Goal: Task Accomplishment & Management: Use online tool/utility

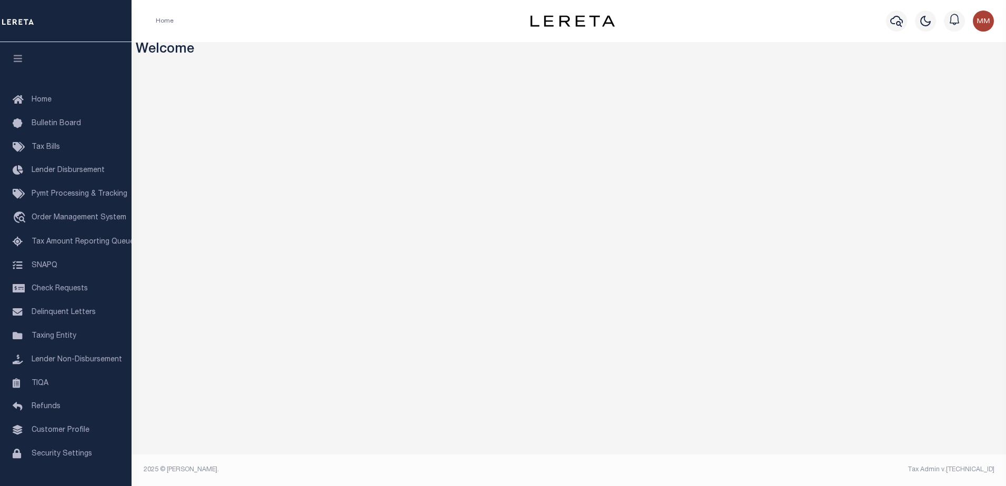
click at [364, 27] on div "Home" at bounding box center [324, 21] width 355 height 22
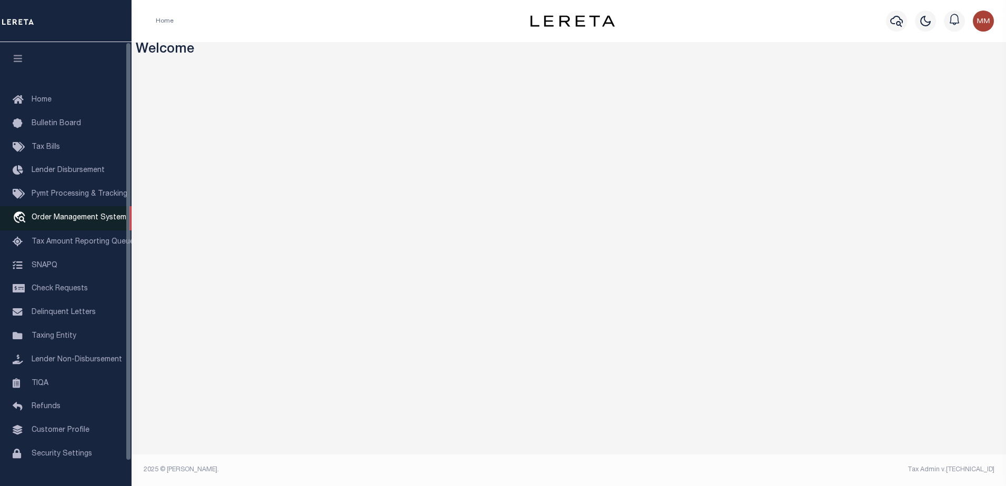
click at [61, 216] on span "Order Management System" at bounding box center [79, 217] width 95 height 7
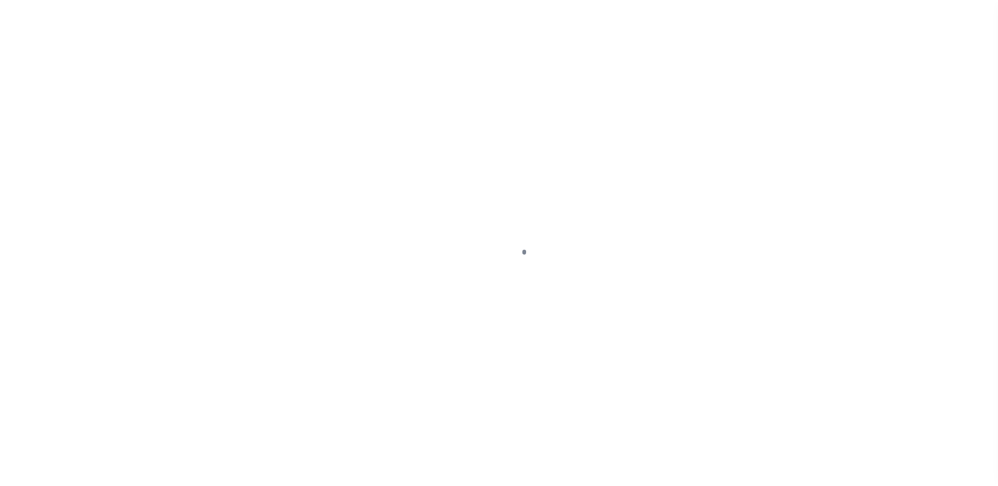
scroll to position [26, 0]
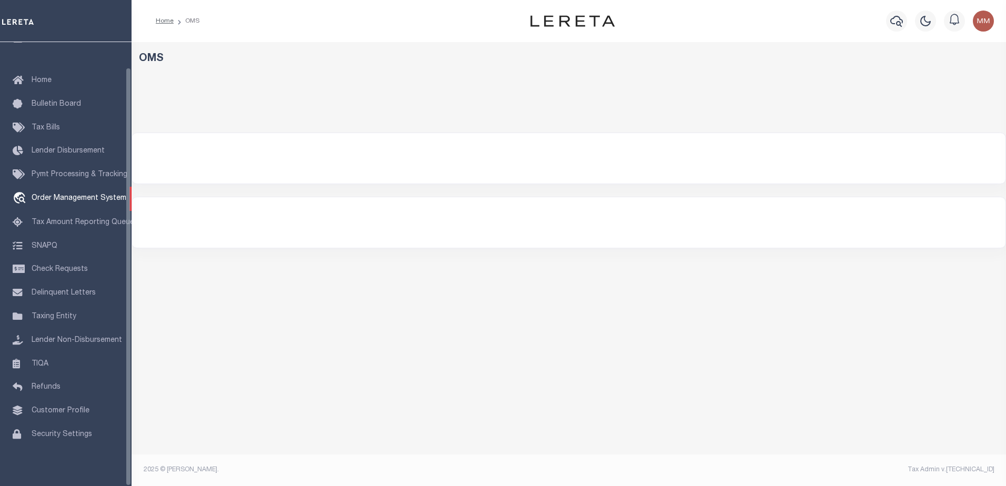
select select "200"
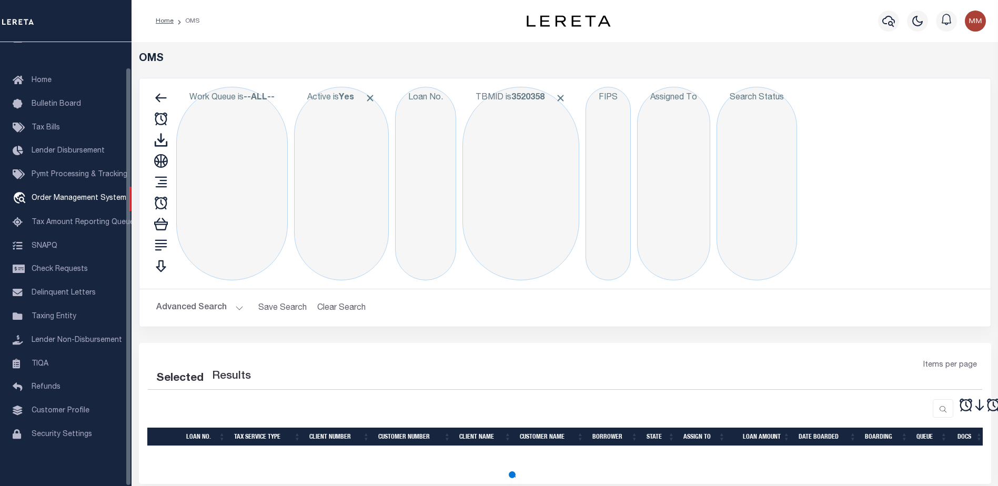
select select "200"
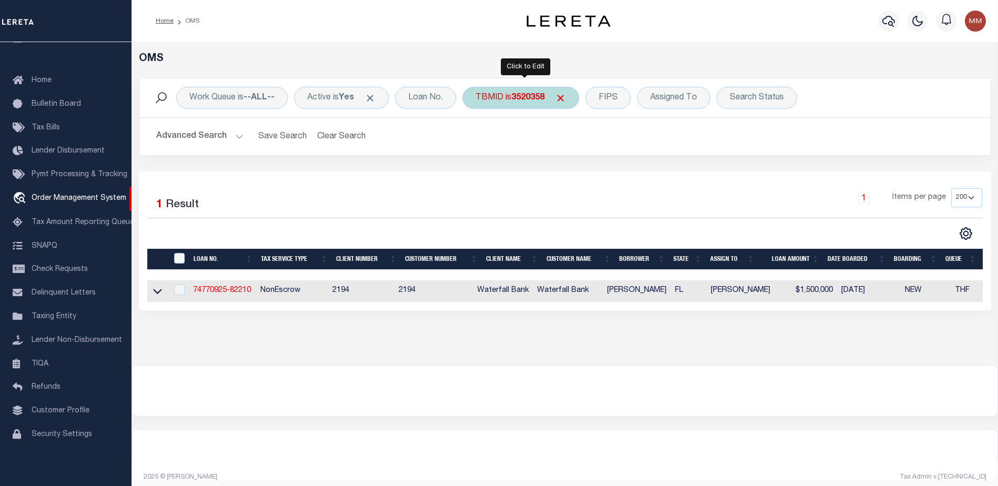
click at [504, 99] on div "TBMID is 3520358" at bounding box center [521, 98] width 117 height 22
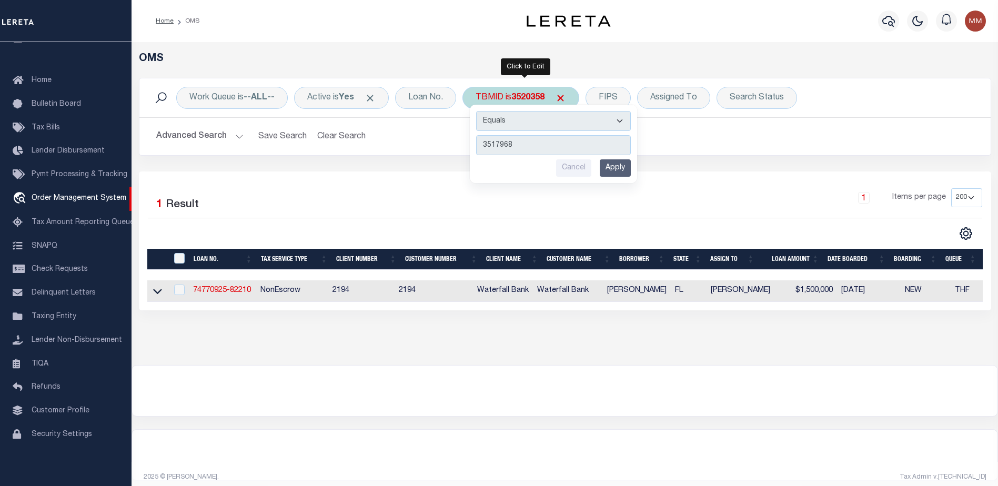
type input "3517968"
click at [624, 168] on input "Apply" at bounding box center [615, 167] width 31 height 17
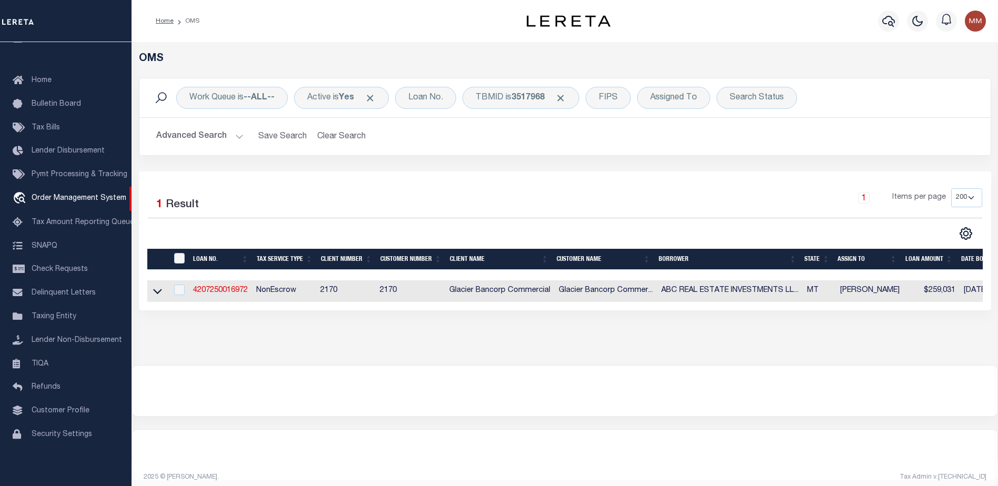
click at [224, 299] on td "4207250016972" at bounding box center [220, 291] width 63 height 22
checkbox input "true"
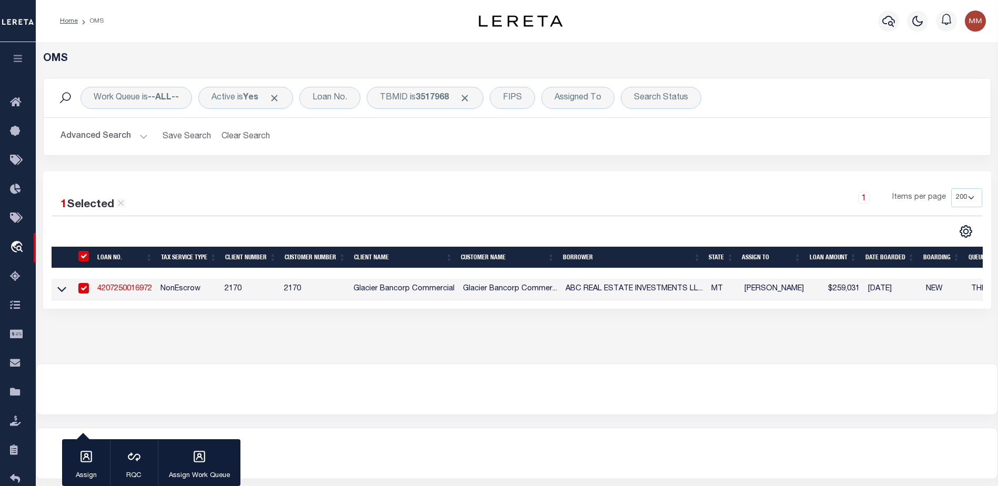
click at [220, 297] on td "NonEscrow" at bounding box center [188, 290] width 64 height 22
checkbox input "false"
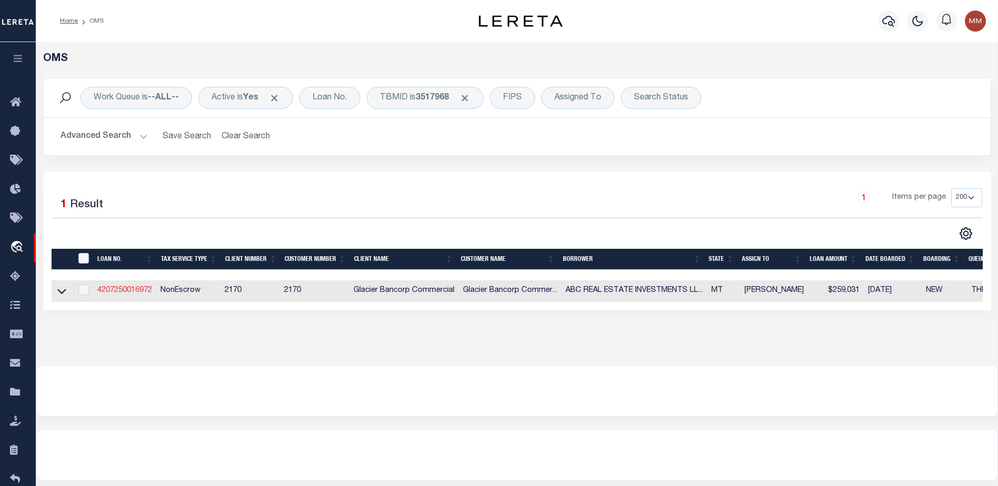
click at [128, 289] on link "4207250016972" at bounding box center [124, 290] width 55 height 7
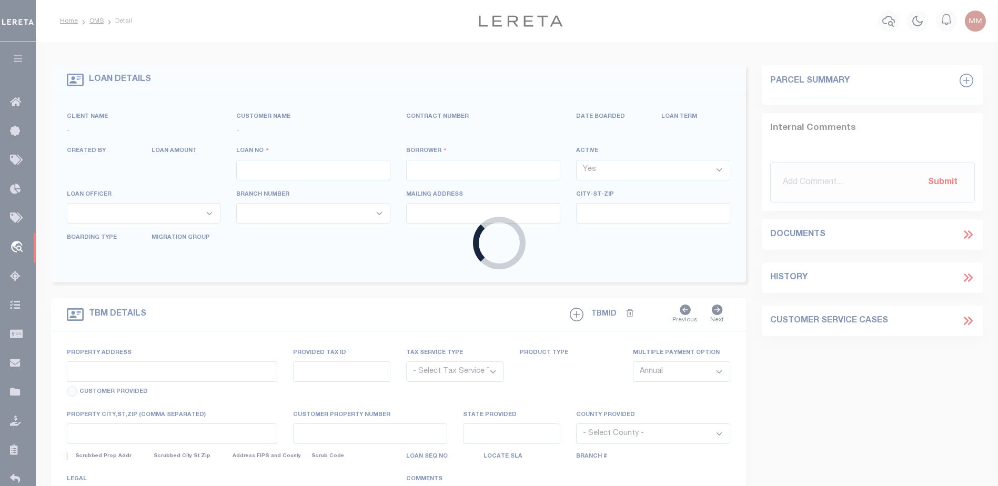
type input "4207250016972"
type input "ABC REAL ESTATE INVESTMENTS LLC"
select select
type input "[STREET_ADDRESS]"
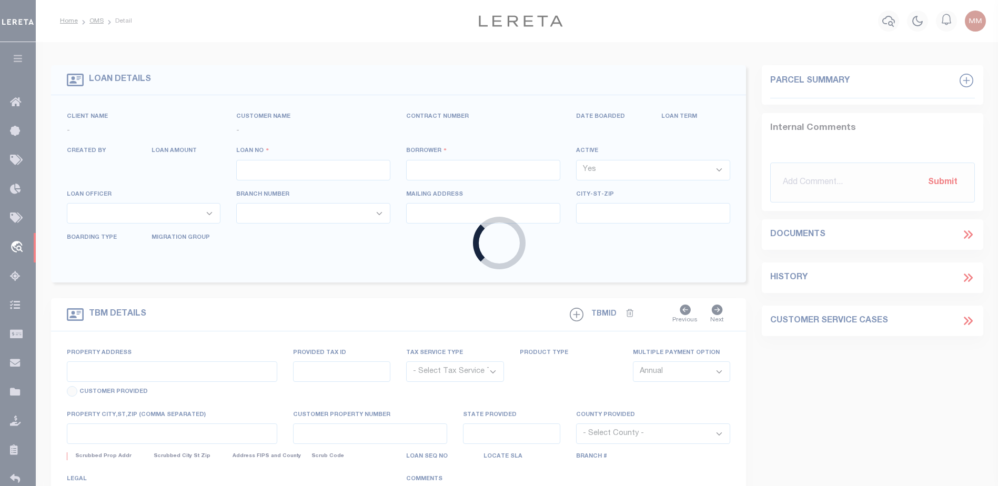
type input "BILLINGS MT 59101-6168"
type input "[DATE]"
select select "20"
select select "NonEscrow"
select select "4572"
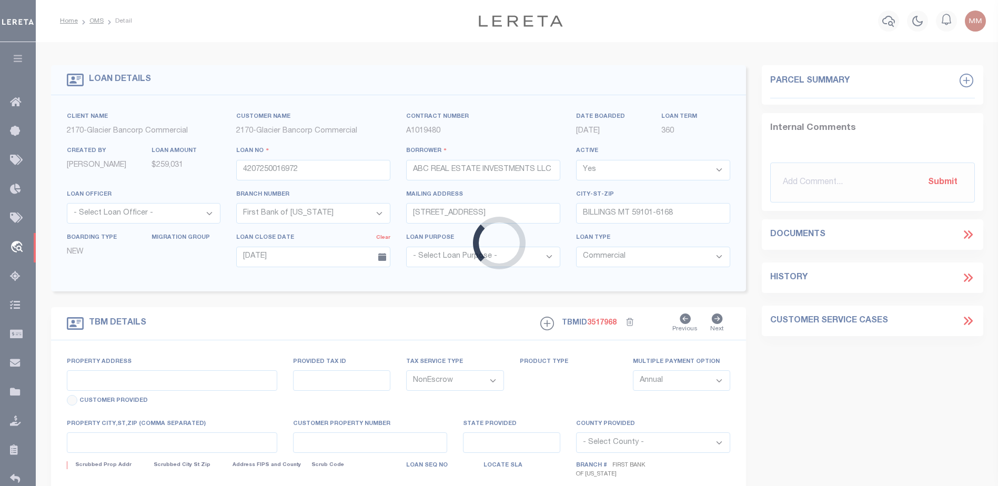
type input "[STREET_ADDRESS]"
type input "0000016068"
select select
type input "KALISPELL MT 59901-3219"
type input "MT"
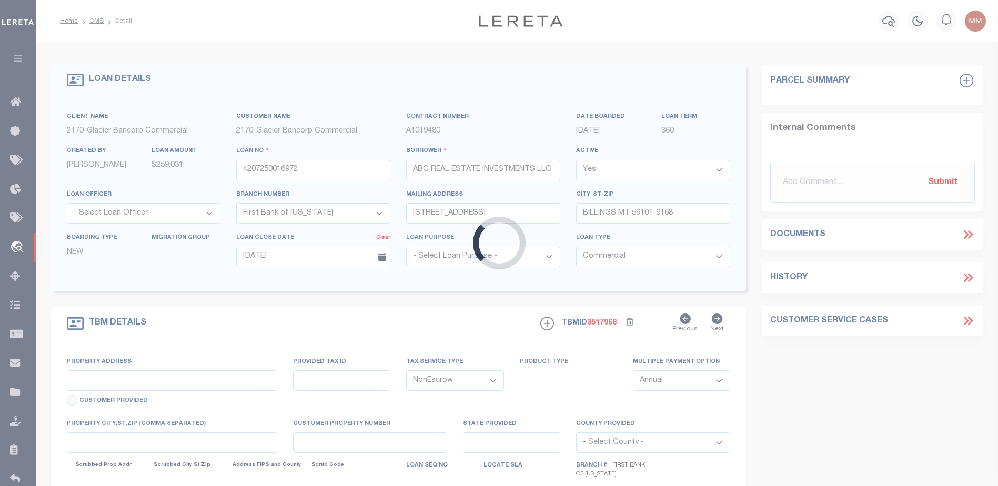
type textarea "SEE ATTACHED"
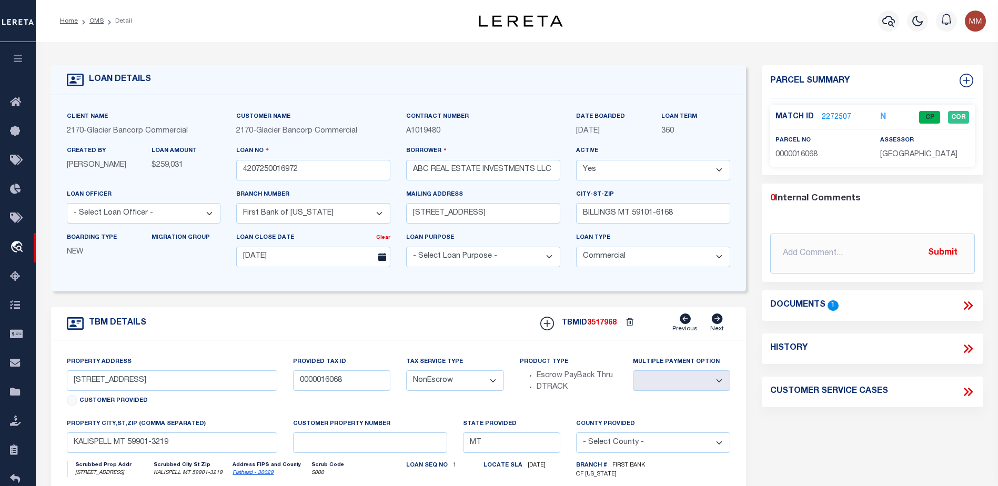
click at [837, 116] on link "2272507" at bounding box center [836, 117] width 29 height 11
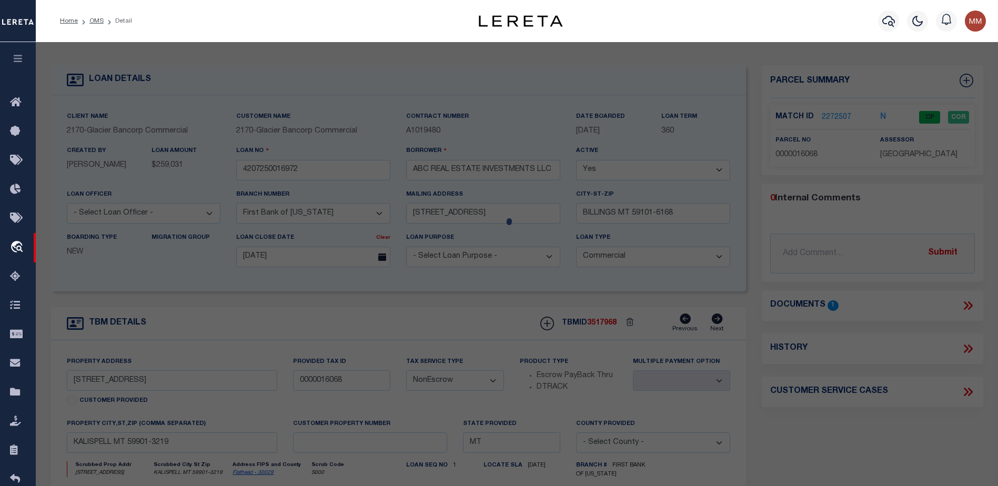
checkbox input "false"
select select "CP"
type input "ABC REAL ESTATE INVESTMENT LLC"
select select "AGW"
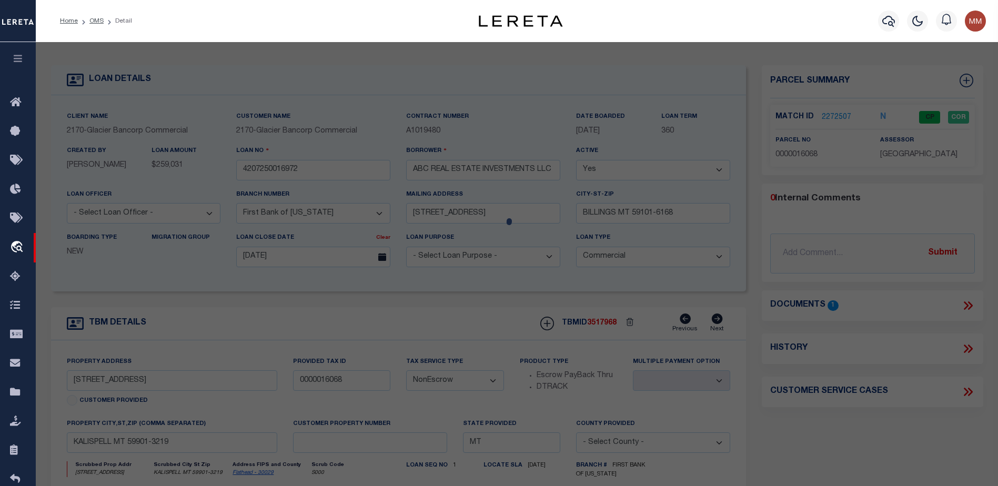
select select "ADD"
type input "[STREET_ADDRESS]"
type input "KALISPELL, MT 59901"
type textarea "S09, T28 N, R21 W, ACRES 1.06, COS 19583-A, TR [DATE] IN NW4NW4"
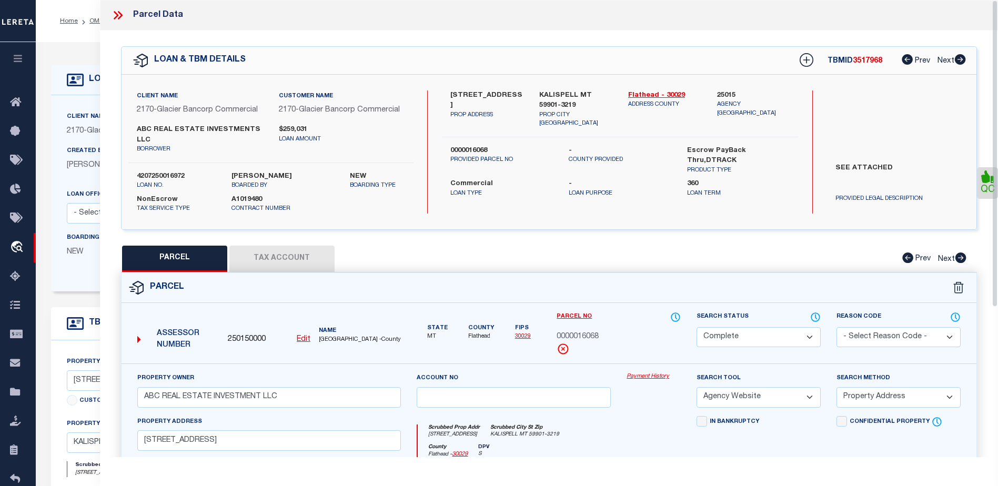
click at [299, 246] on button "Tax Account" at bounding box center [281, 259] width 105 height 26
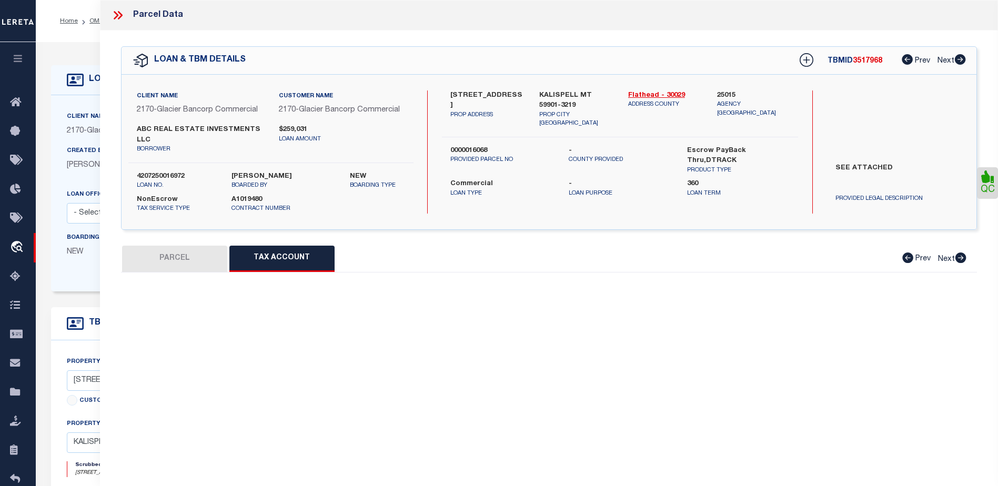
select select "100"
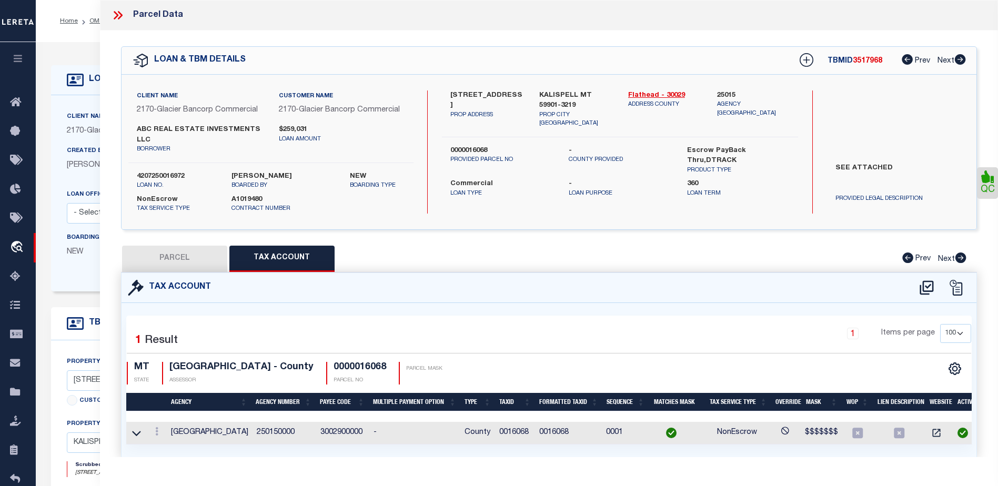
click at [120, 17] on icon at bounding box center [120, 15] width 5 height 8
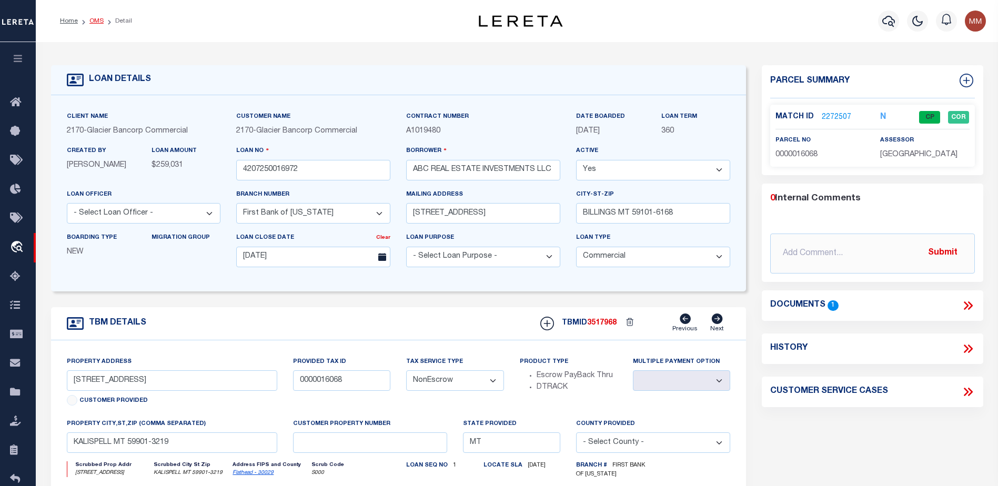
click at [96, 19] on link "OMS" at bounding box center [96, 21] width 14 height 6
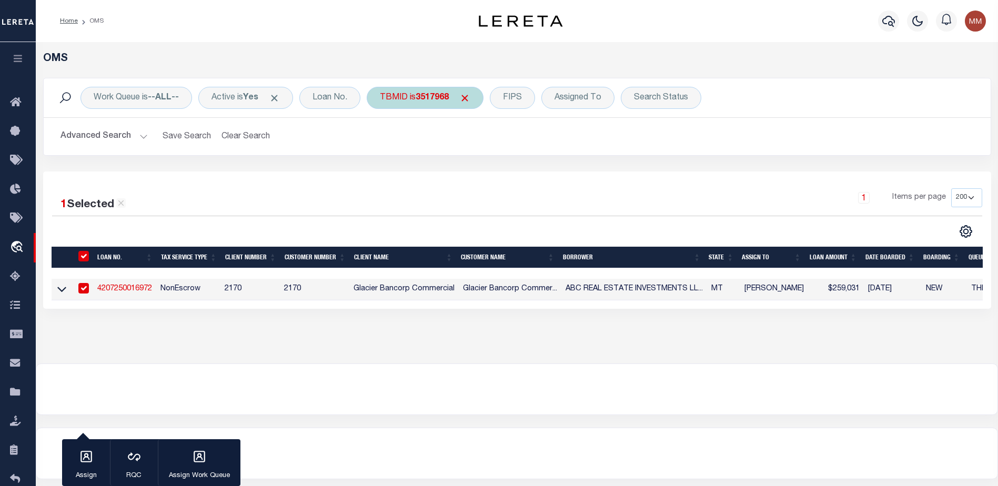
click at [436, 101] on b "3517968" at bounding box center [432, 98] width 33 height 8
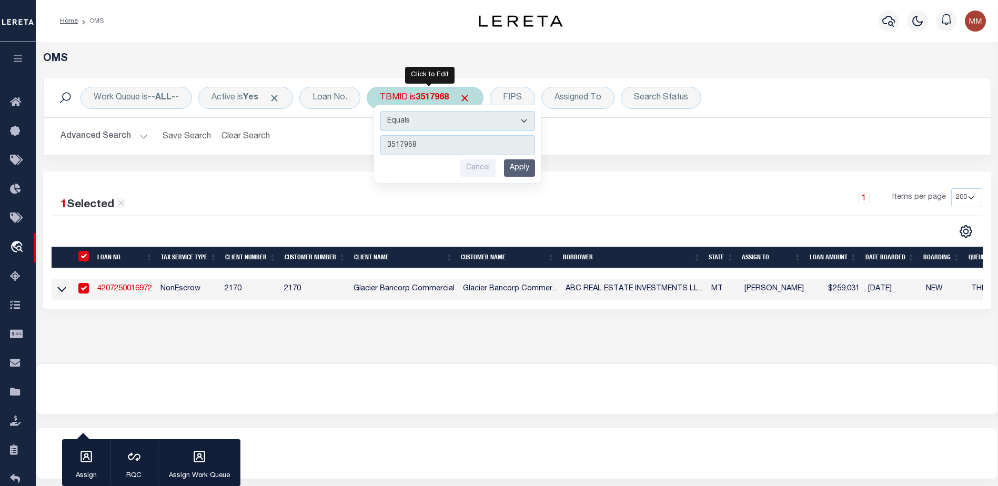
type input "3518899"
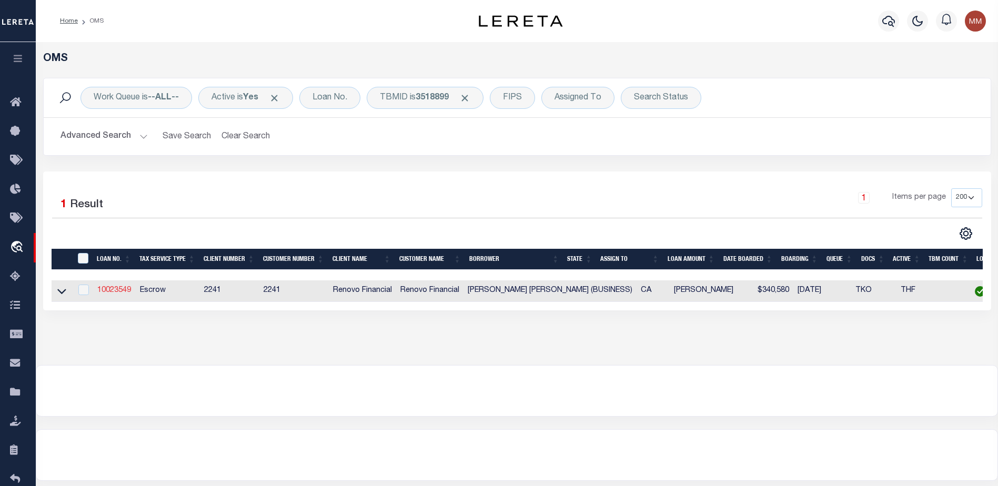
drag, startPoint x: 132, startPoint y: 292, endPoint x: 115, endPoint y: 294, distance: 17.0
click at [122, 293] on td "10023549" at bounding box center [114, 291] width 43 height 22
checkbox input "true"
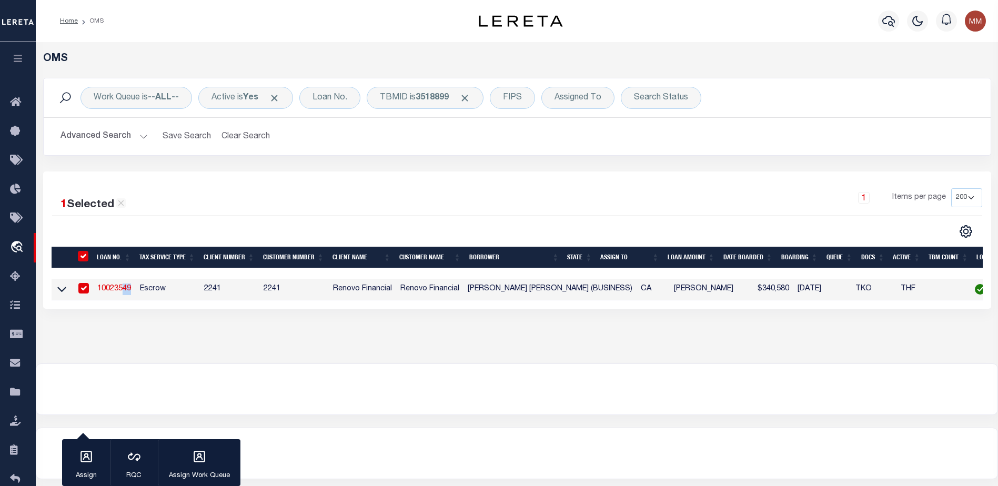
click at [115, 293] on link "10023549" at bounding box center [114, 288] width 34 height 7
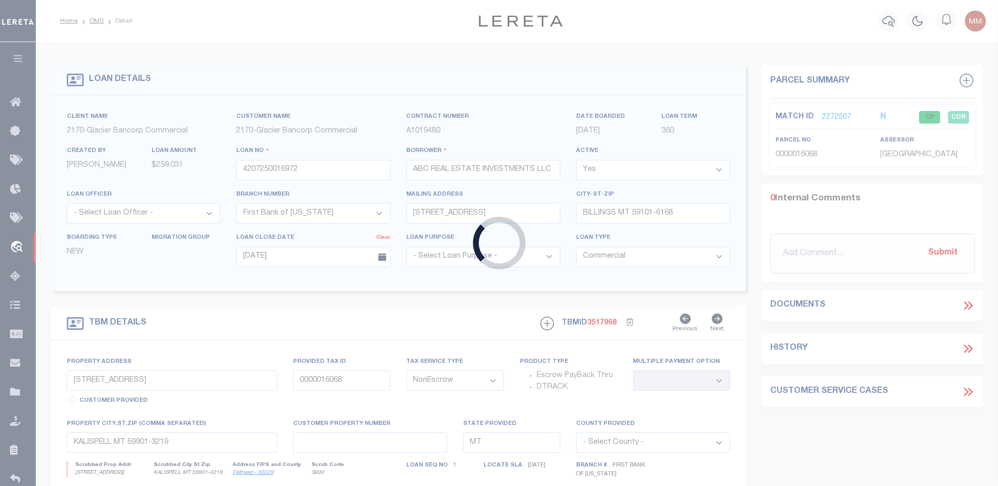
type input "10023549"
type input "[PERSON_NAME] [PERSON_NAME] (BUSINESS)"
select select
select select "400"
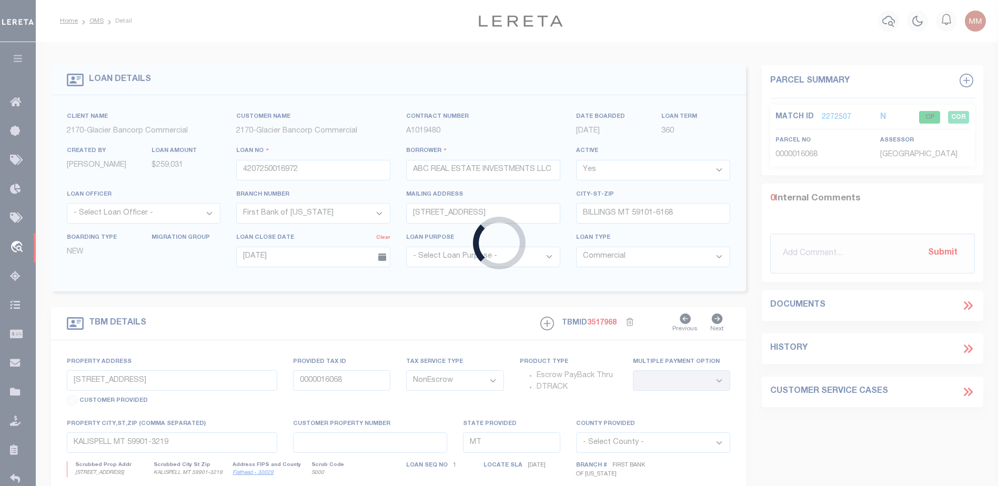
select select
select select "Escrow"
type input "[STREET_ADDRESS]"
type input "12707300300000"
select select
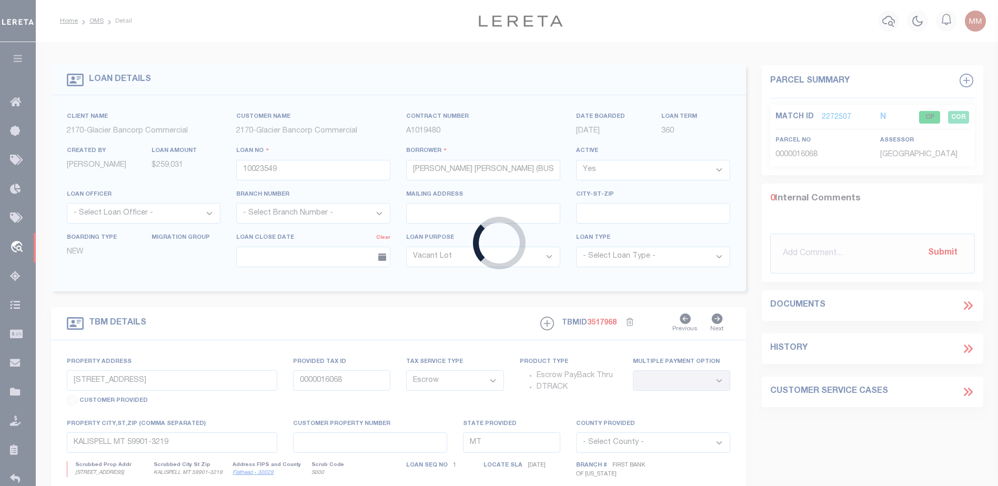
type input "[GEOGRAPHIC_DATA]"
type input "a0kUS00000EDgnn"
type input "CA"
select select
select select "164194"
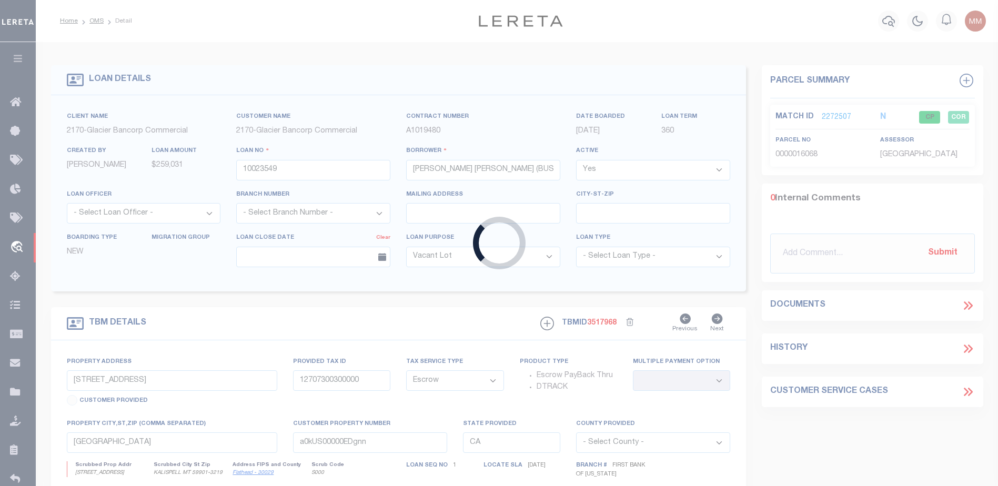
select select "25067"
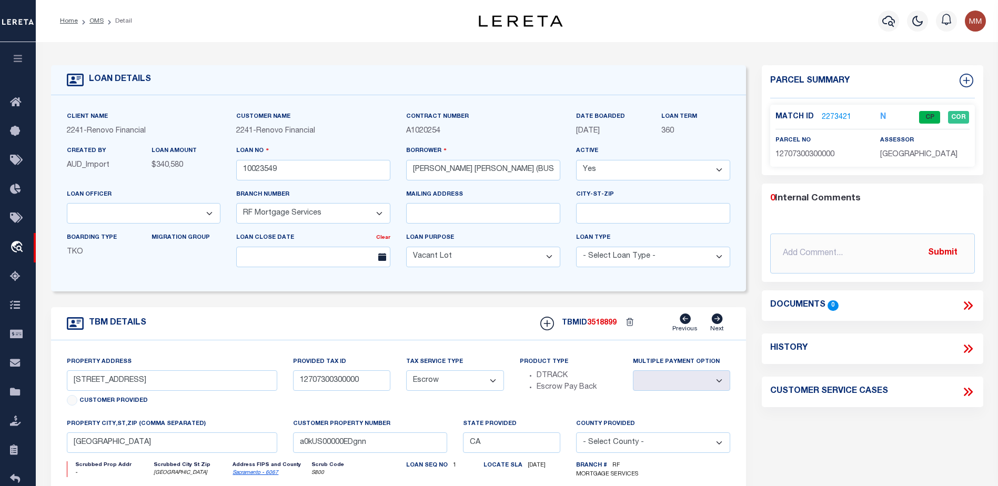
click at [836, 115] on link "2273421" at bounding box center [836, 117] width 29 height 11
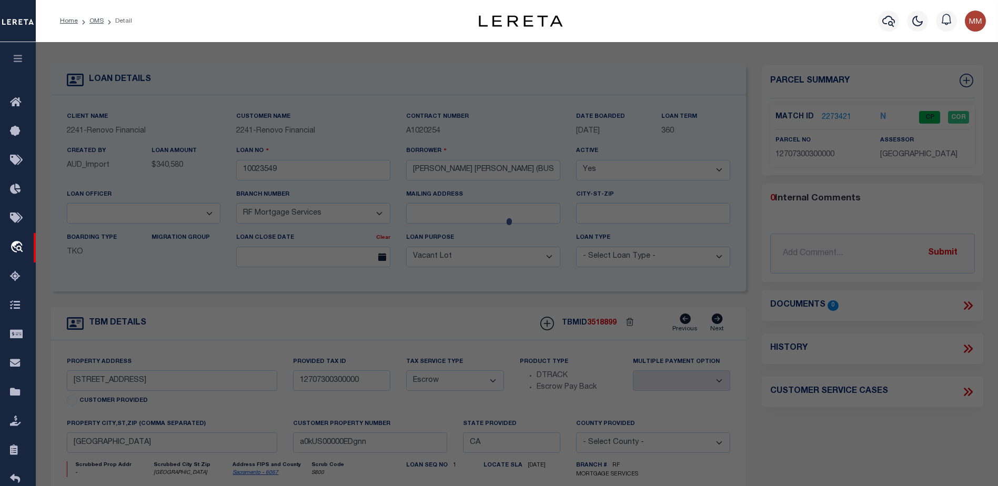
select select "AS"
select select
checkbox input "false"
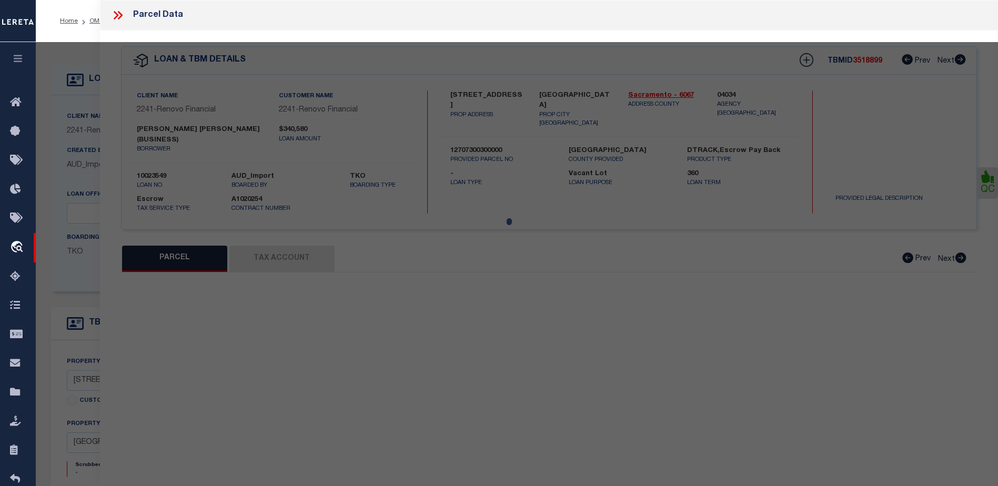
select select "CP"
select select "AGW"
select select "ADD"
type input "[STREET_ADDRESS]"
type input "ELK GROVE 95624"
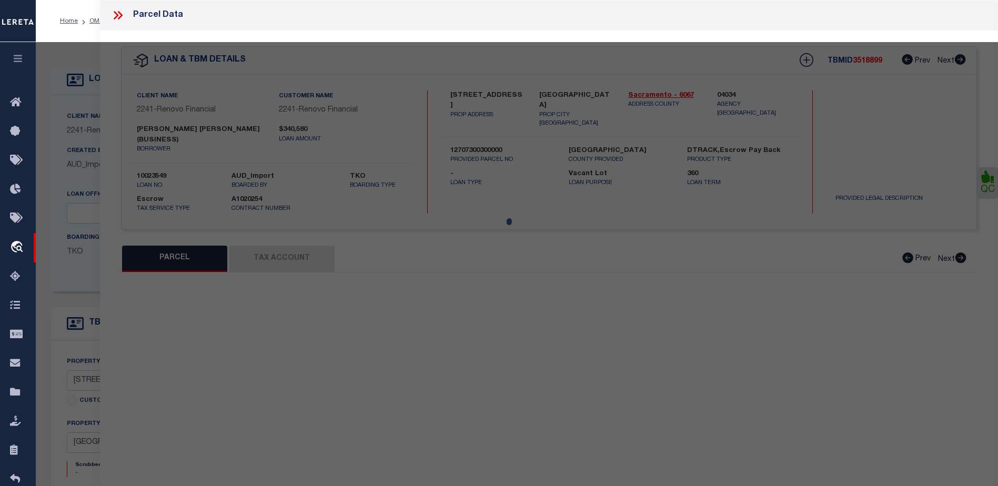
type textarea "Approx. Parcel Area 6490 sq ft / 0.15 acres Lot Number 67"
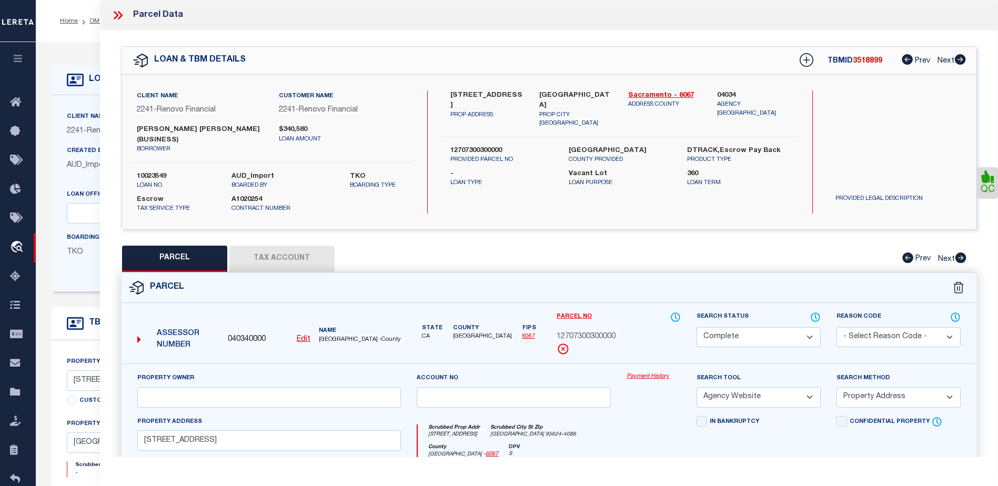
click at [296, 252] on button "Tax Account" at bounding box center [281, 259] width 105 height 26
select select "100"
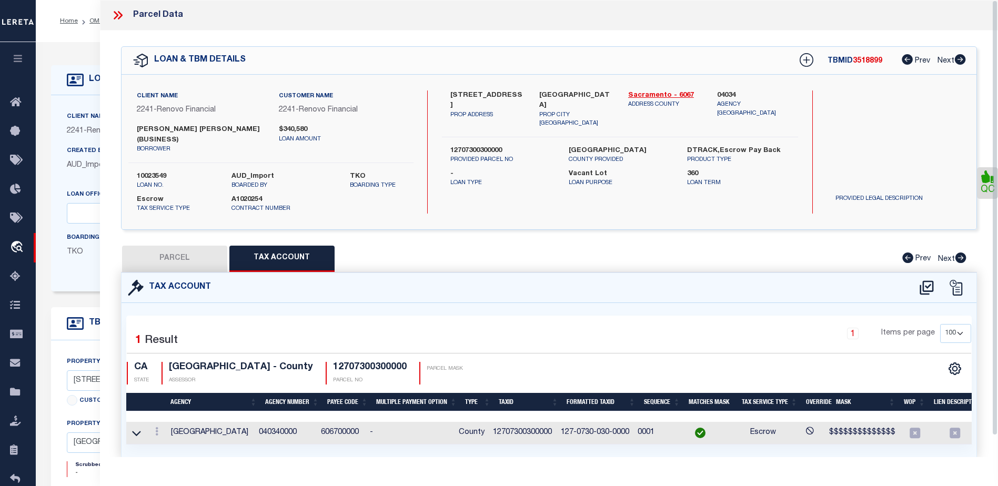
click at [114, 14] on icon at bounding box center [118, 15] width 14 height 14
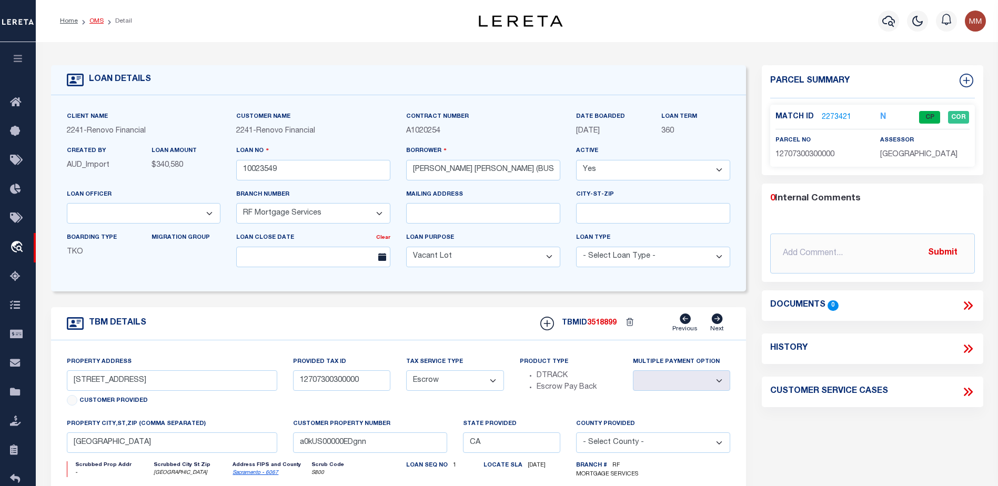
click at [92, 23] on link "OMS" at bounding box center [96, 21] width 14 height 6
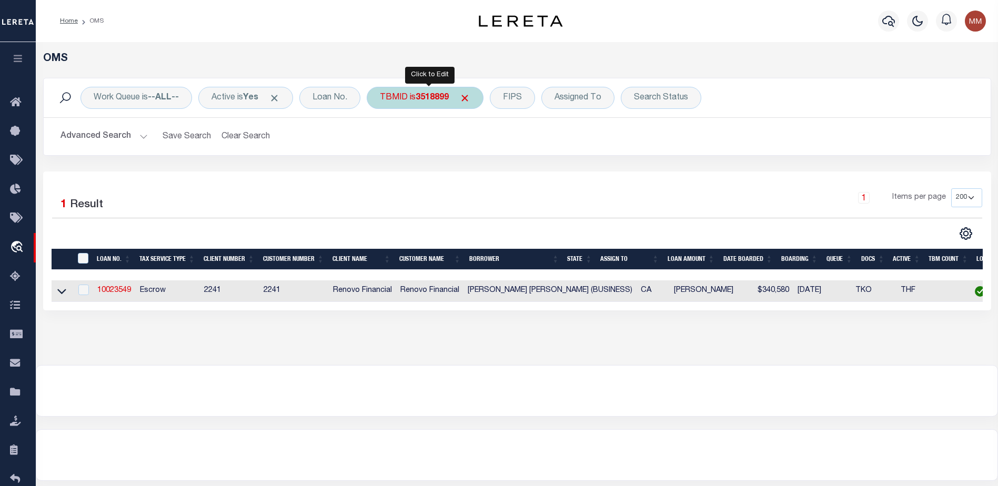
click at [418, 102] on div "TBMID is 3518899" at bounding box center [425, 98] width 117 height 22
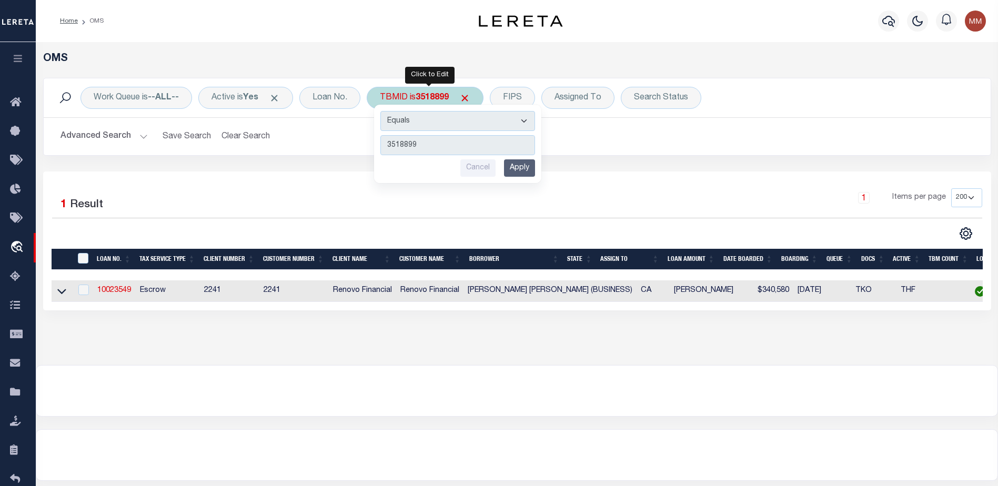
type input "3520609"
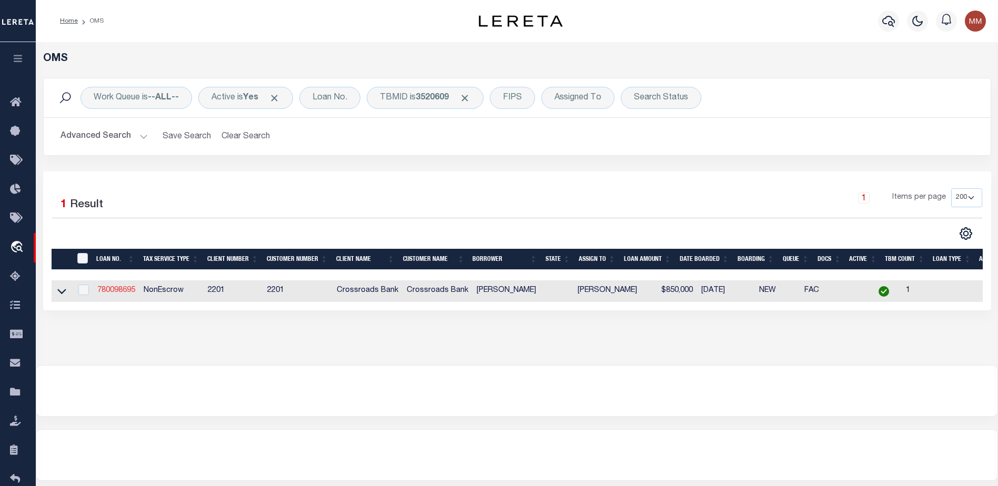
click at [105, 294] on link "780098695" at bounding box center [116, 290] width 38 height 7
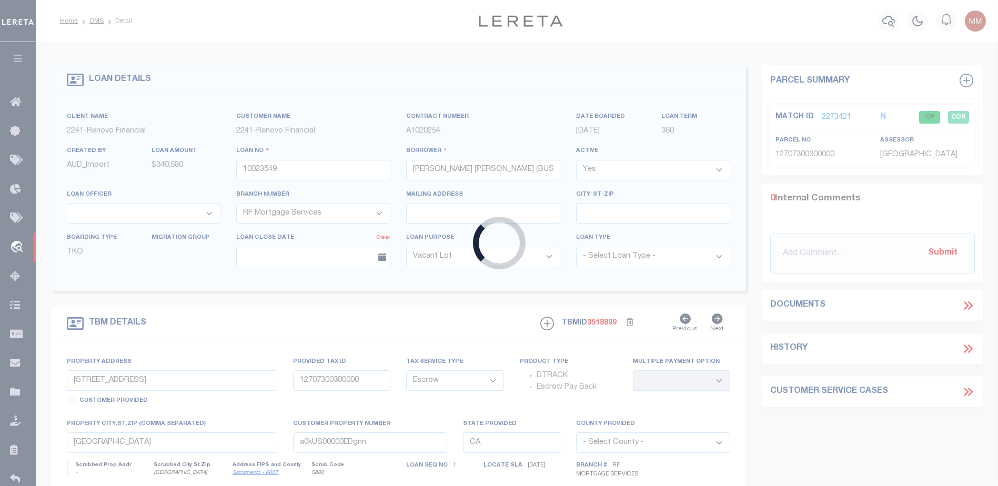
type input "780098695"
type input "[PERSON_NAME]"
select select
select select "100"
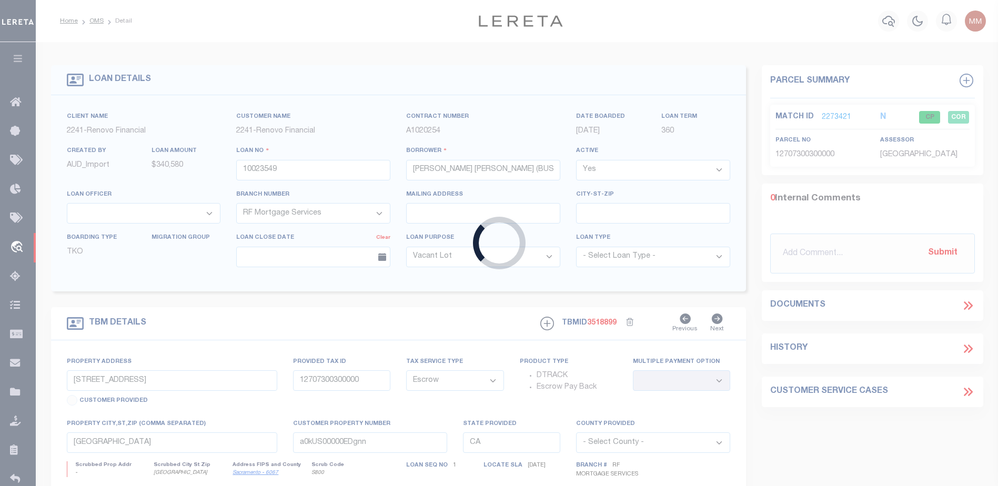
select select "NonEscrow"
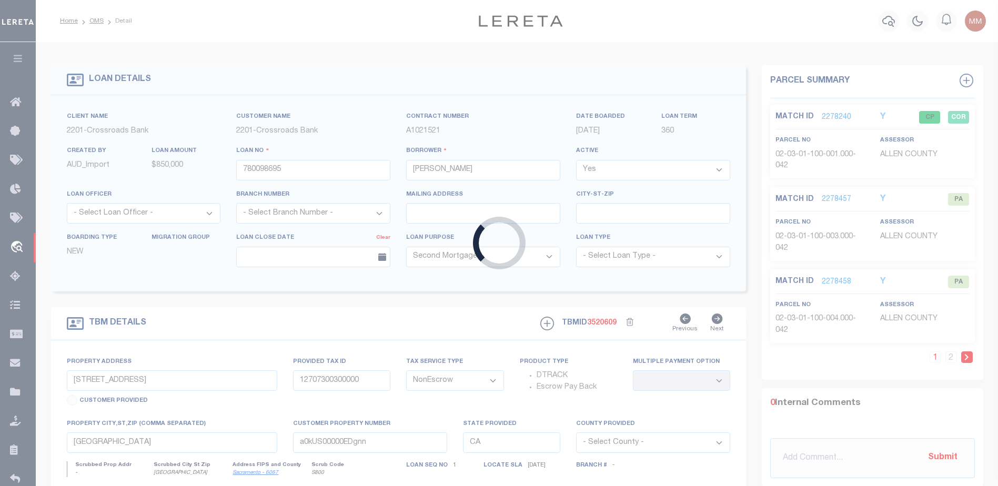
select select "167851"
select select "7571"
type input "[STREET_ADDRESS]"
type input "02-03-01-100-001.000-042"
select select
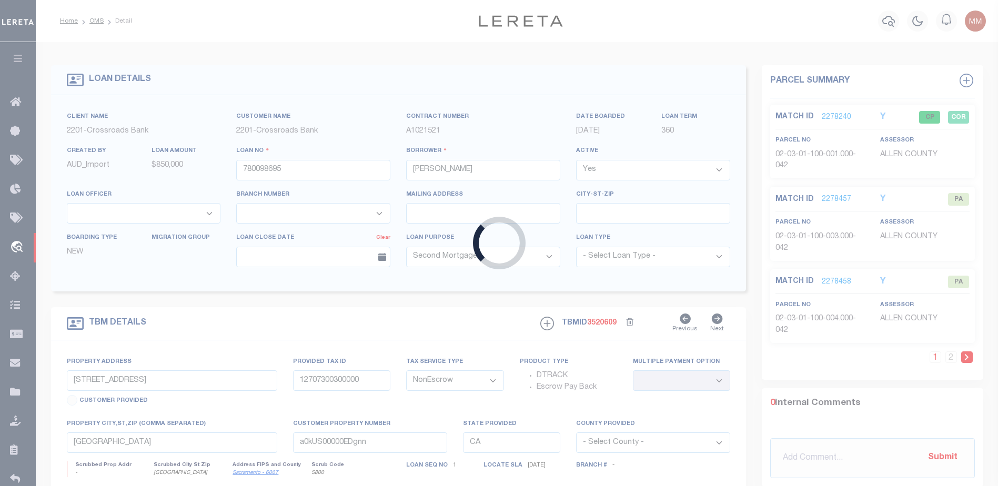
type input "SpencervilleIN46788"
type textarea "103.213 AC TR NW 1/4 SEC 1"
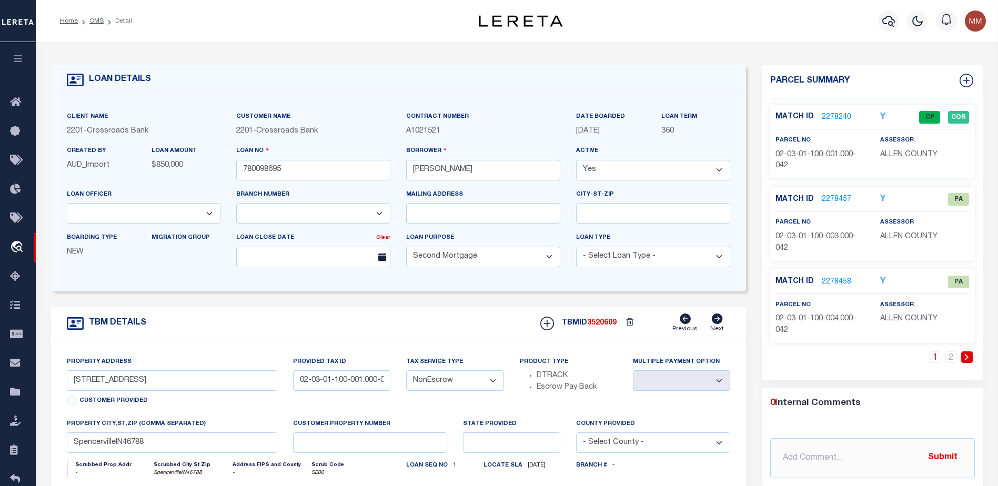
click at [93, 25] on li "OMS" at bounding box center [91, 20] width 26 height 9
click at [95, 22] on link "OMS" at bounding box center [96, 21] width 14 height 6
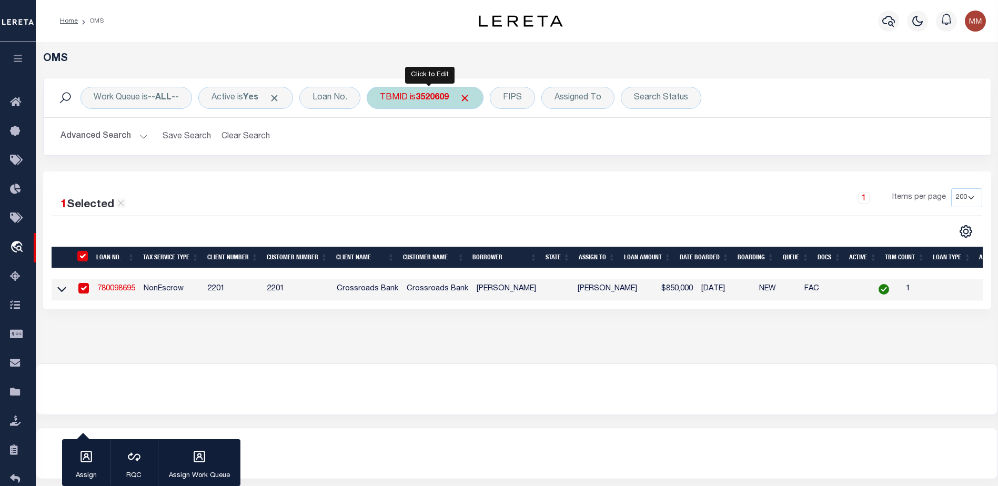
click at [445, 96] on b "3520609" at bounding box center [432, 98] width 33 height 8
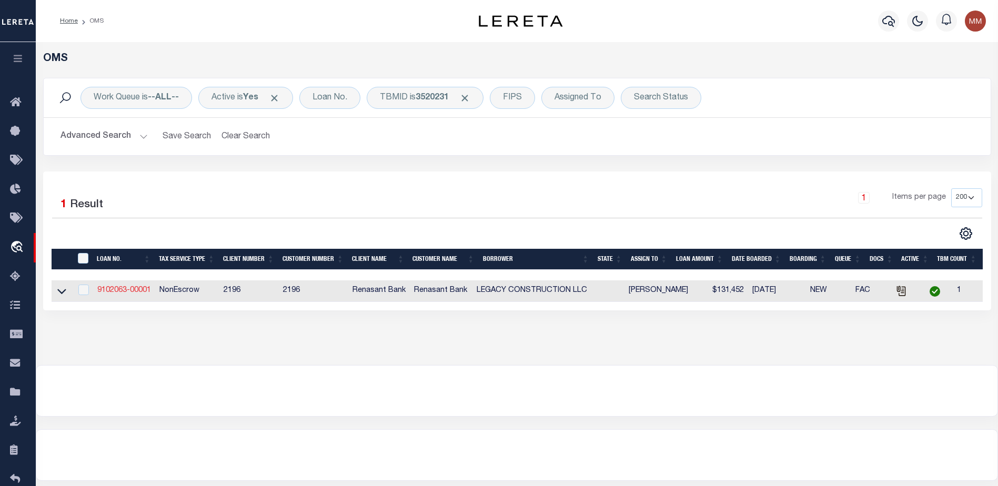
click at [119, 289] on link "9102063-00001" at bounding box center [124, 290] width 54 height 7
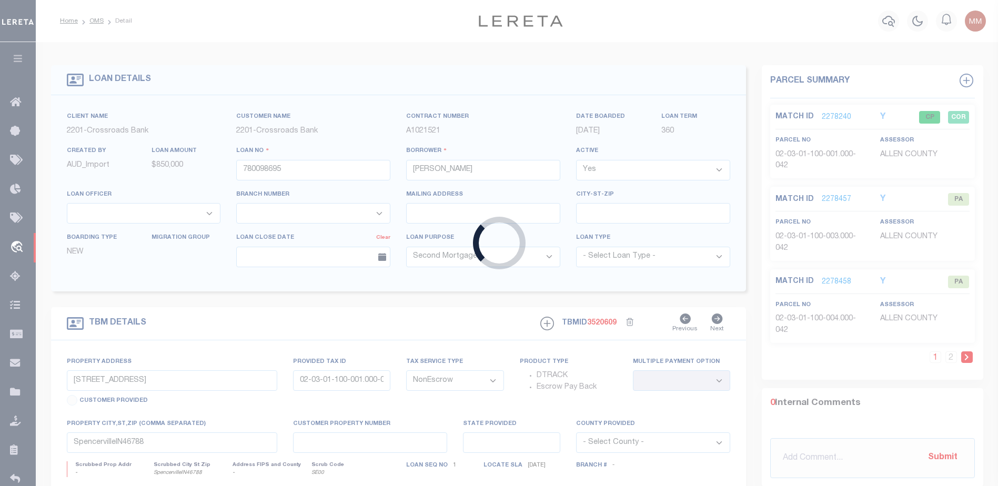
type input "9102063-00001"
type input "LEGACY CONSTRUCTION LLC"
select select
select select "17103"
type input "712 COUNTY ROAD 1766"
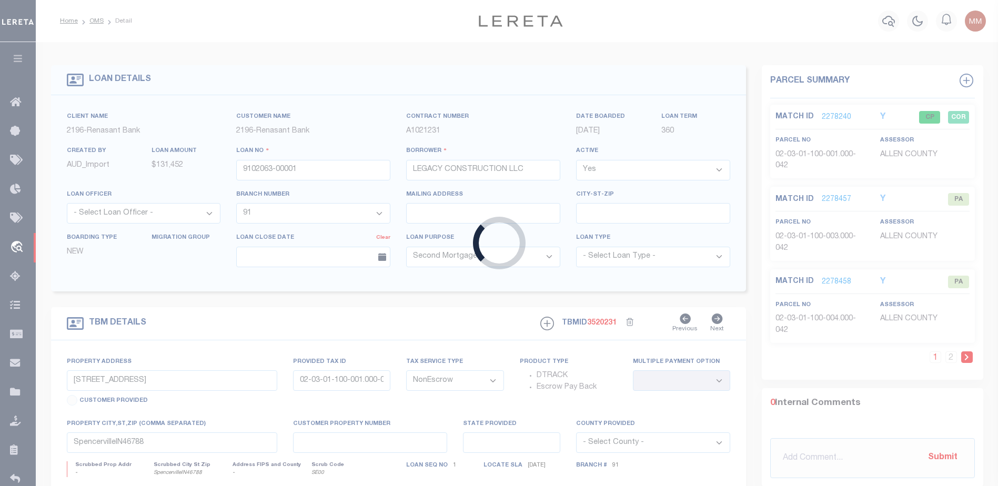
select select
type input "TUPELO MS 38801"
select select "164191"
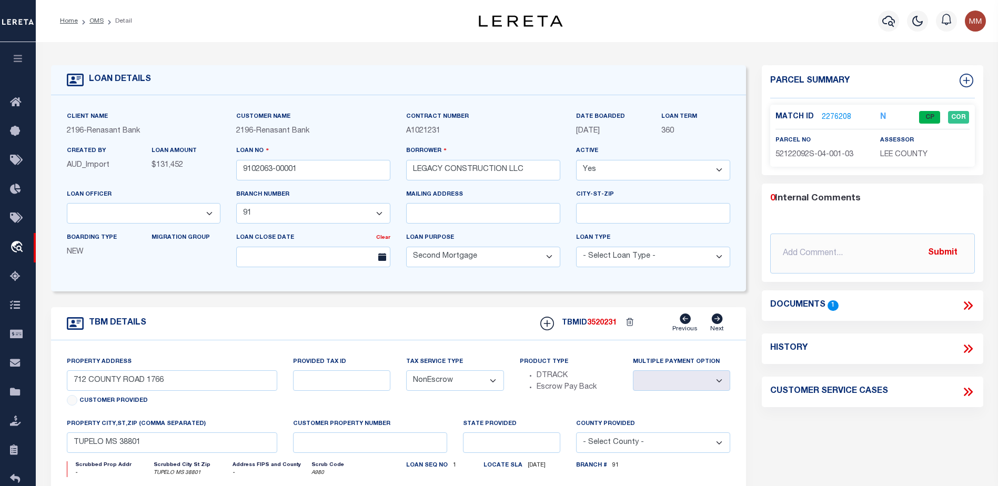
click at [833, 117] on link "2276208" at bounding box center [836, 117] width 29 height 11
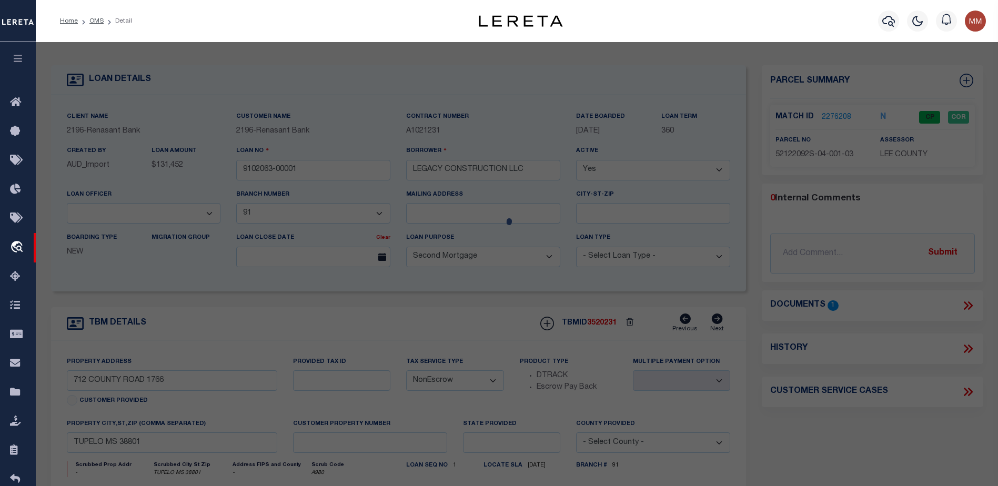
select select "AS"
select select
checkbox input "false"
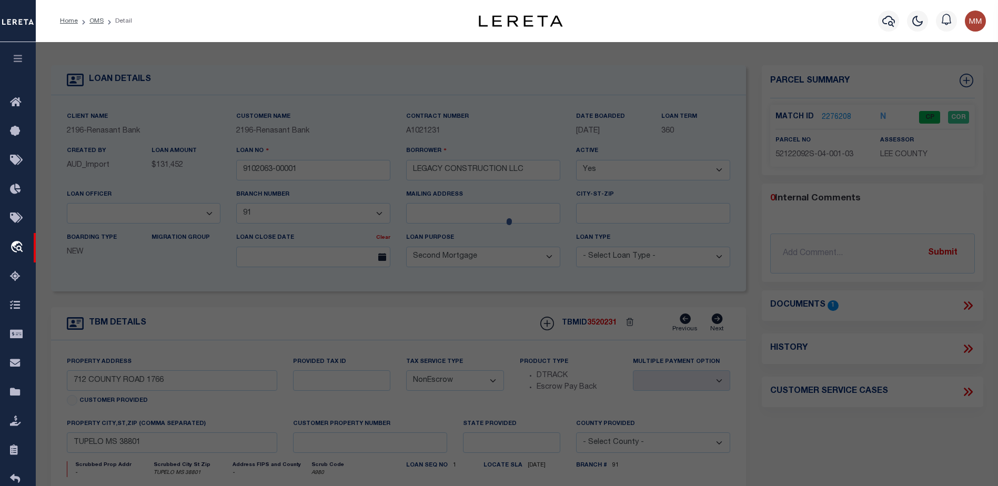
select select "CP"
type input "[PERSON_NAME] & [PERSON_NAME] [PERSON_NAME]"
select select "AGW"
select select "ADD"
type input "710 1766"
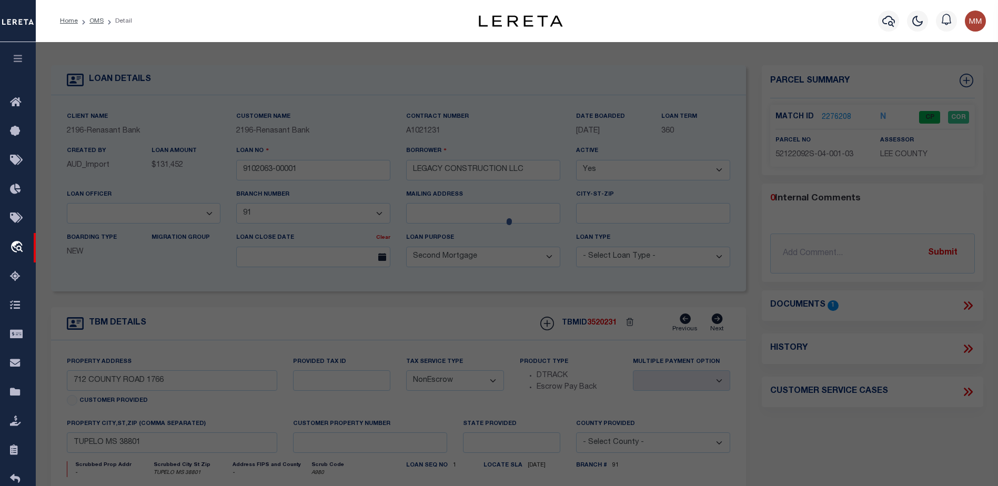
type input "TUPELO MS 38801"
type textarea "PT NW1/4 AC 22.20"
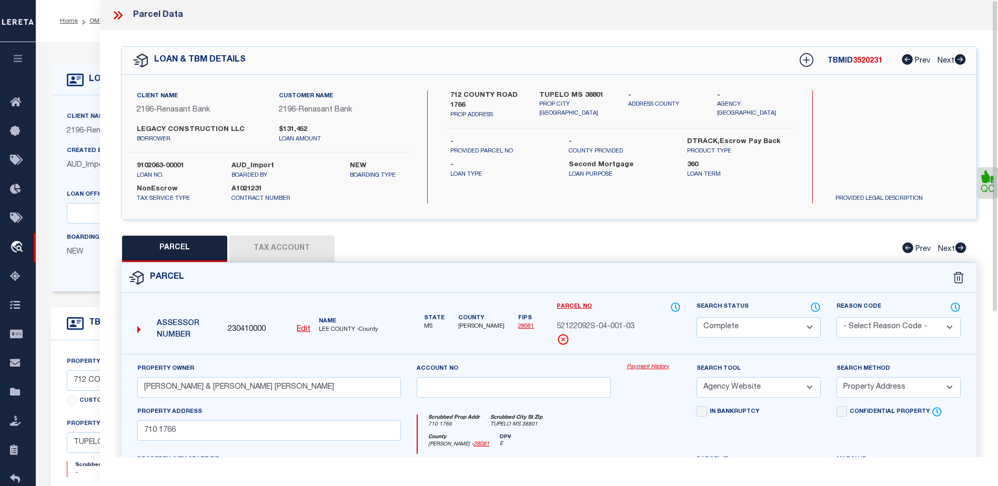
click at [268, 247] on button "Tax Account" at bounding box center [281, 249] width 105 height 26
select select "100"
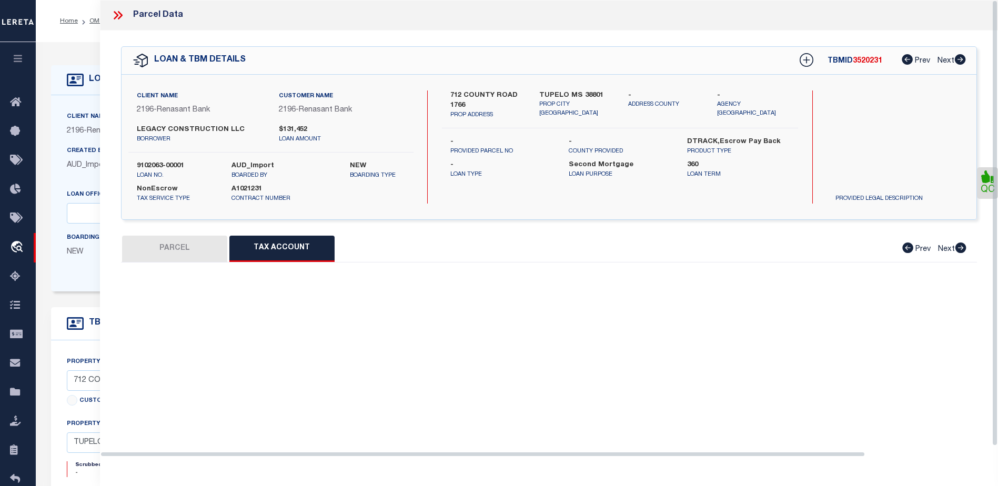
select select "100"
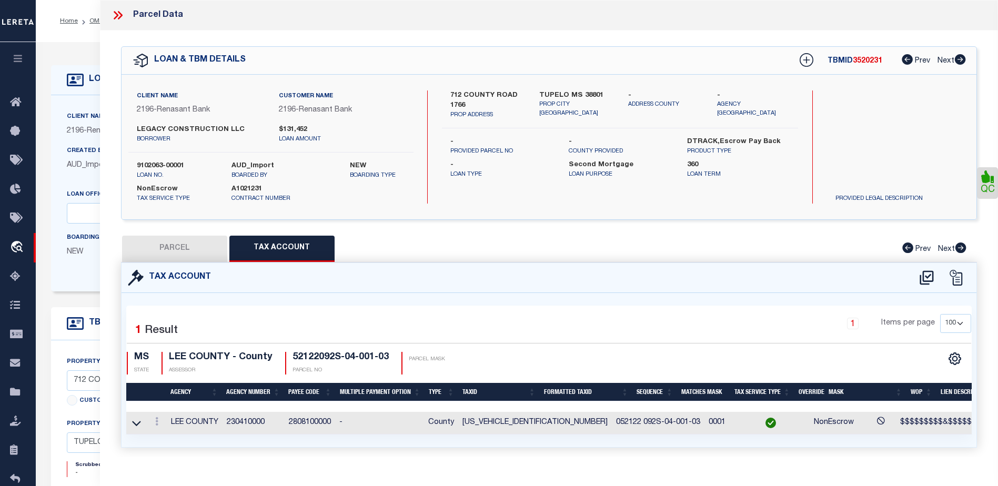
click at [119, 12] on icon at bounding box center [120, 15] width 5 height 8
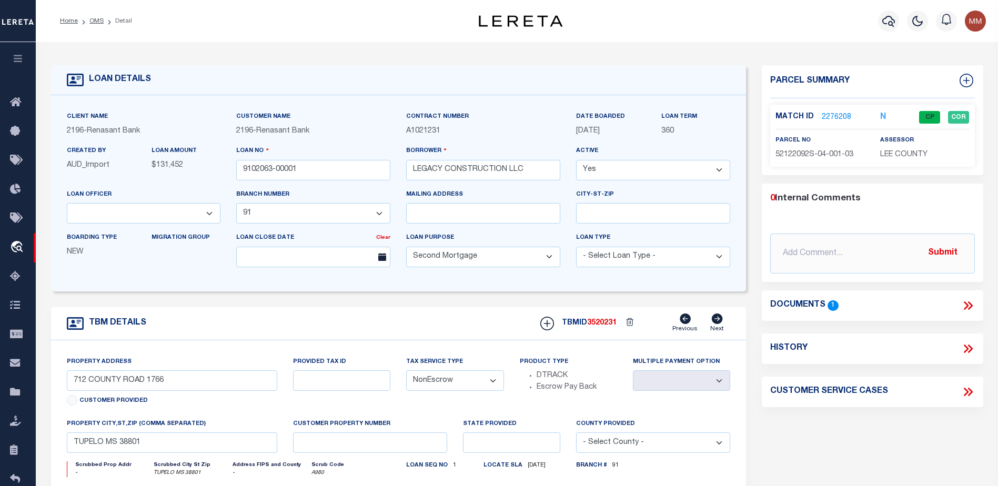
click at [88, 30] on ol "Home OMS Detail" at bounding box center [96, 21] width 89 height 22
click at [93, 19] on link "OMS" at bounding box center [96, 21] width 14 height 6
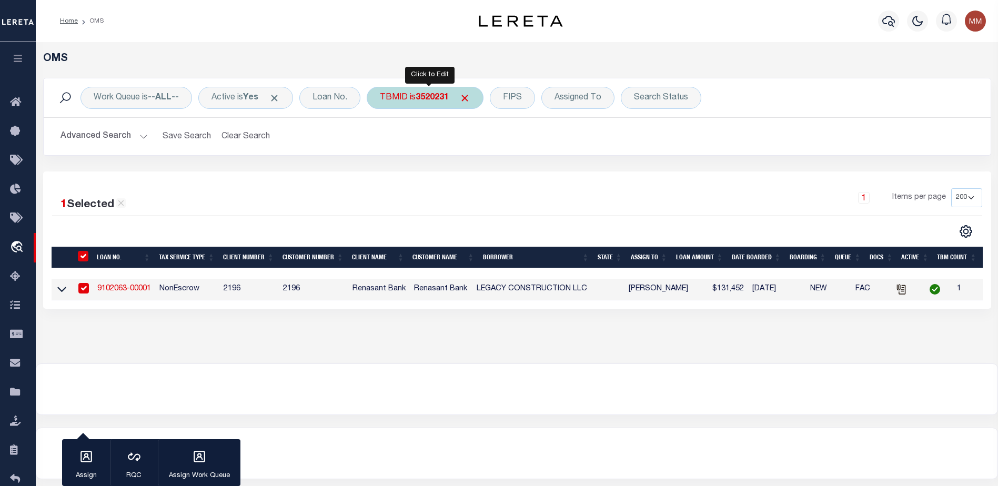
click at [434, 99] on b "3520231" at bounding box center [432, 98] width 33 height 8
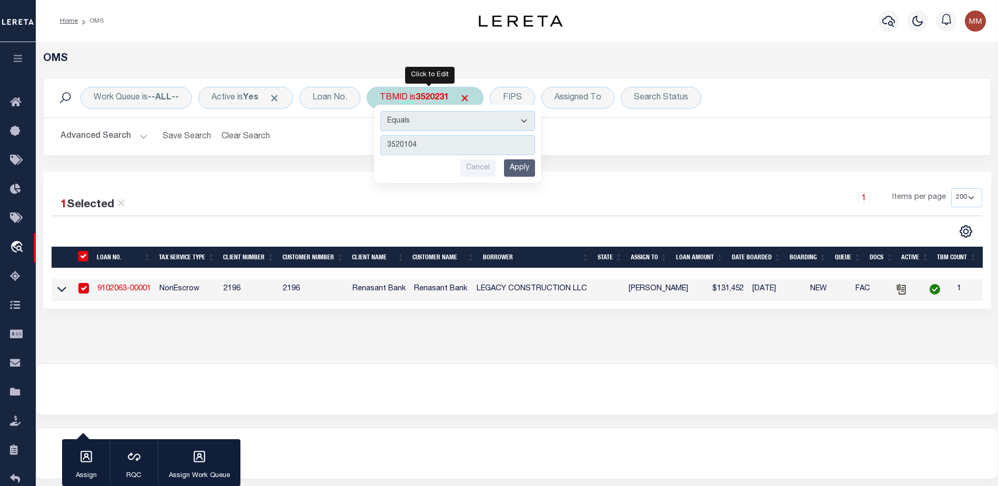
type input "3520104"
click at [522, 173] on div "Equals Is Not Equal To Is Greater Than Is Less Than 3520104 Cancel Apply" at bounding box center [457, 144] width 167 height 78
click at [522, 173] on input "Apply" at bounding box center [519, 167] width 31 height 17
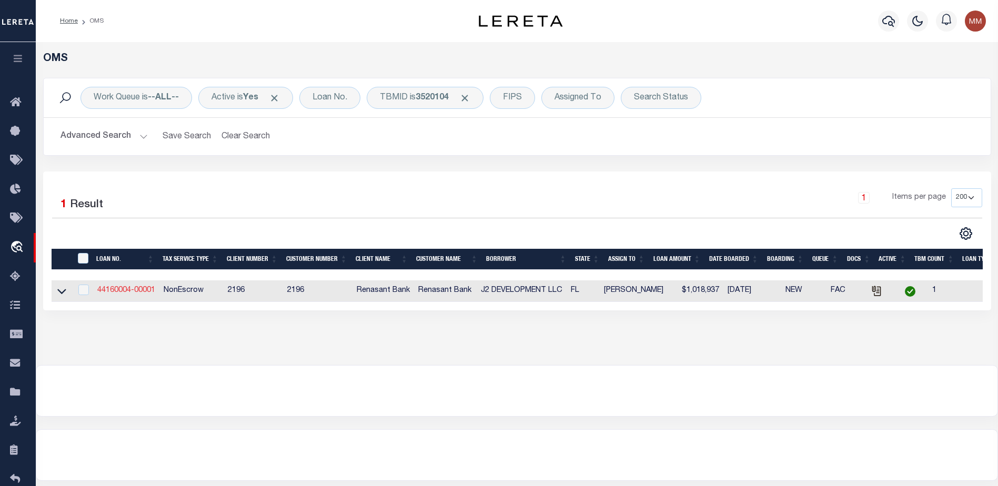
click at [124, 291] on link "44160004-00001" at bounding box center [126, 290] width 58 height 7
type input "44160004-00001"
type input "J2 DEVELOPMENT LLC"
select select
select select "400"
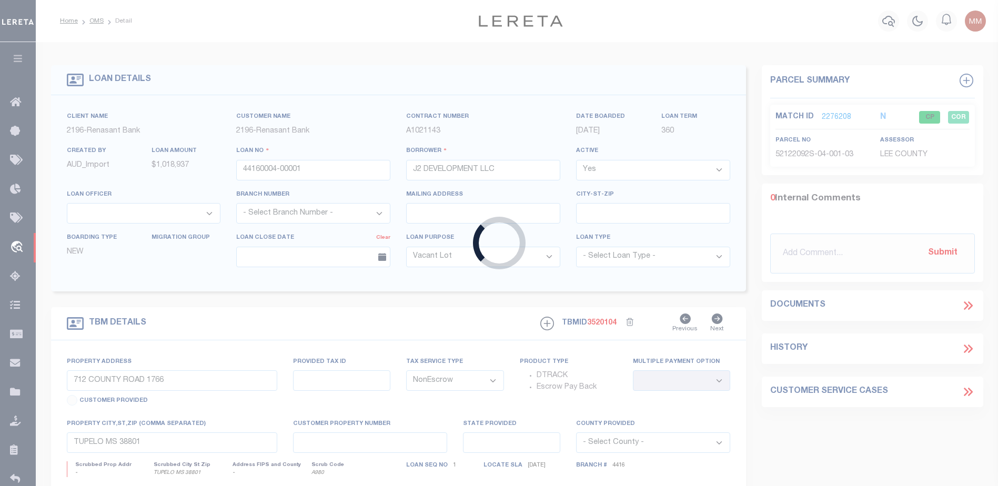
type input "[STREET_ADDRESS]"
select select
type input "[GEOGRAPHIC_DATA][PERSON_NAME]"
type input "FL"
select select
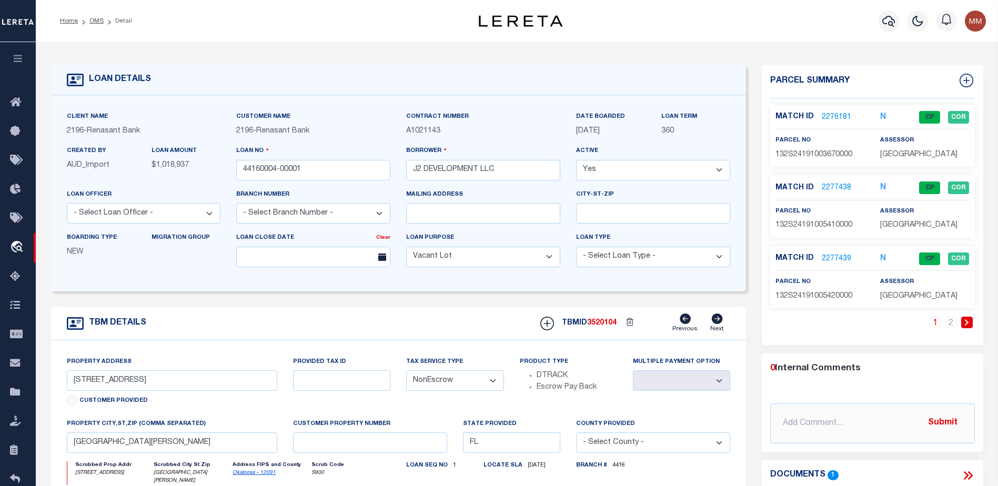
click at [967, 321] on icon at bounding box center [967, 322] width 4 height 6
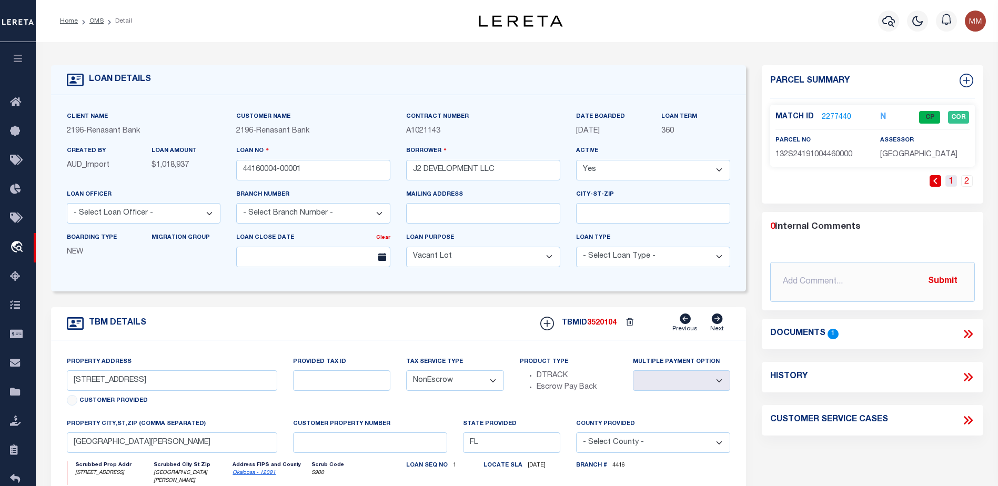
click at [953, 182] on link "1" at bounding box center [952, 181] width 12 height 12
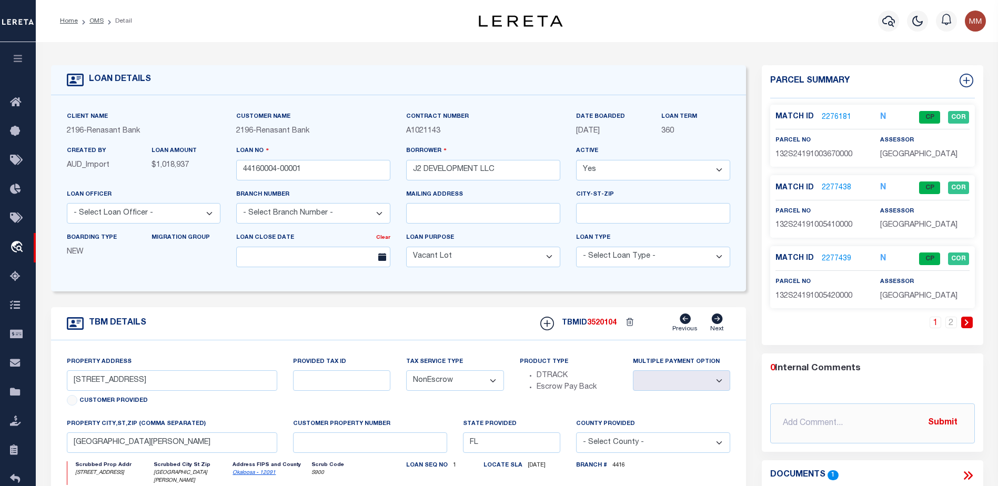
click at [836, 115] on link "2276181" at bounding box center [836, 117] width 29 height 11
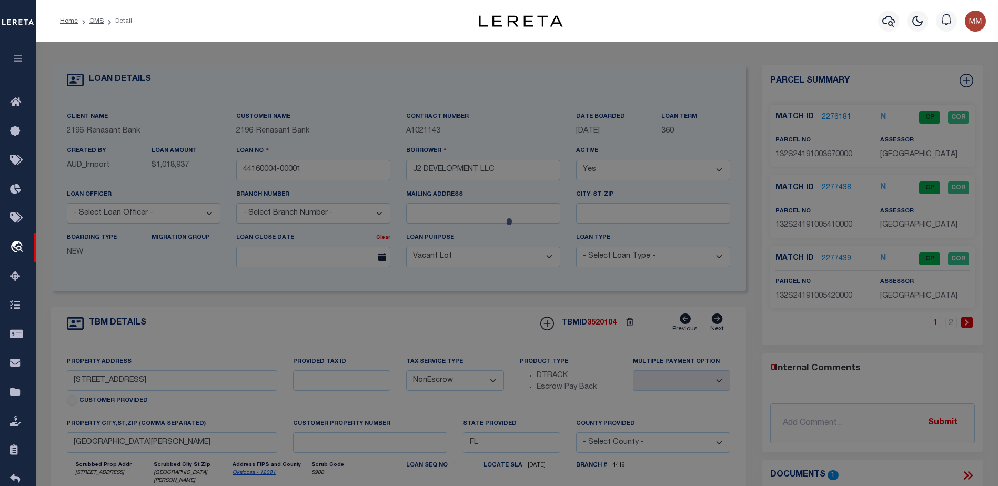
select select "AS"
select select
checkbox input "false"
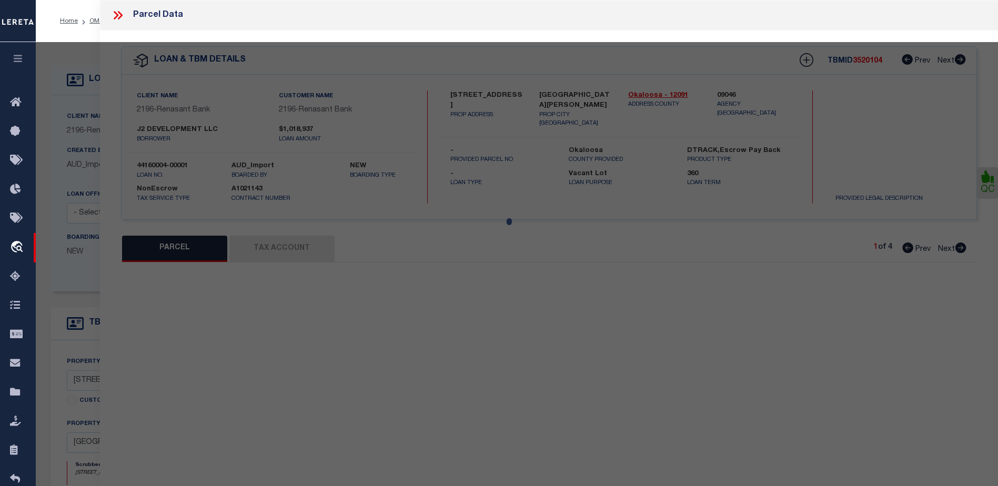
select select "CP"
type input "J2 DEVELOPMENT LLC"
select select "AGW"
select select "LEG"
type input "[STREET_ADDRESS]"
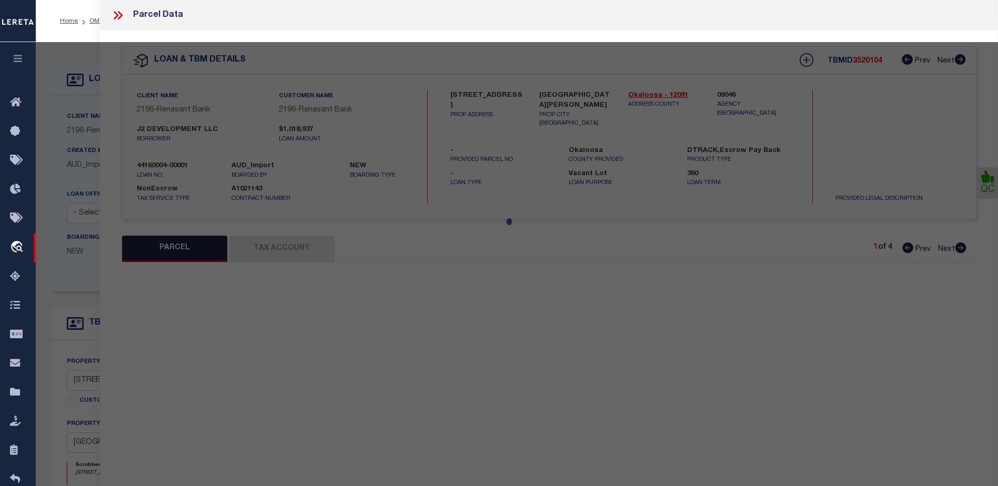
type input "[GEOGRAPHIC_DATA][PERSON_NAME]"
type textarea "OCEAN CITY LOTS 367 TO 369 & 447 TO"
type textarea "="
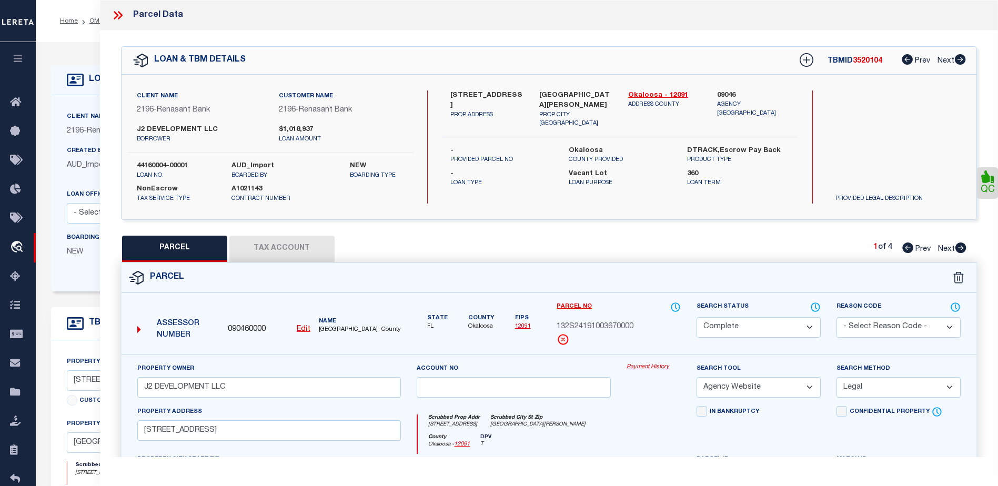
click at [303, 240] on button "Tax Account" at bounding box center [281, 249] width 105 height 26
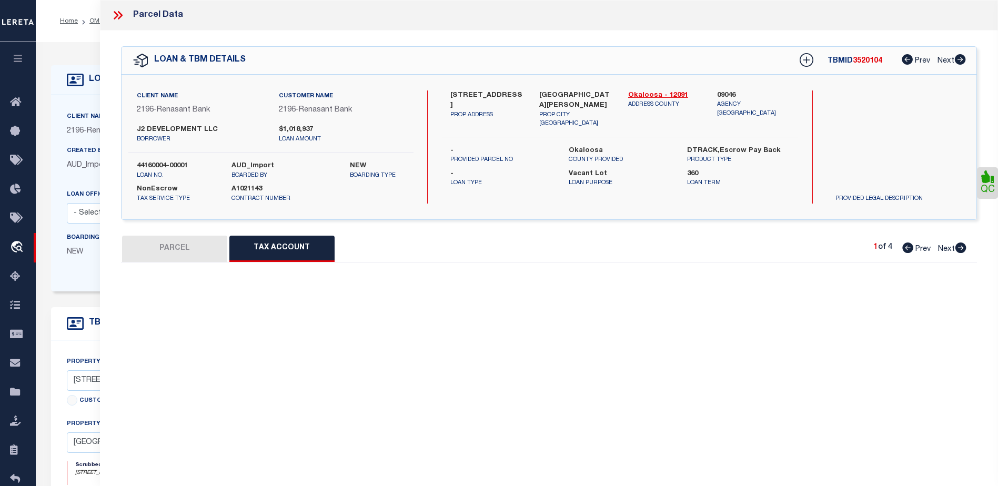
select select "100"
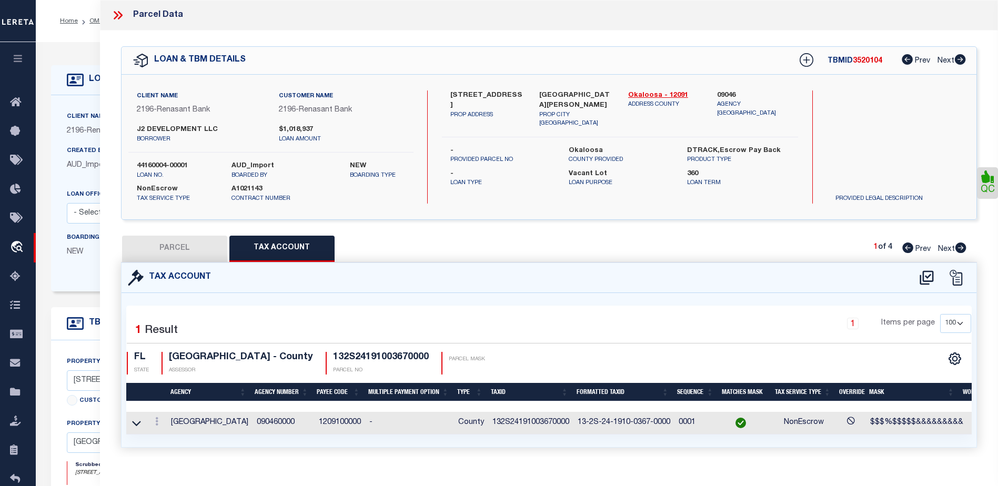
click at [116, 14] on icon at bounding box center [116, 15] width 5 height 8
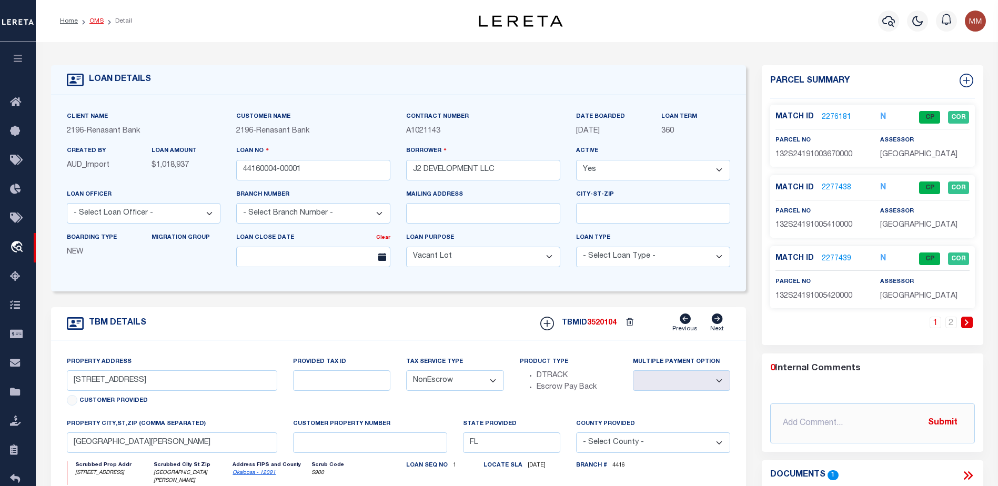
click at [93, 24] on link "OMS" at bounding box center [96, 21] width 14 height 6
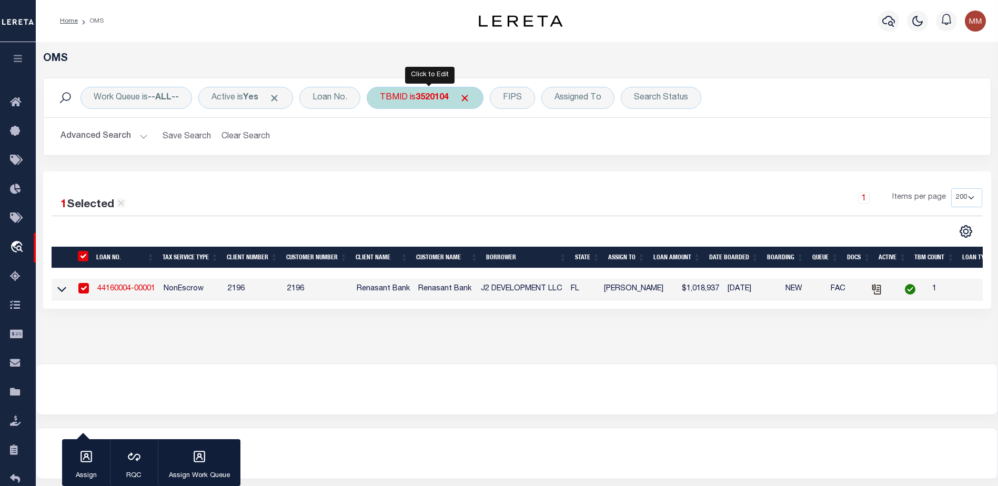
click at [415, 101] on div "TBMID is 3520104" at bounding box center [425, 98] width 117 height 22
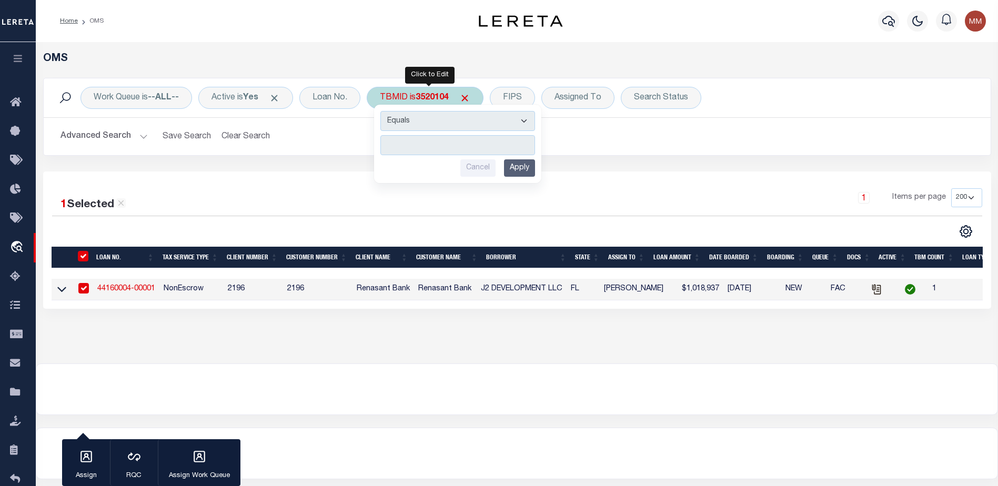
click at [518, 172] on input "Apply" at bounding box center [519, 167] width 31 height 17
click at [454, 141] on input "number" at bounding box center [457, 145] width 155 height 20
click at [413, 143] on input "number" at bounding box center [457, 145] width 155 height 20
paste input "3520528"
type input "3520528"
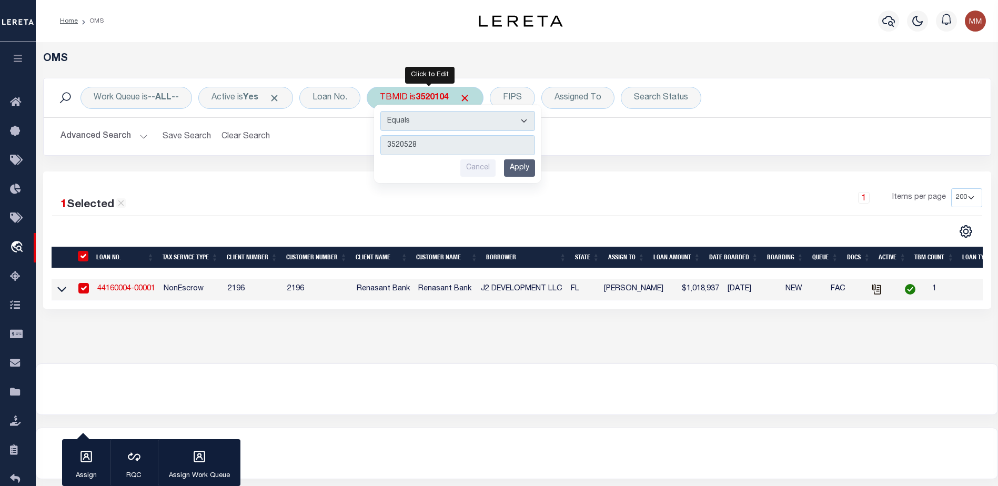
click at [527, 167] on input "Apply" at bounding box center [519, 167] width 31 height 17
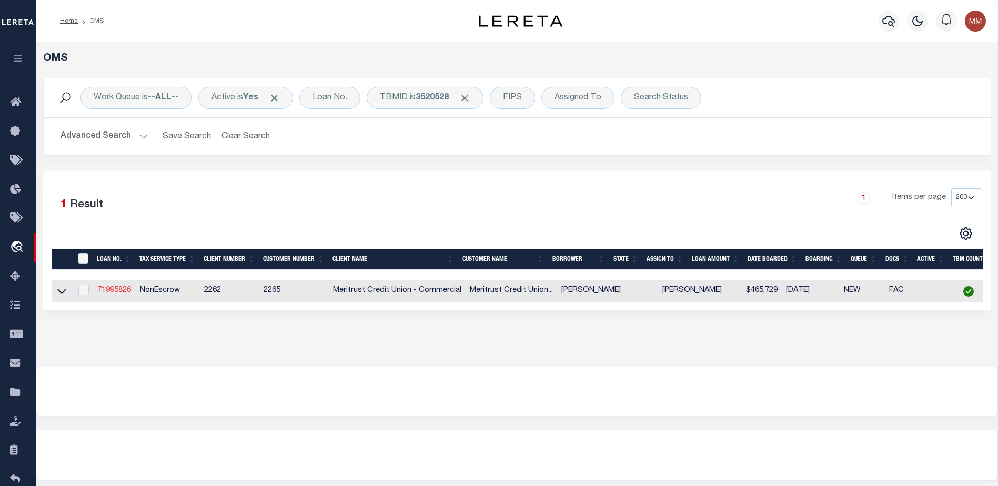
click at [117, 293] on link "71995826" at bounding box center [114, 290] width 34 height 7
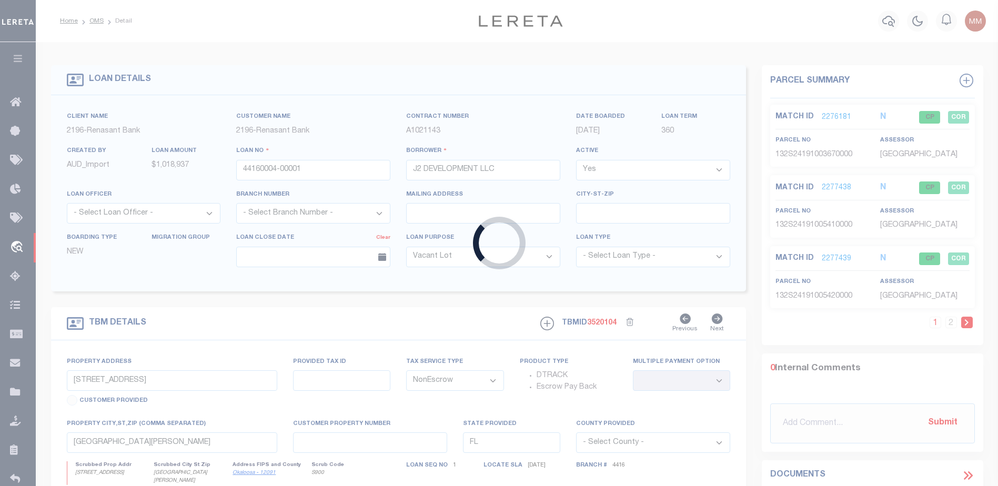
type input "71995826"
type input "[PERSON_NAME]"
select select
type input "[STREET_ADDRESS]"
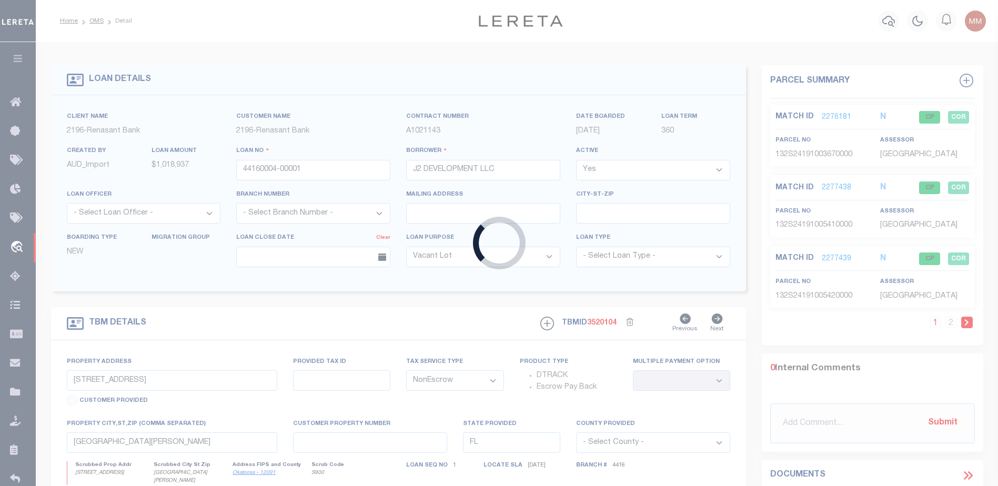
type input "[GEOGRAPHIC_DATA]"
select select "100"
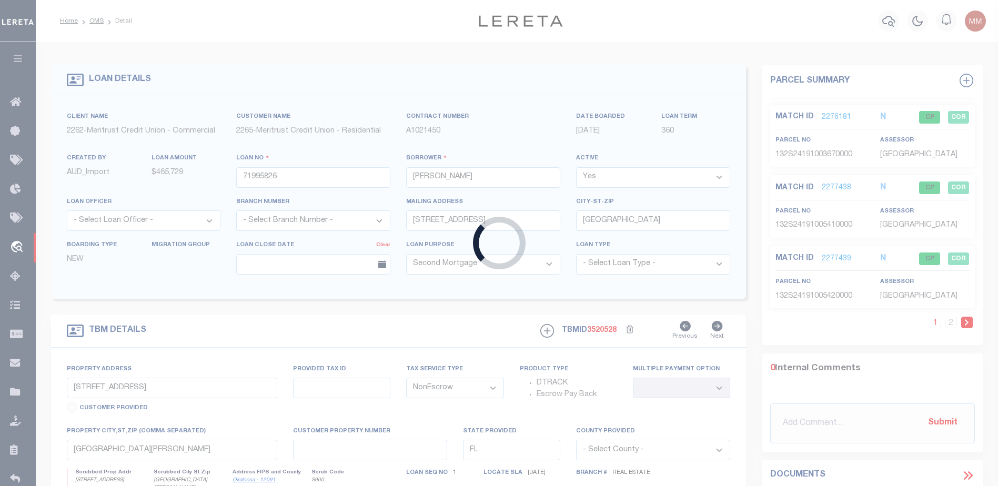
type input "[STREET_ADDRESS]"
type input "1.083403101e+014"
select select
type input "[GEOGRAPHIC_DATA]"
type input "383168"
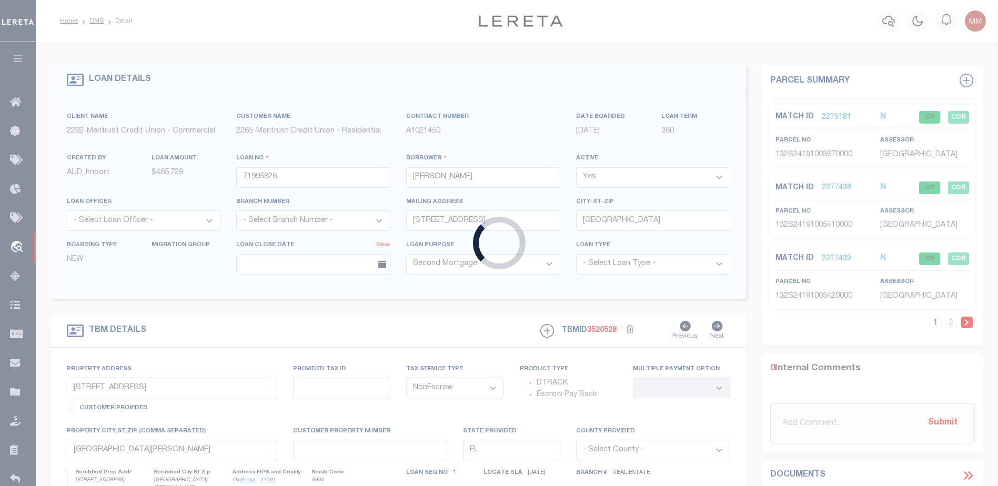
type textarea "Lot [GEOGRAPHIC_DATA] 2nd Addition, [GEOGRAPHIC_DATA], [GEOGRAPHIC_DATA], [US_S…"
select select "26846"
select select "8840"
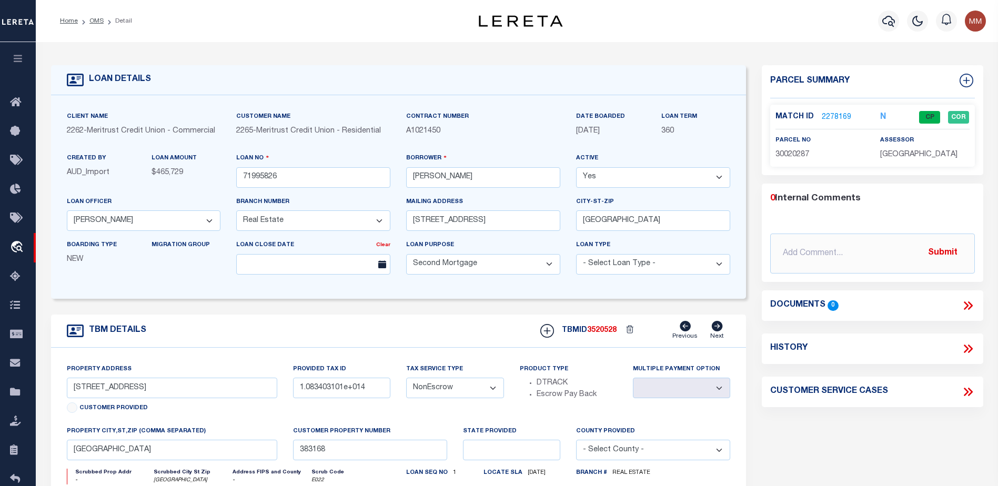
click at [831, 113] on link "2278169" at bounding box center [836, 117] width 29 height 11
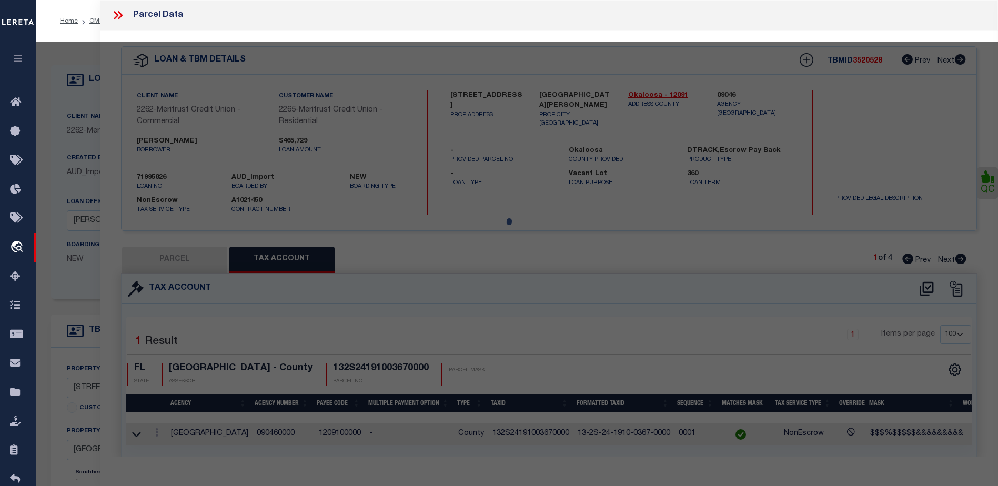
select select "AS"
select select
checkbox input "false"
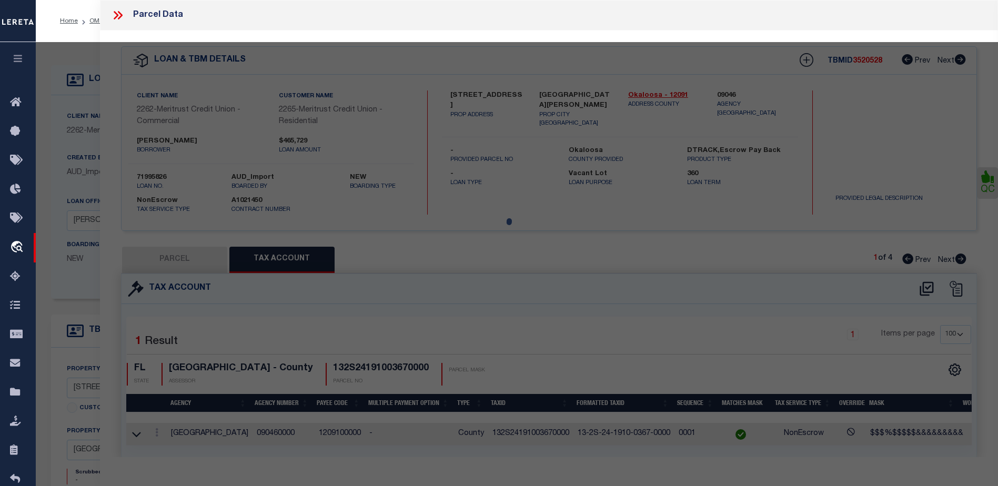
select select "CP"
type input "[PERSON_NAME] D"
select select "AGW"
select select "ADD"
type input "[GEOGRAPHIC_DATA]"
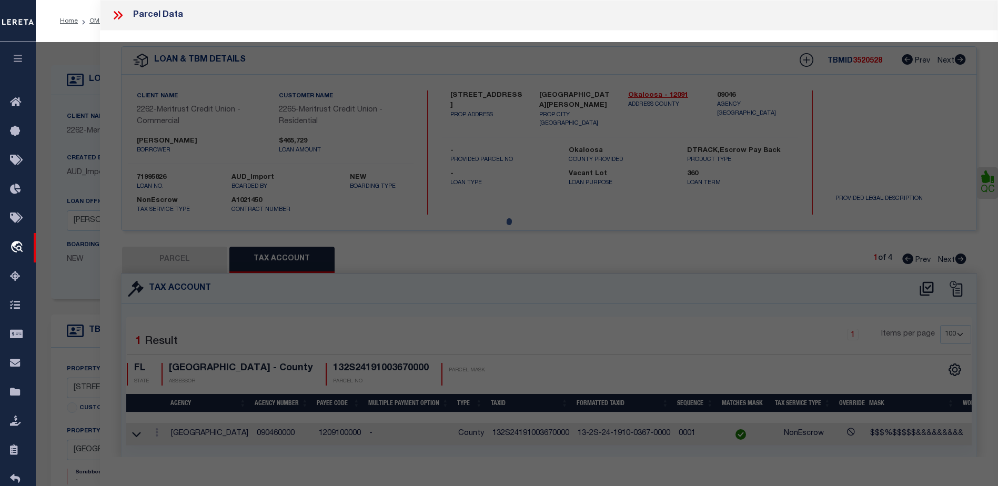
type textarea "LOT [STREET_ADDRESS][GEOGRAPHIC_DATA]"
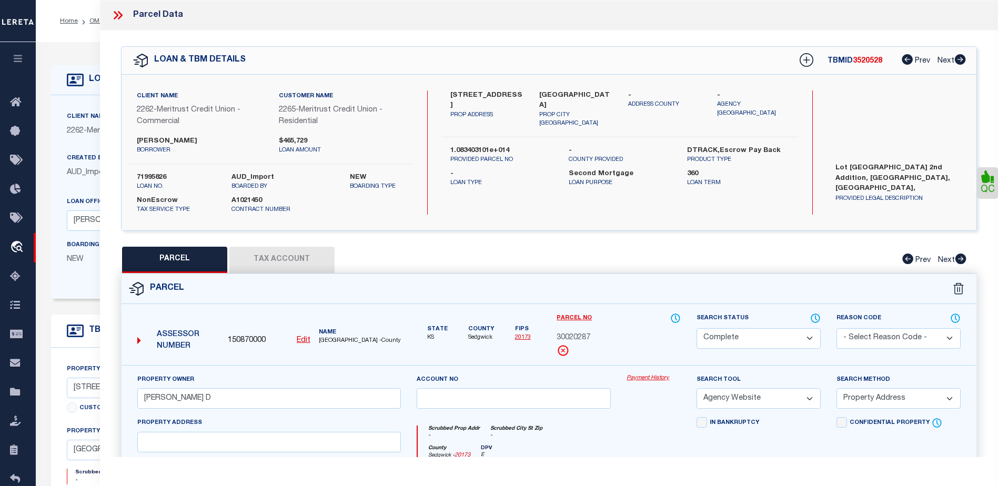
click at [289, 258] on button "Tax Account" at bounding box center [281, 260] width 105 height 26
select select "100"
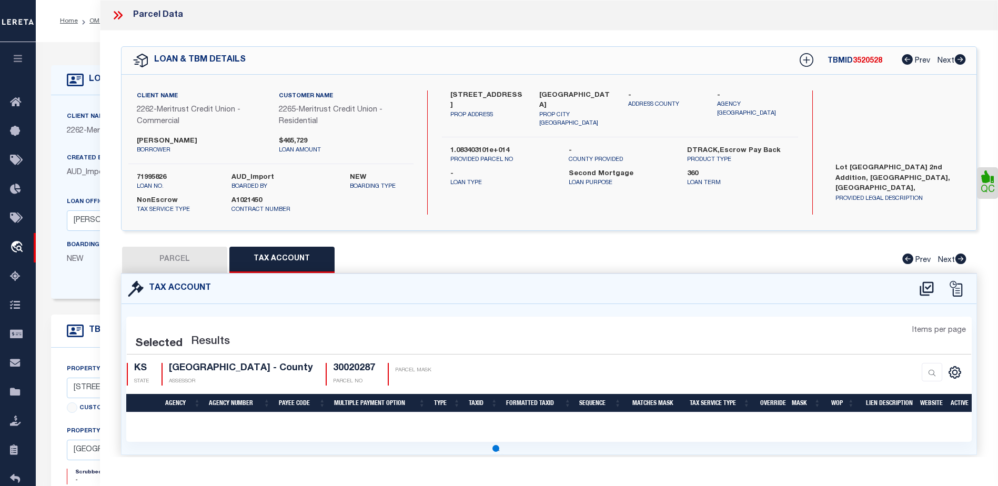
select select "100"
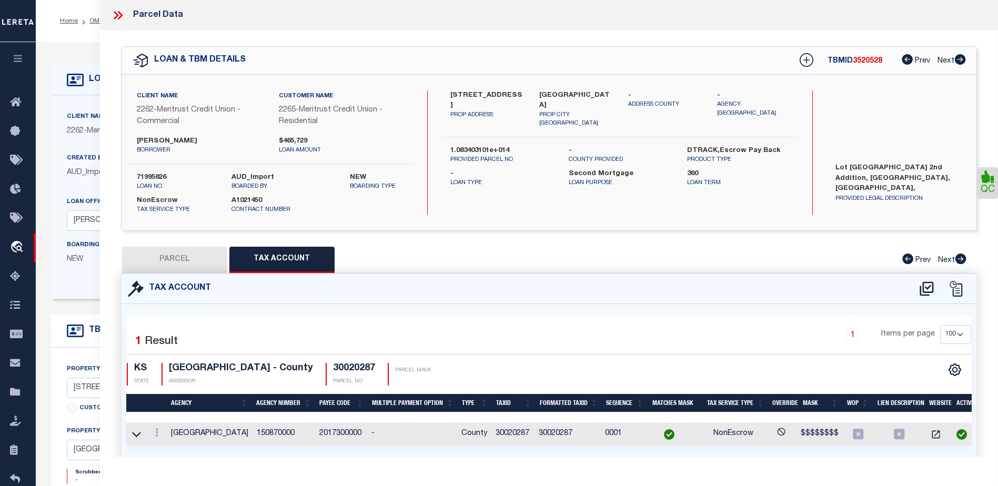
click at [118, 15] on icon at bounding box center [116, 15] width 5 height 8
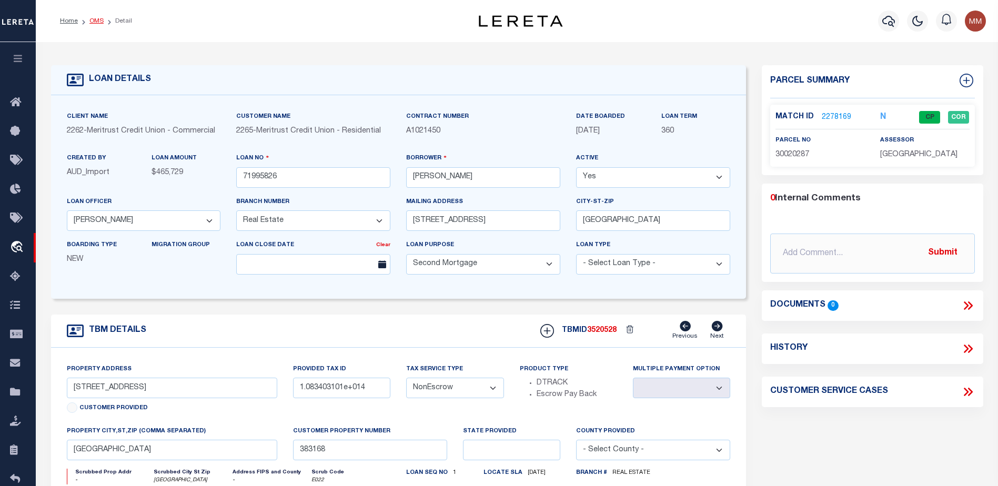
click at [92, 19] on link "OMS" at bounding box center [96, 21] width 14 height 6
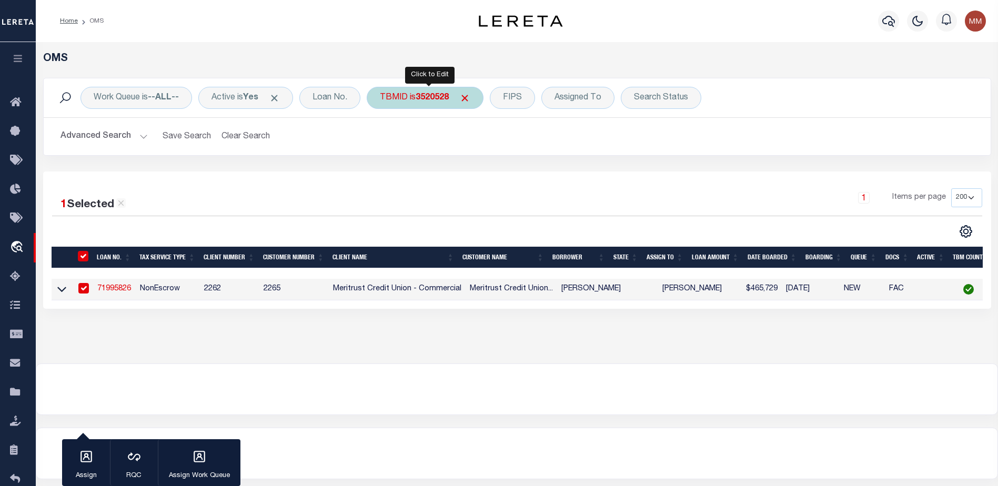
click at [453, 94] on div "TBMID is 3520528" at bounding box center [425, 98] width 117 height 22
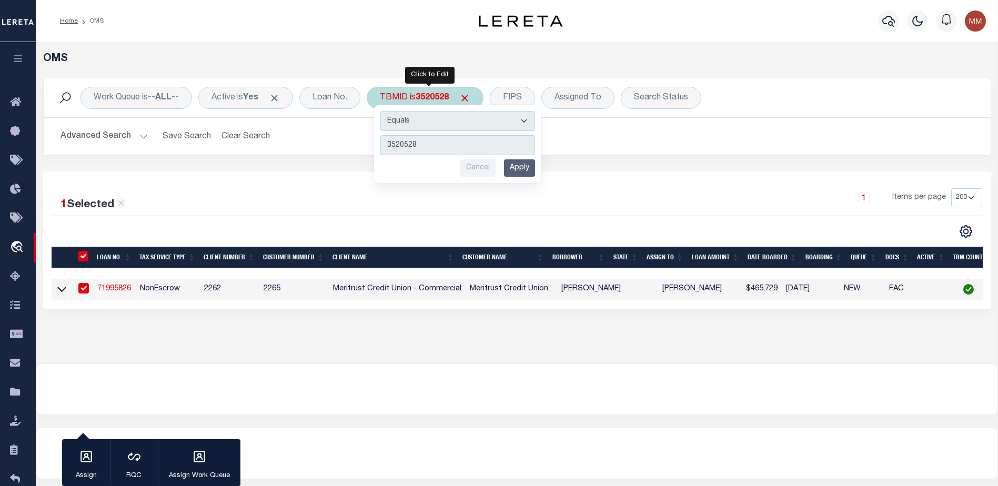
type input "3519754"
click at [527, 166] on input "Apply" at bounding box center [519, 167] width 31 height 17
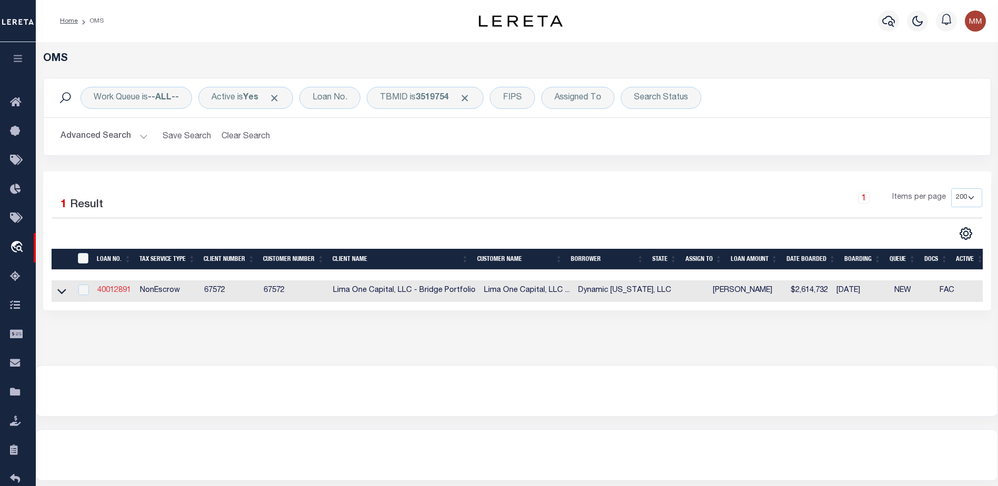
click at [121, 293] on link "40012891" at bounding box center [114, 290] width 34 height 7
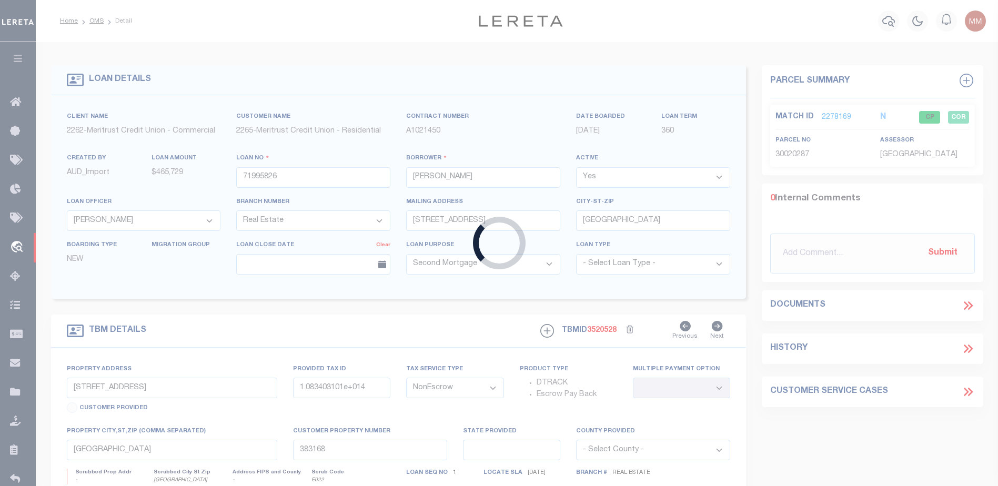
type input "40012891"
type input "Dynamic [US_STATE], LLC"
select select
type input "[STREET_ADDRESS]"
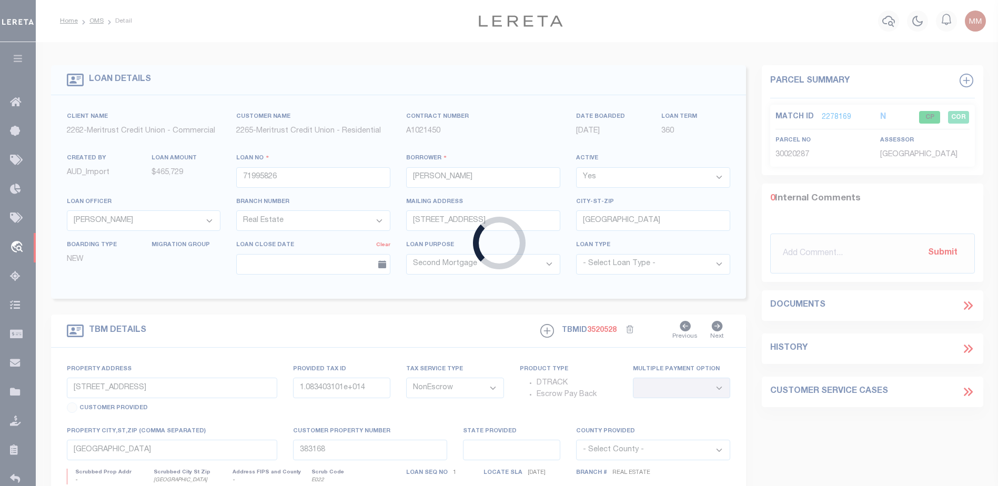
type input "[GEOGRAPHIC_DATA][PERSON_NAME] [GEOGRAPHIC_DATA] 32459"
select select
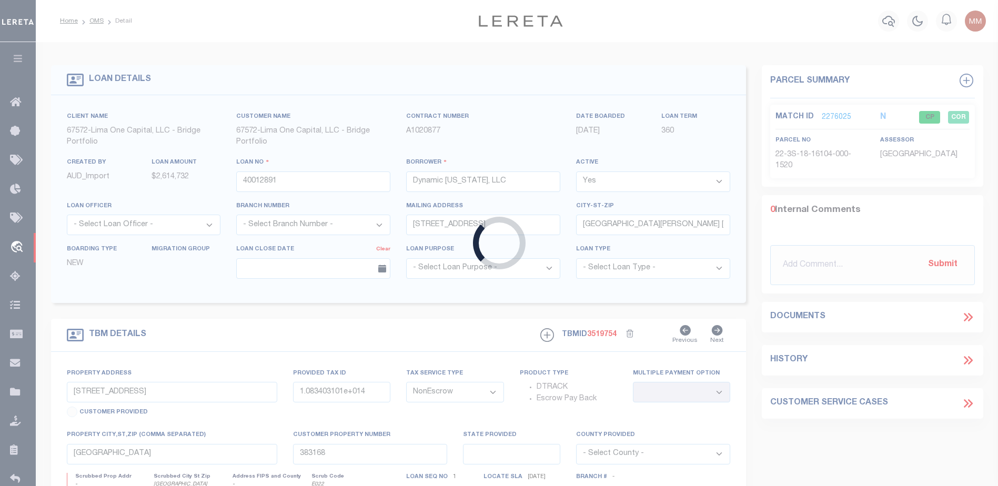
select select "26298"
type input "[STREET_ADDRESS]"
type input "22-3S-18-16104-000-1520"
select select
type input "[GEOGRAPHIC_DATA]"
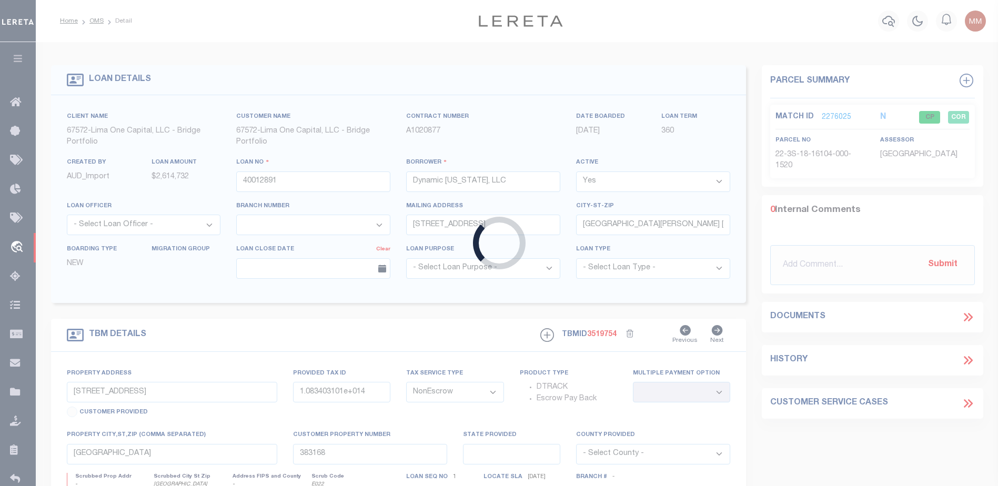
type input "40012891-1"
select select "164236"
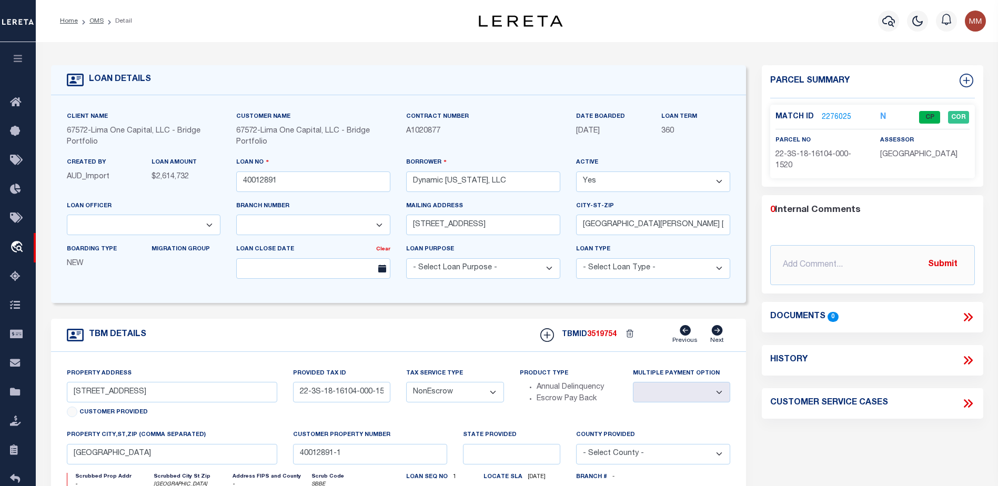
click at [833, 112] on link "2276025" at bounding box center [836, 117] width 29 height 11
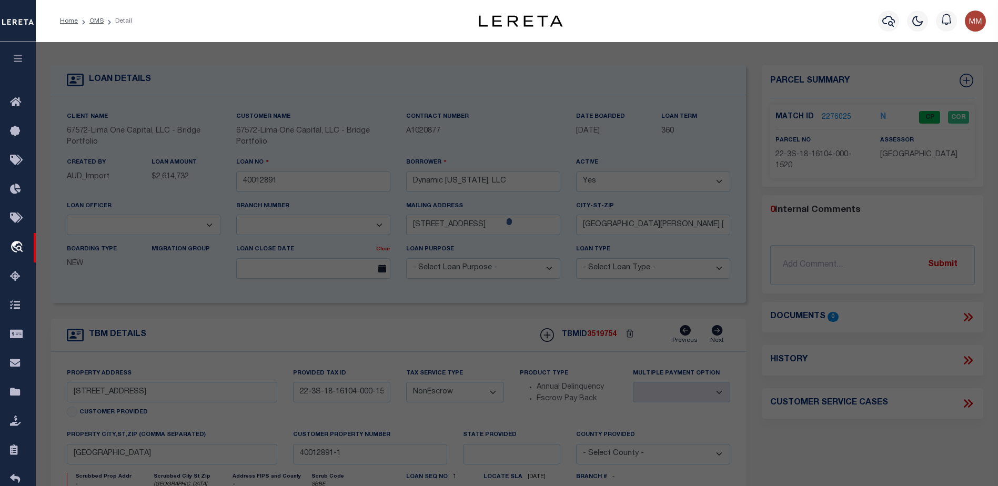
select select "AS"
select select
checkbox input "false"
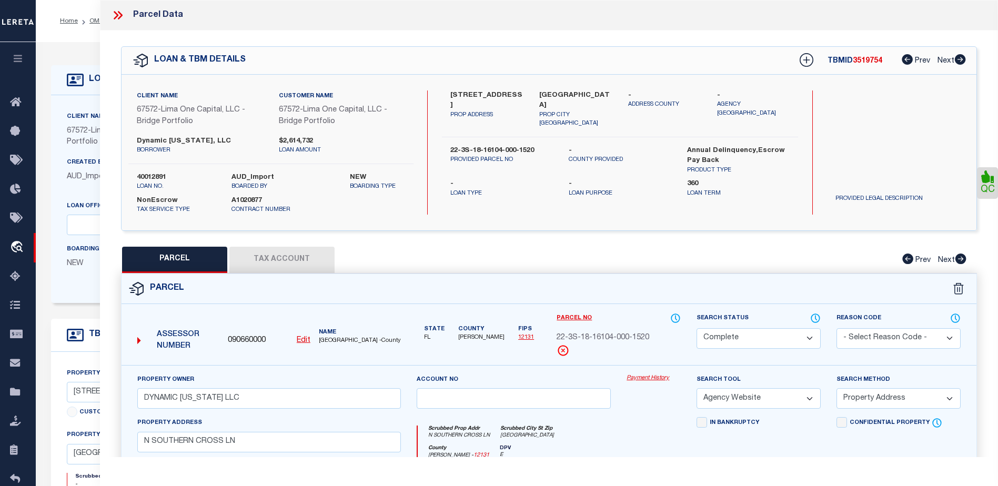
click at [283, 267] on button "Tax Account" at bounding box center [281, 260] width 105 height 26
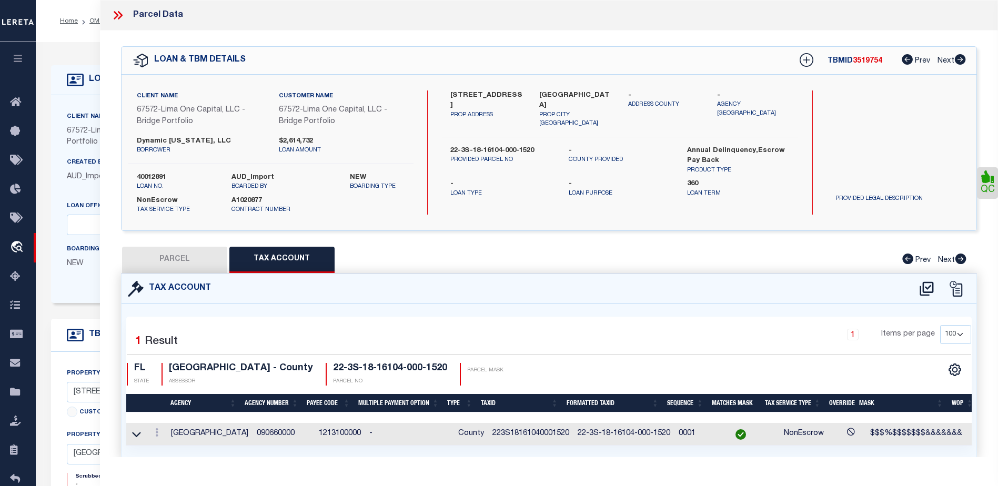
click at [116, 12] on icon at bounding box center [118, 15] width 14 height 14
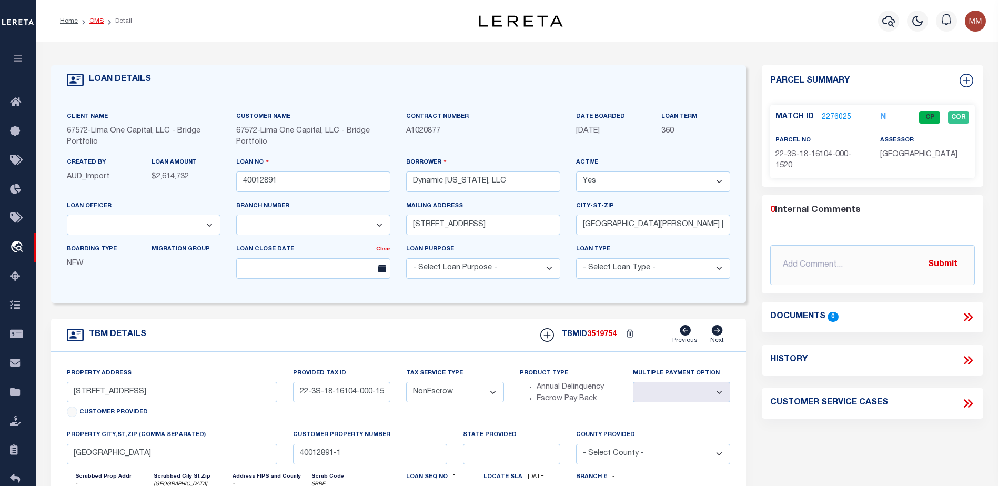
click at [97, 20] on link "OMS" at bounding box center [96, 21] width 14 height 6
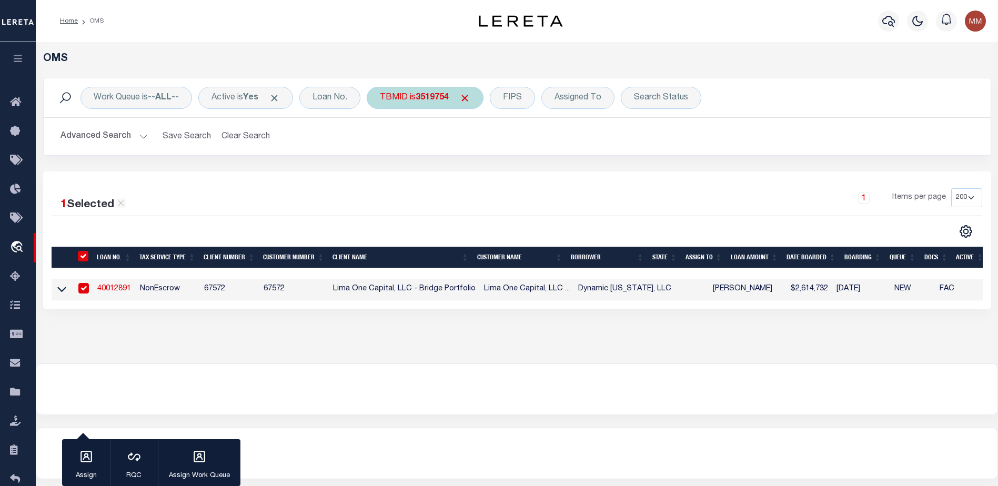
click at [443, 96] on b "3519754" at bounding box center [432, 98] width 33 height 8
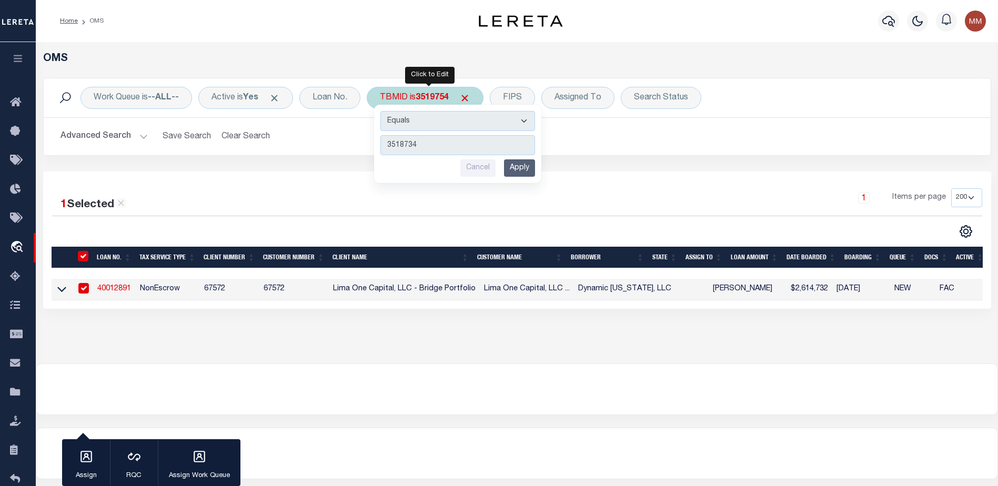
click at [520, 171] on input "Apply" at bounding box center [519, 167] width 31 height 17
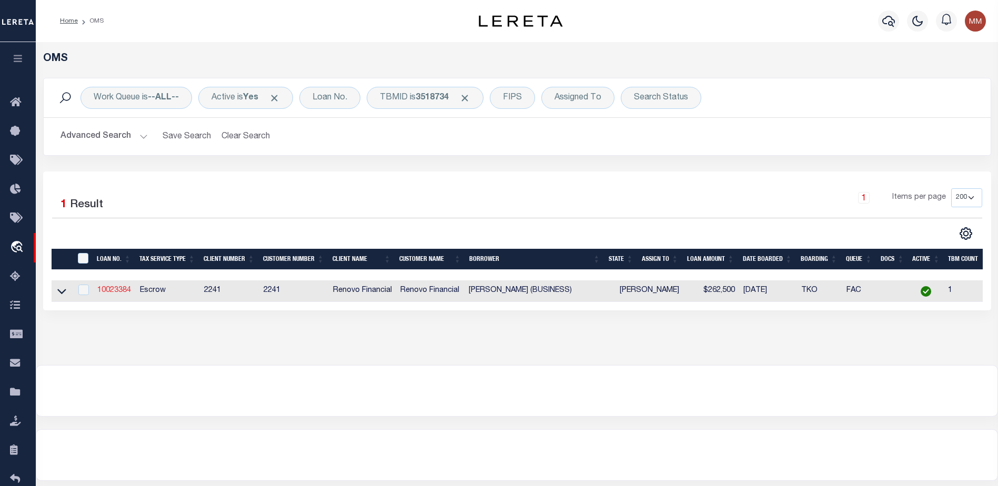
click at [120, 290] on link "10023384" at bounding box center [114, 290] width 34 height 7
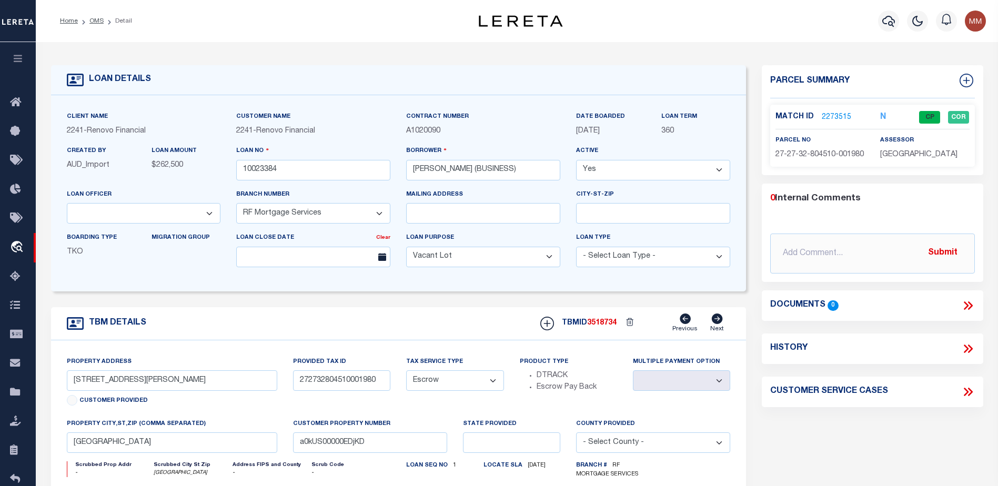
click at [836, 119] on link "2273515" at bounding box center [836, 117] width 29 height 11
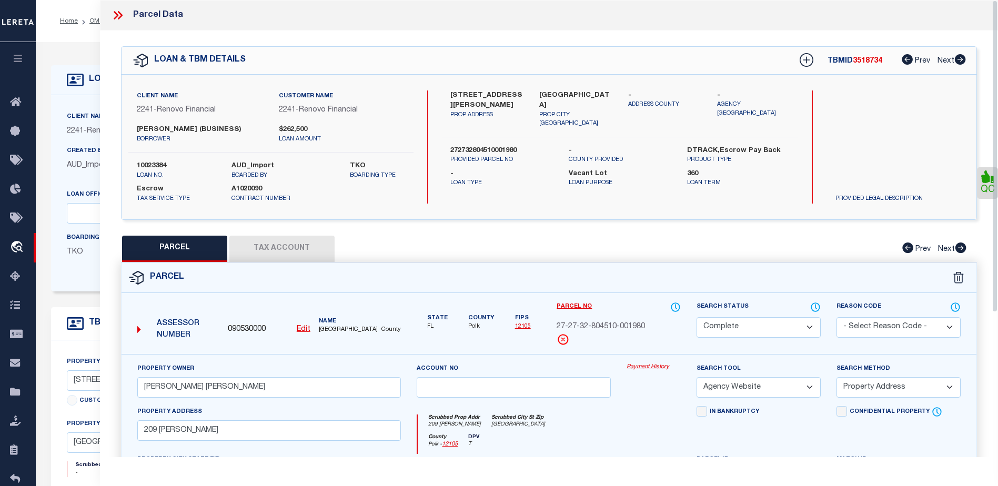
click at [297, 255] on button "Tax Account" at bounding box center [281, 249] width 105 height 26
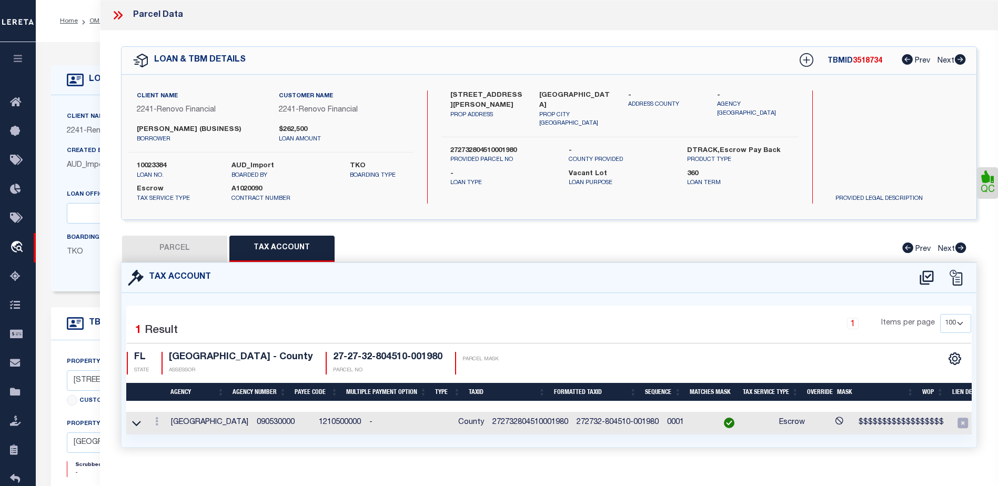
click at [116, 16] on icon at bounding box center [116, 15] width 5 height 8
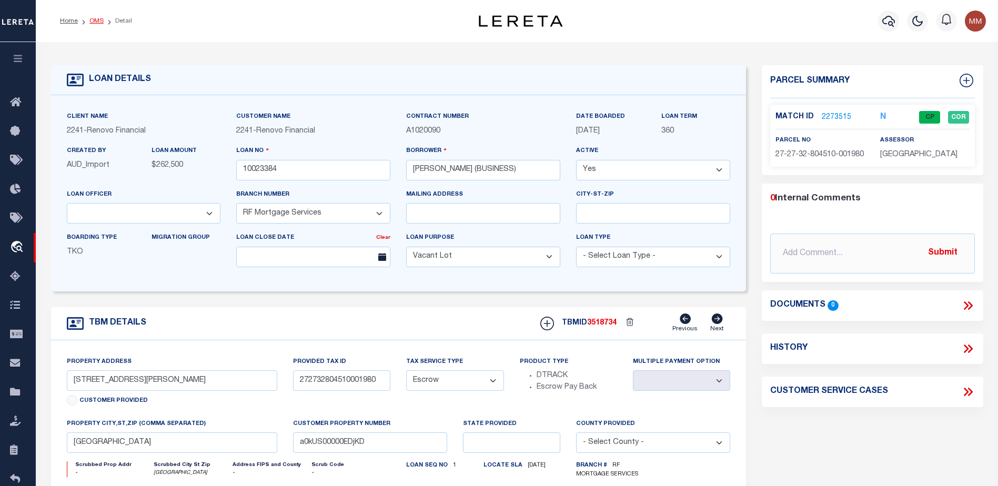
click at [96, 21] on link "OMS" at bounding box center [96, 21] width 14 height 6
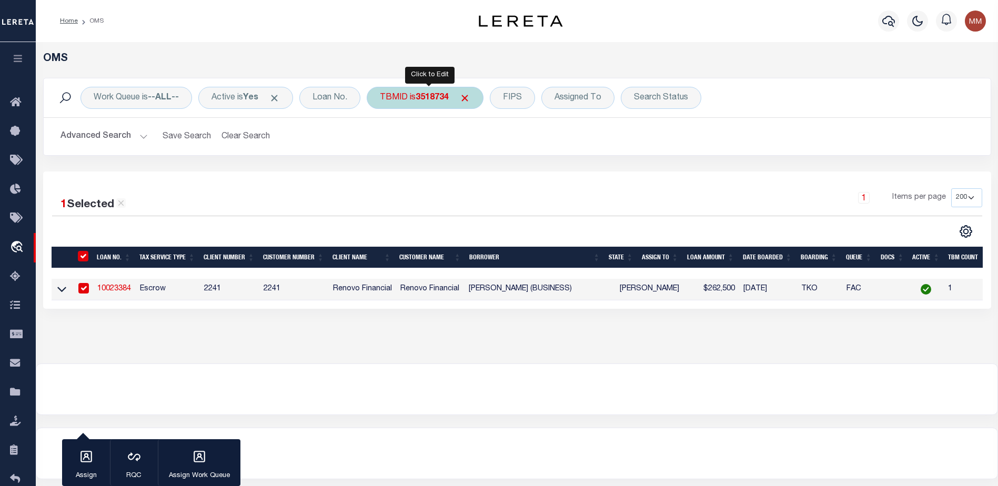
click at [429, 99] on b "3518734" at bounding box center [432, 98] width 33 height 8
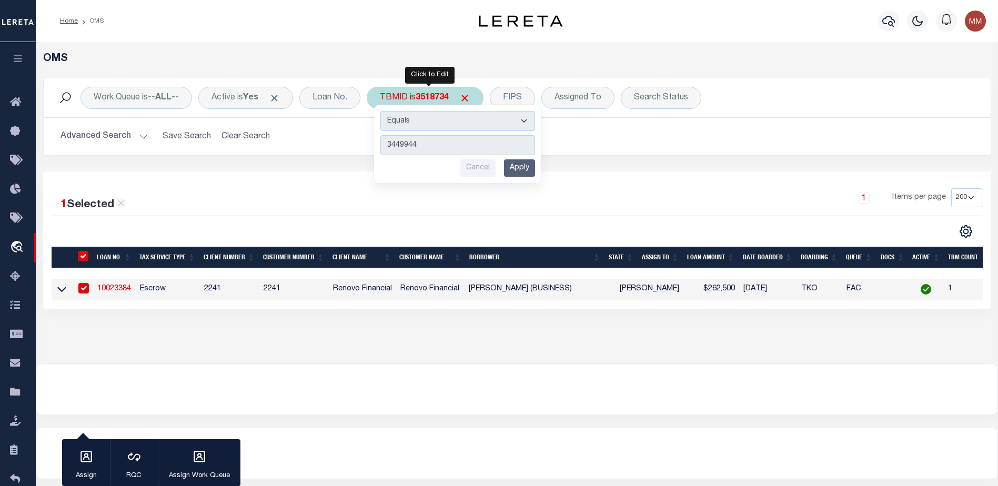
click at [514, 172] on input "Apply" at bounding box center [519, 167] width 31 height 17
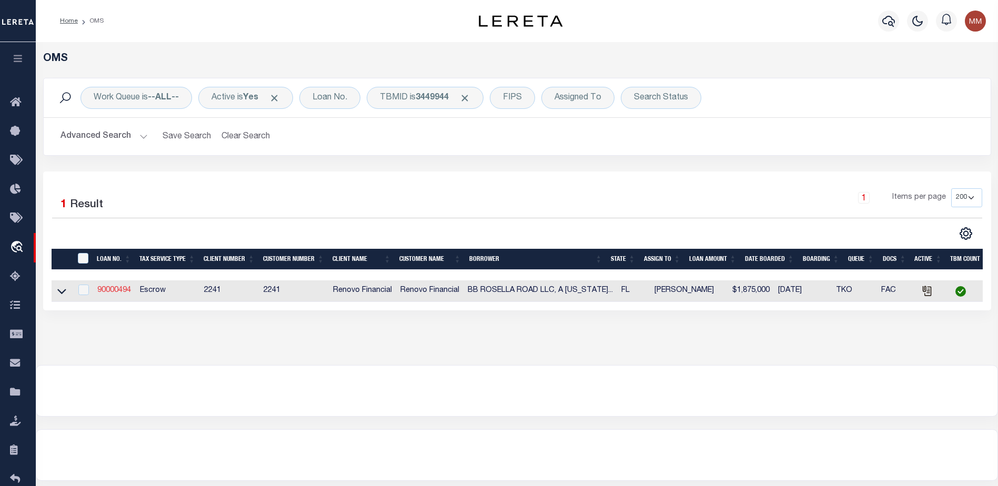
click at [117, 294] on link "90000494" at bounding box center [114, 290] width 34 height 7
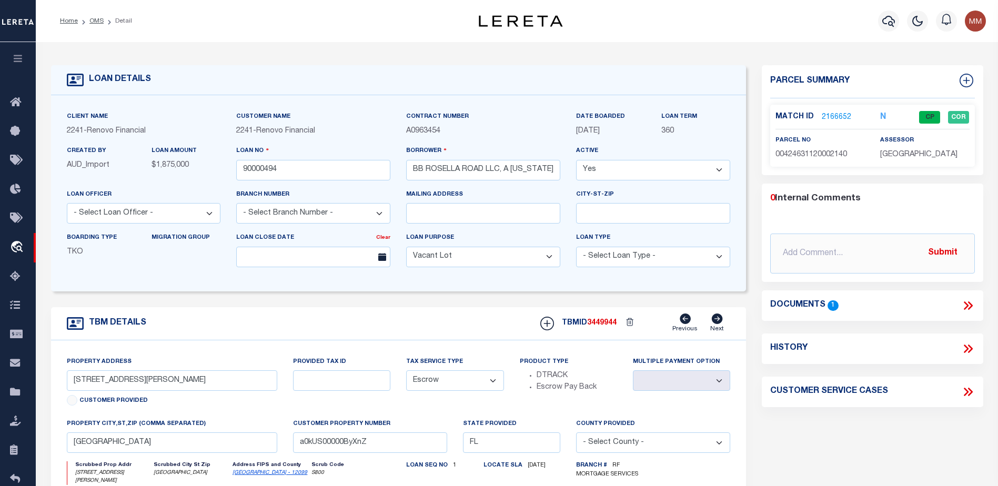
click at [849, 105] on div "Match ID 2166652 N CP COR parcel no assessor" at bounding box center [872, 136] width 205 height 62
click at [846, 112] on link "2166652" at bounding box center [836, 117] width 29 height 11
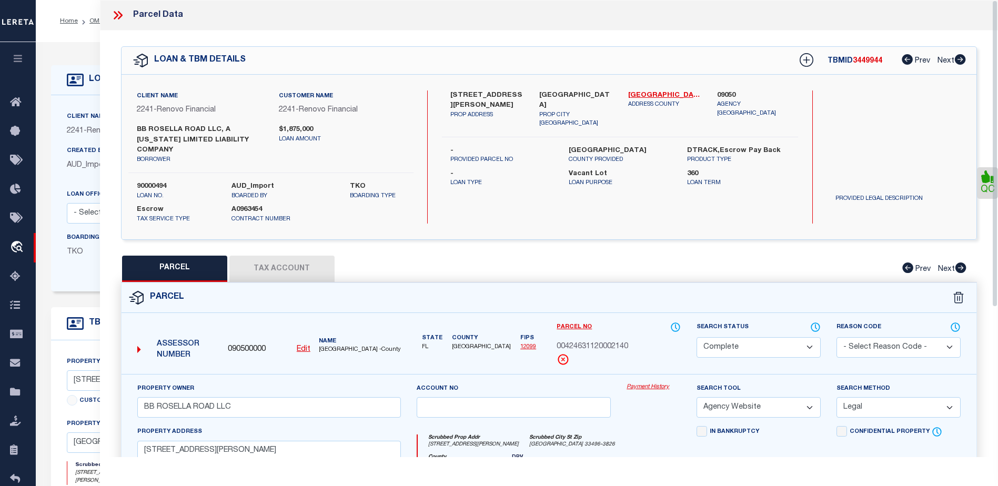
click at [256, 256] on button "Tax Account" at bounding box center [281, 269] width 105 height 26
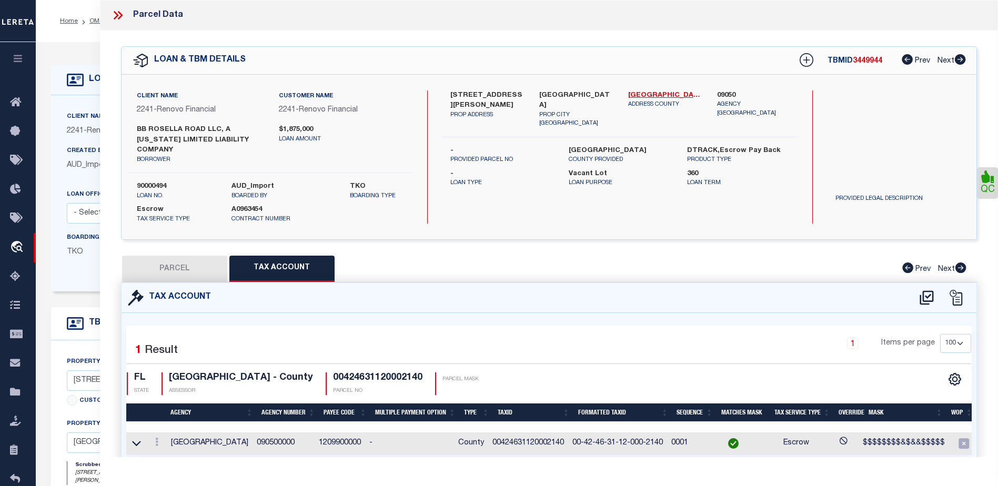
click at [118, 12] on icon at bounding box center [120, 15] width 5 height 8
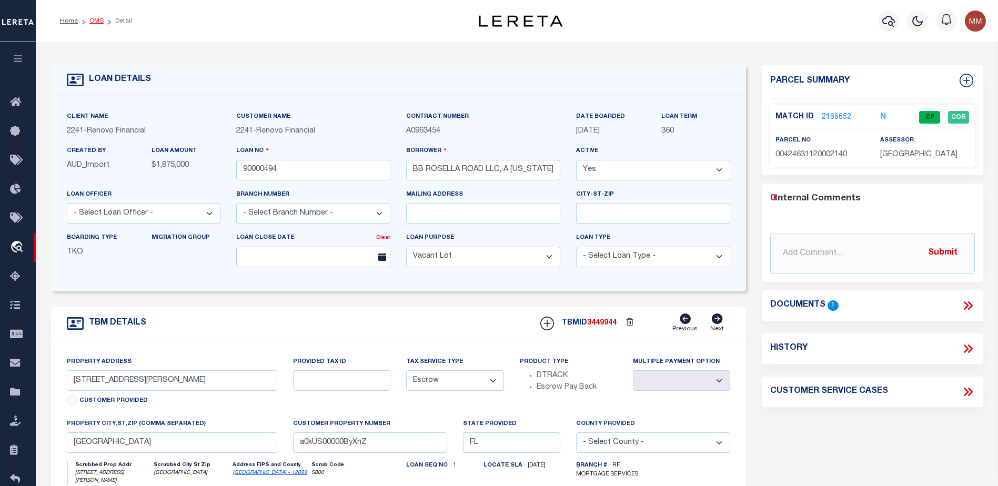
click at [98, 24] on link "OMS" at bounding box center [96, 21] width 14 height 6
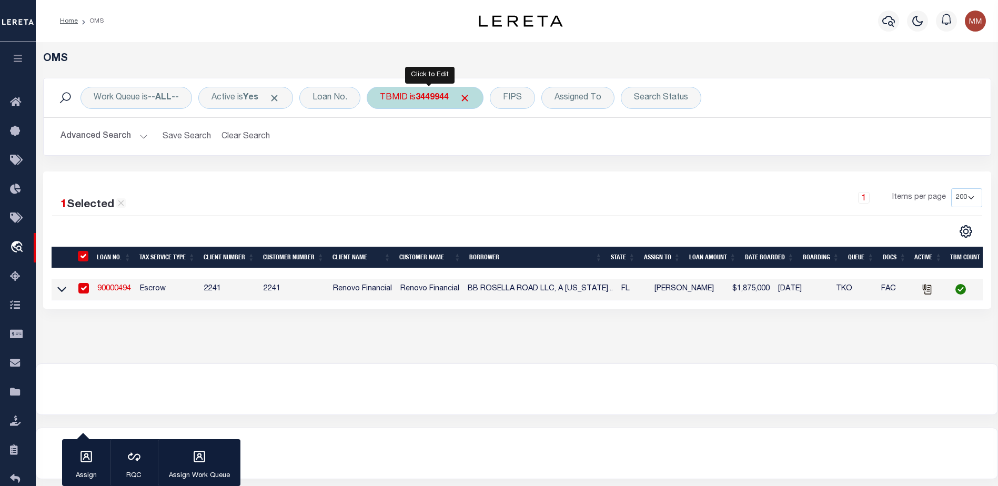
click at [416, 99] on div "TBMID is 3449944" at bounding box center [425, 98] width 117 height 22
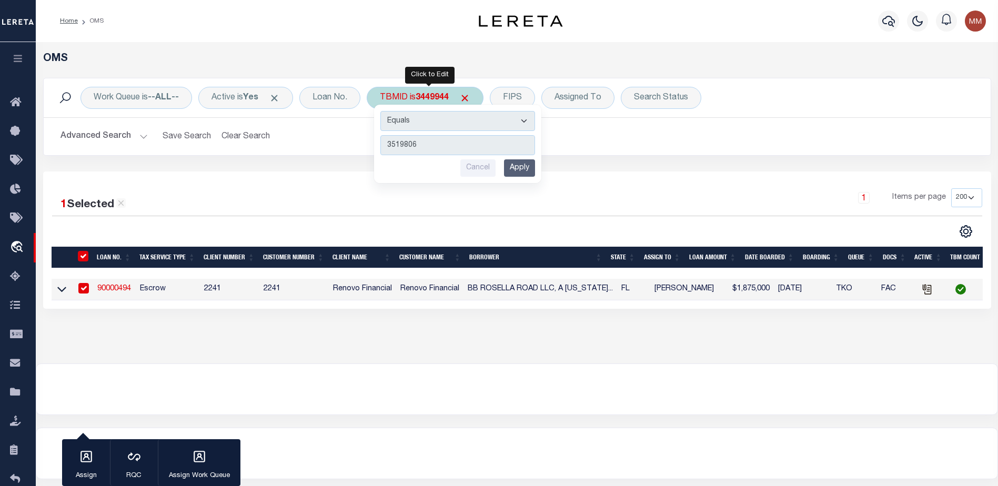
click at [532, 167] on input "Apply" at bounding box center [519, 167] width 31 height 17
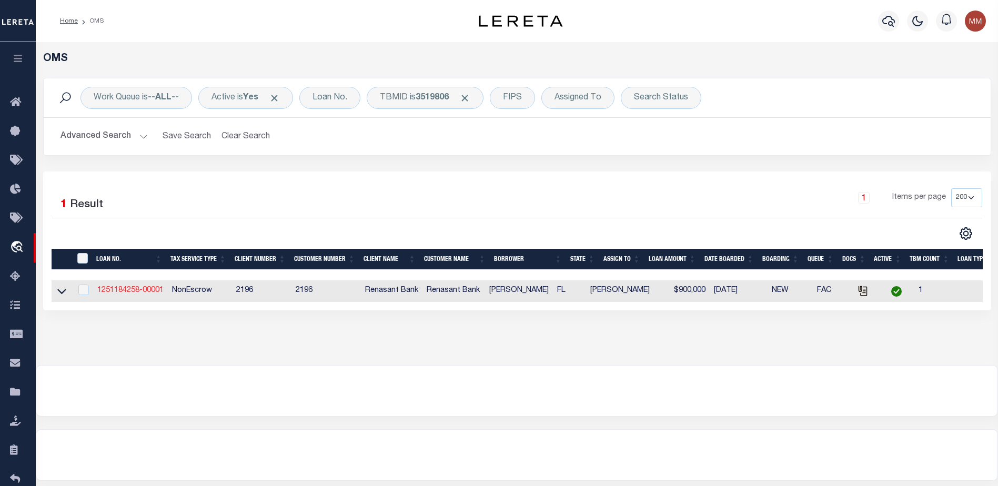
click at [129, 290] on link "1251184258-00001" at bounding box center [130, 290] width 66 height 7
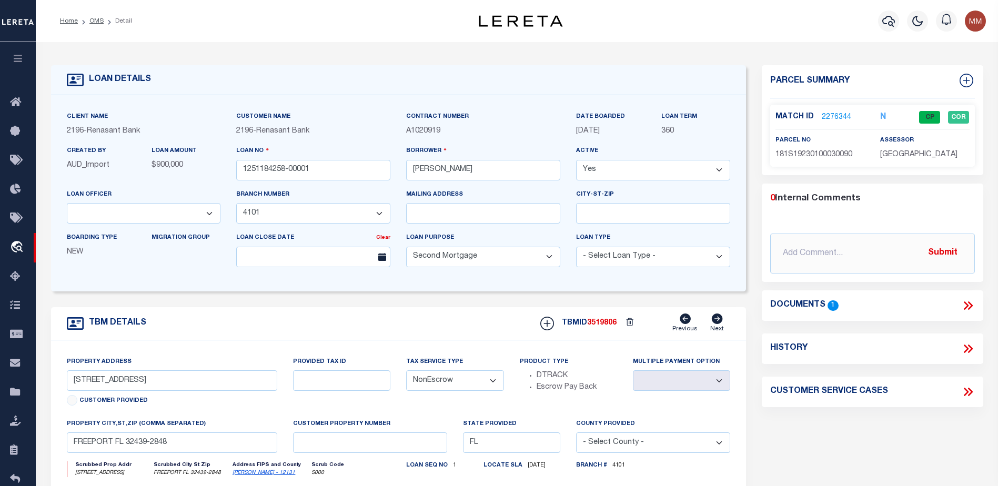
click at [833, 116] on link "2276344" at bounding box center [836, 117] width 29 height 11
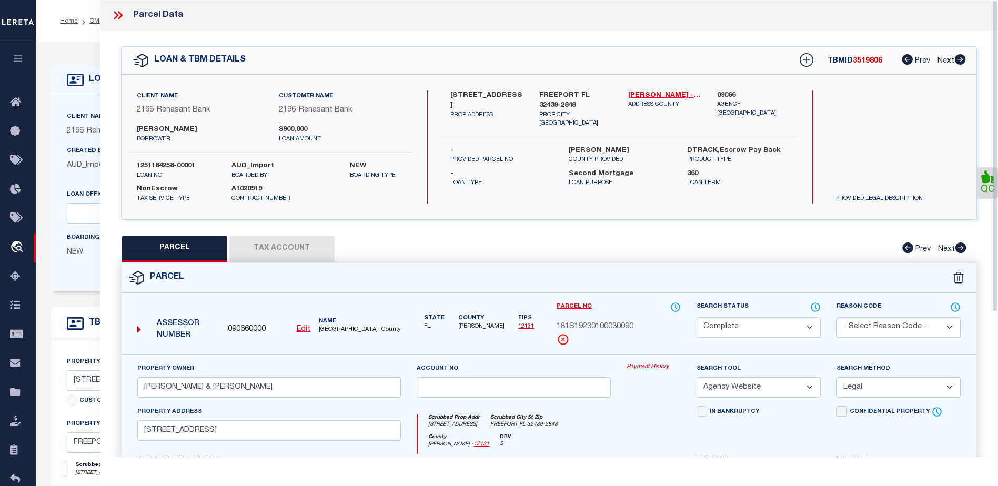
click at [272, 254] on button "Tax Account" at bounding box center [281, 249] width 105 height 26
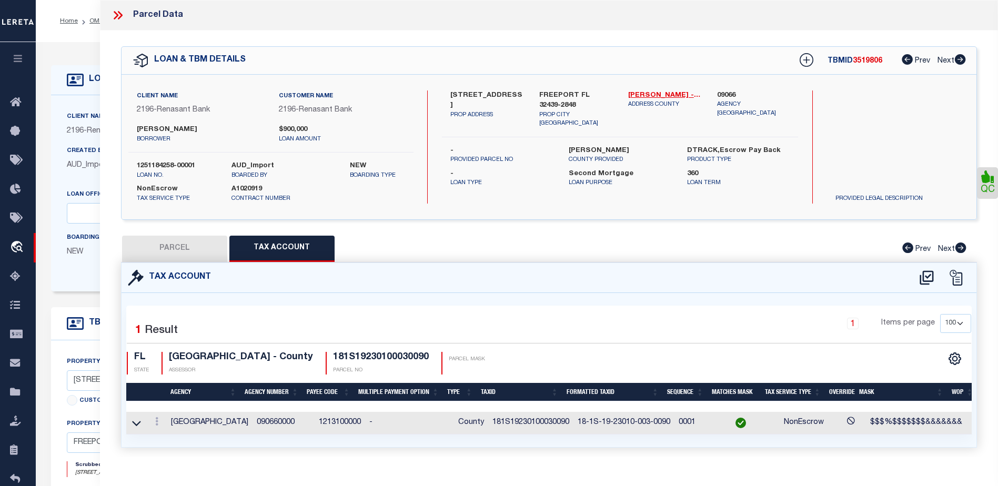
click at [117, 13] on icon at bounding box center [118, 15] width 14 height 14
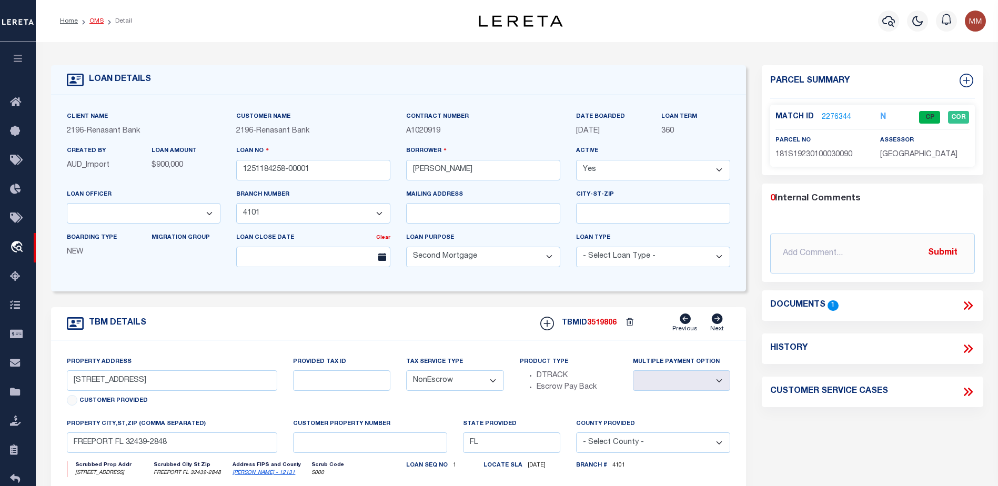
click at [97, 19] on link "OMS" at bounding box center [96, 21] width 14 height 6
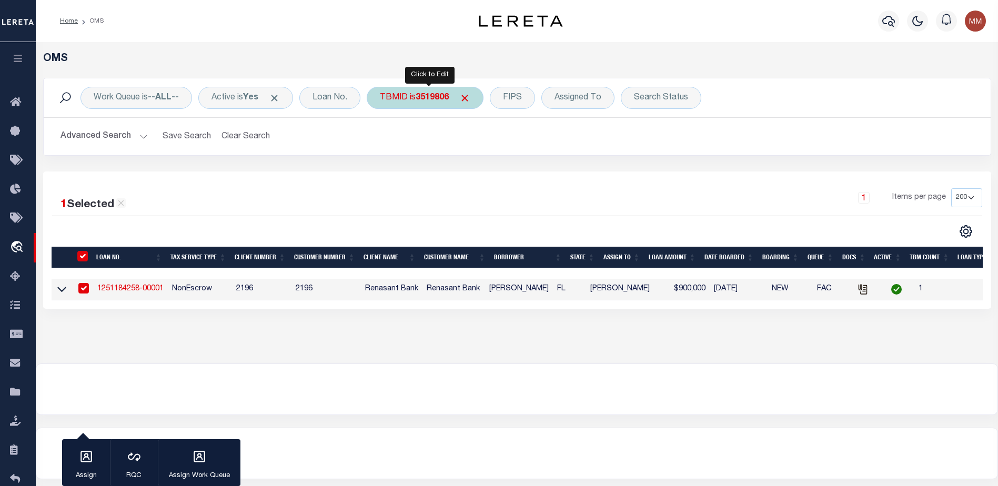
click at [430, 102] on b "3519806" at bounding box center [432, 98] width 33 height 8
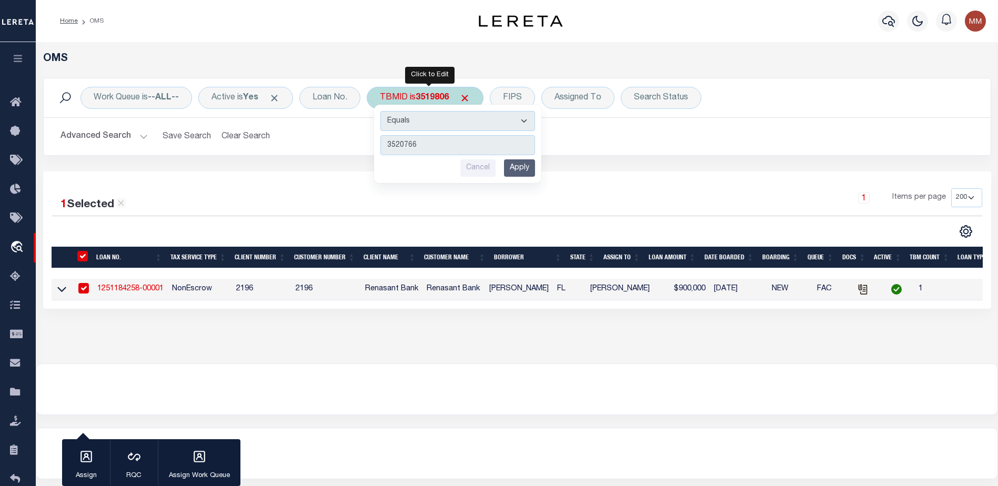
click at [534, 170] on input "Apply" at bounding box center [519, 167] width 31 height 17
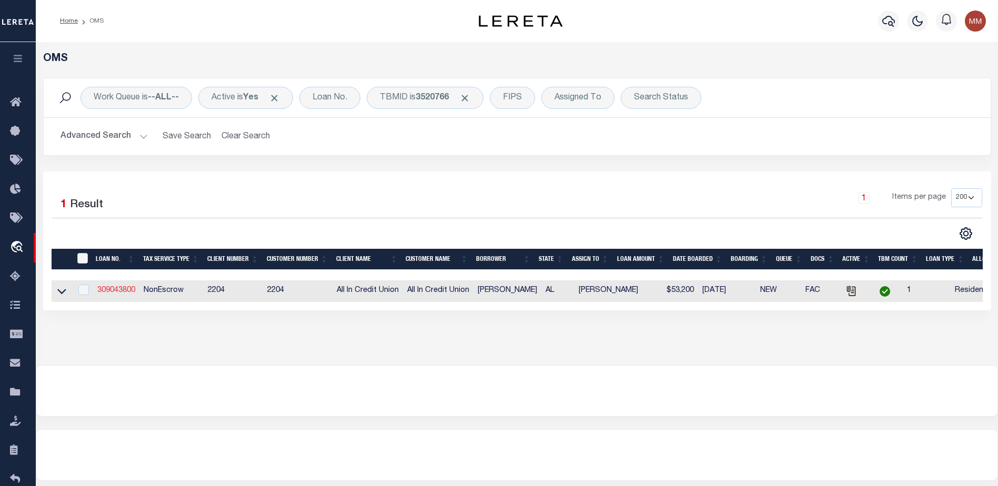
click at [121, 292] on link "309043800" at bounding box center [116, 290] width 38 height 7
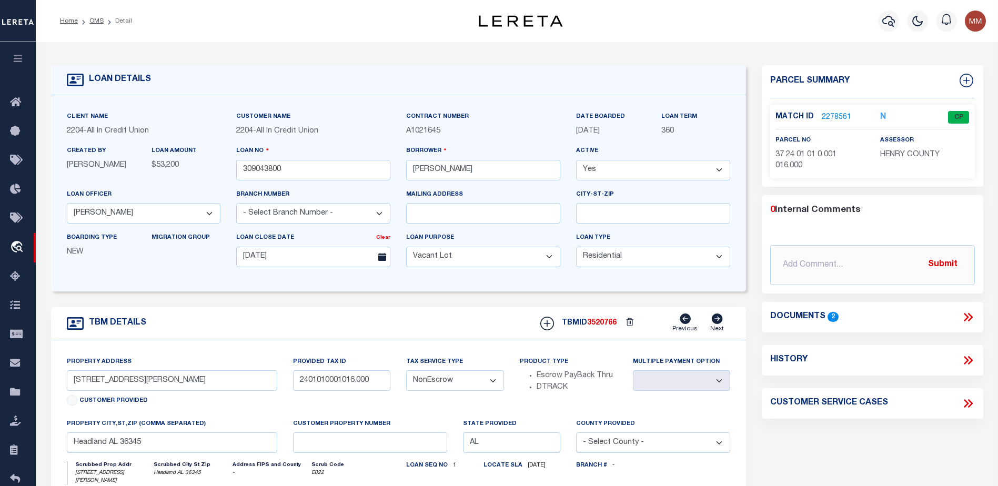
click at [828, 116] on link "2278561" at bounding box center [836, 117] width 29 height 11
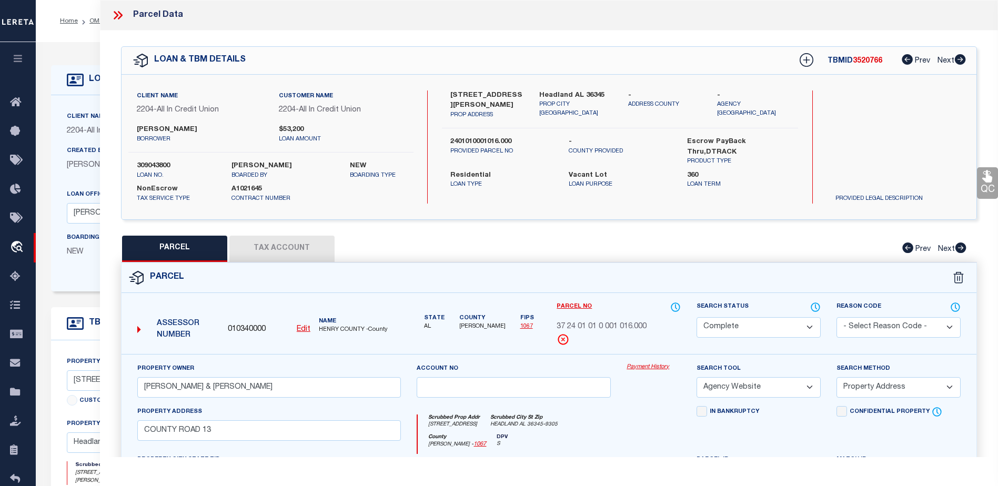
click at [294, 248] on button "Tax Account" at bounding box center [281, 249] width 105 height 26
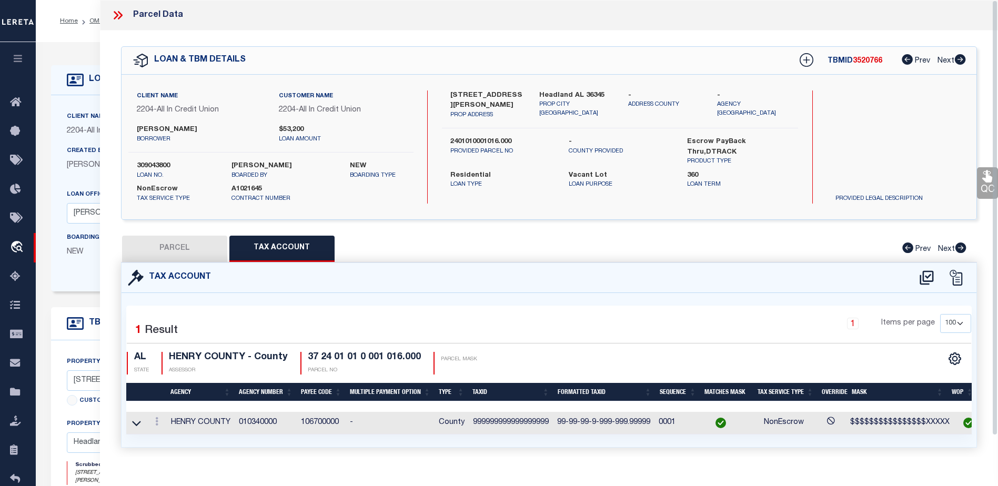
drag, startPoint x: 117, startPoint y: 13, endPoint x: 105, endPoint y: 23, distance: 15.6
click at [117, 13] on icon at bounding box center [118, 15] width 14 height 14
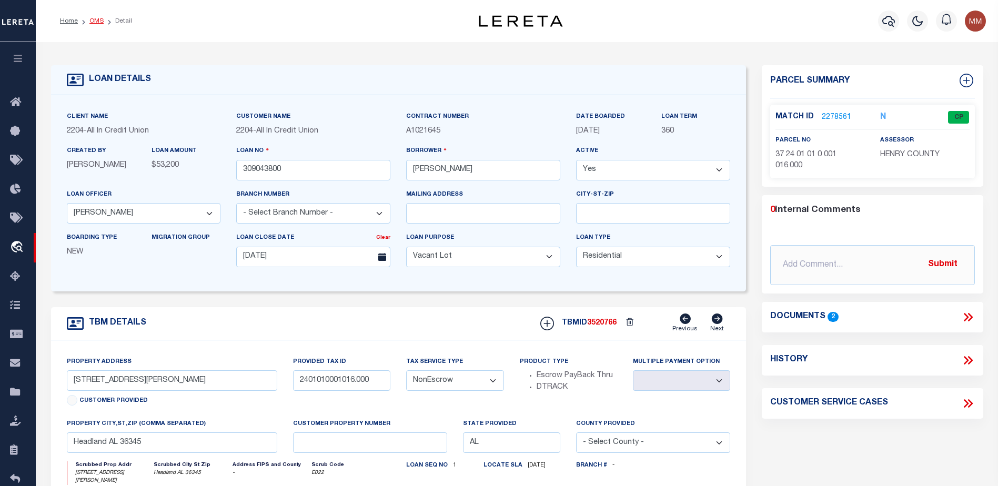
click at [93, 22] on link "OMS" at bounding box center [96, 21] width 14 height 6
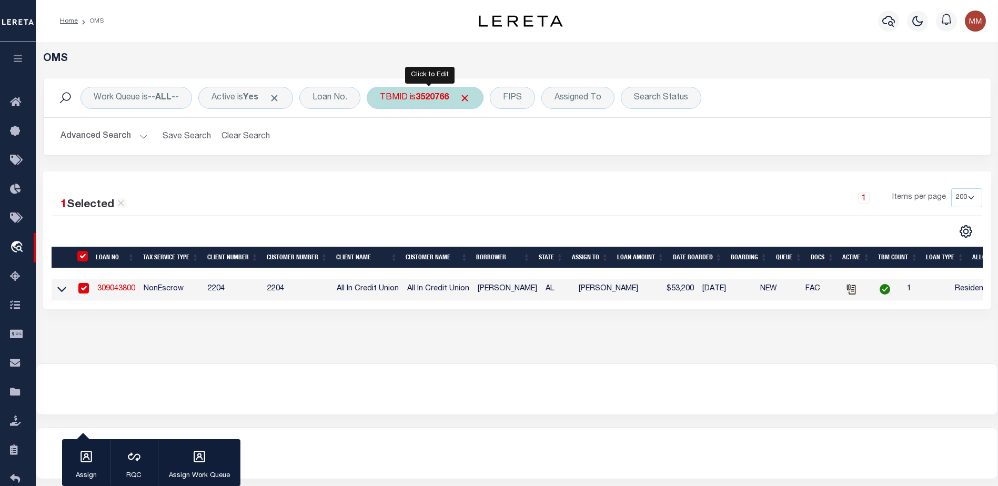
click at [416, 97] on div "TBMID is 3520766" at bounding box center [425, 98] width 117 height 22
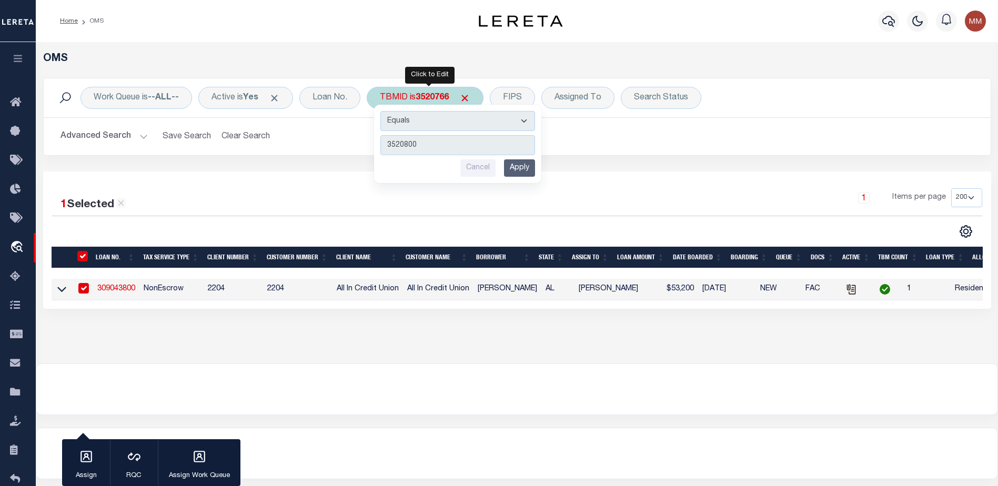
click at [530, 163] on input "Apply" at bounding box center [519, 167] width 31 height 17
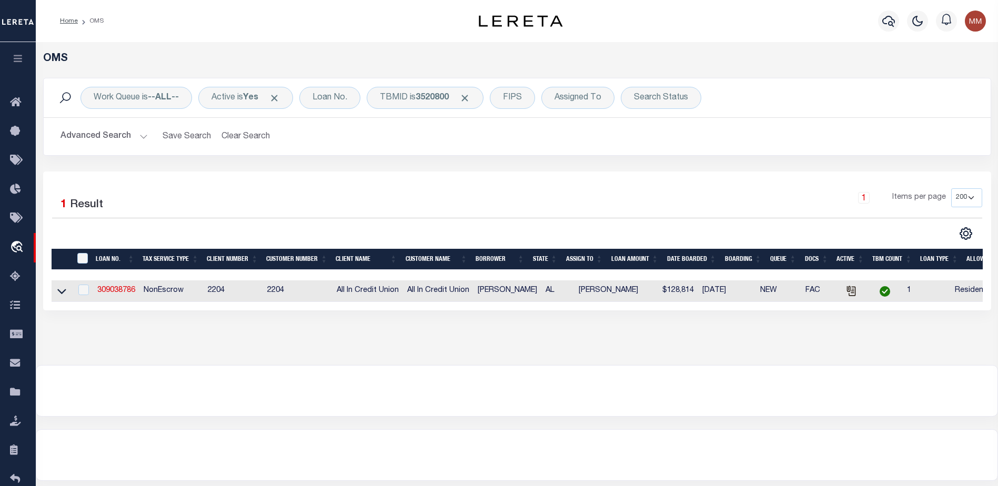
click at [115, 298] on td "309038786" at bounding box center [116, 291] width 46 height 22
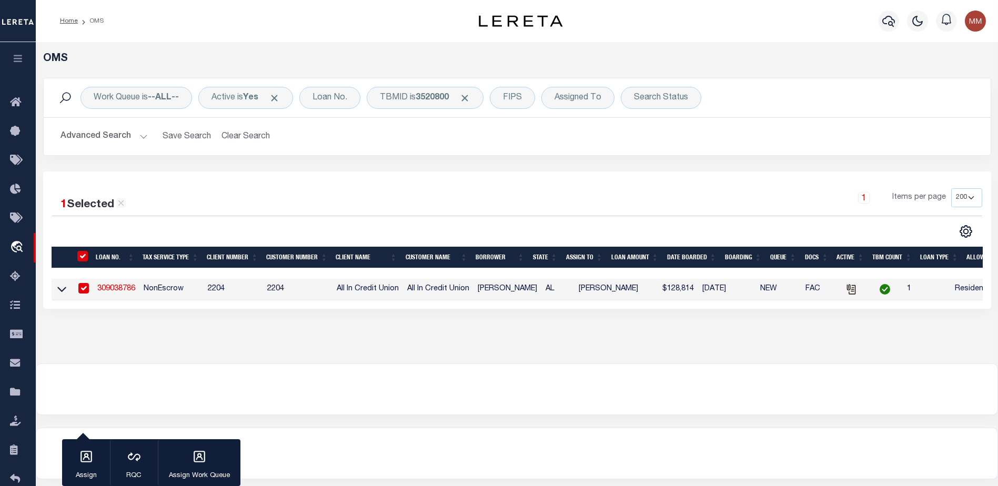
click at [118, 289] on link "309038786" at bounding box center [116, 288] width 38 height 7
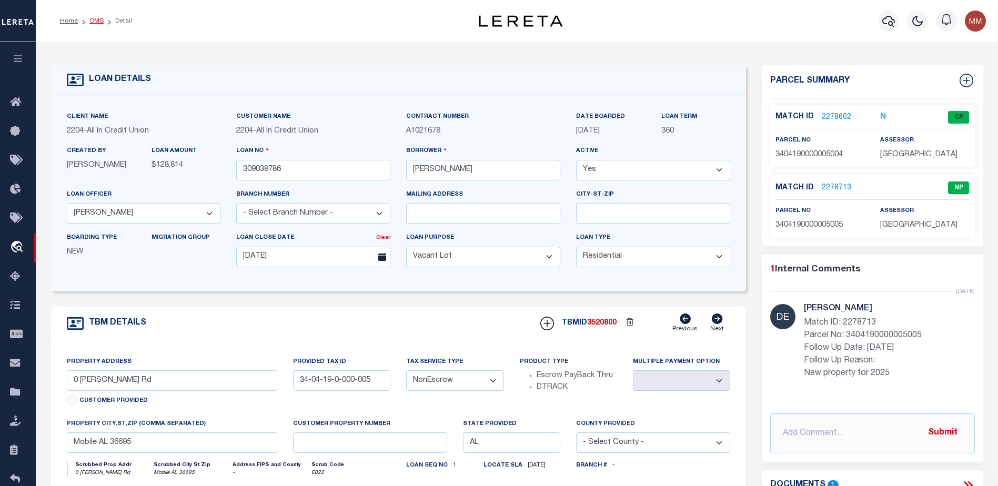
click at [95, 21] on link "OMS" at bounding box center [96, 21] width 14 height 6
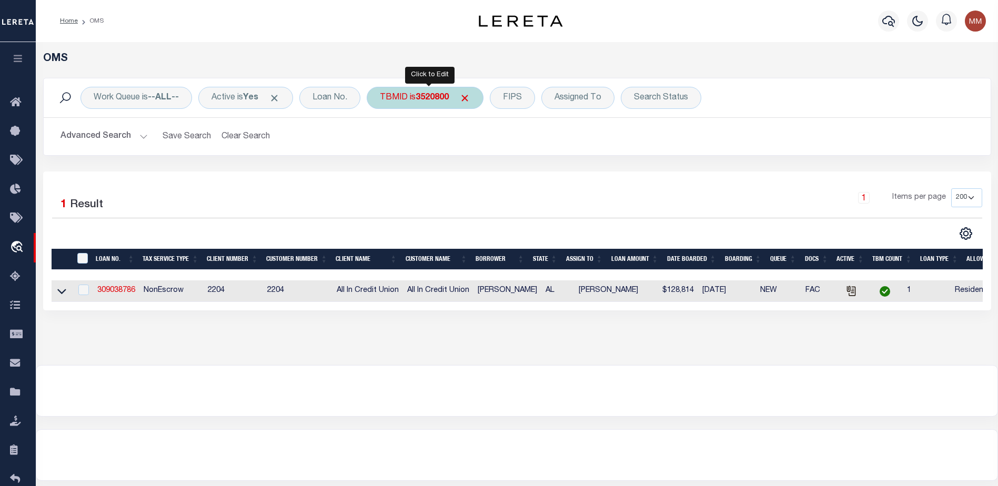
click at [438, 97] on b "3520800" at bounding box center [432, 98] width 33 height 8
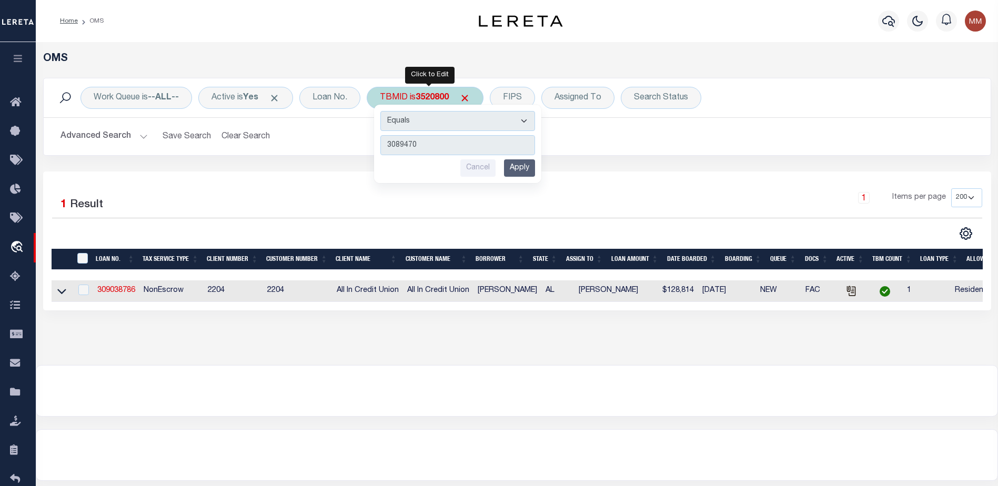
click at [525, 169] on input "Apply" at bounding box center [519, 167] width 31 height 17
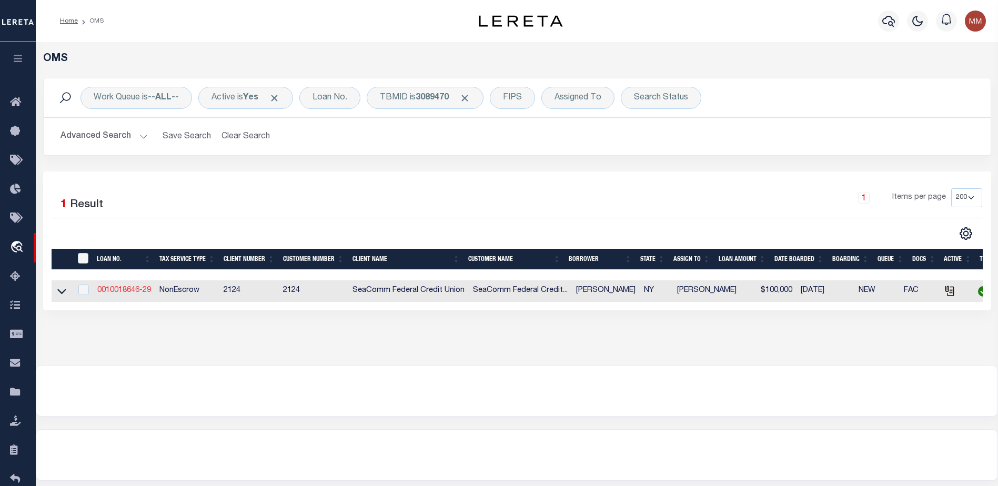
click at [127, 292] on link "0010018646-29" at bounding box center [124, 290] width 54 height 7
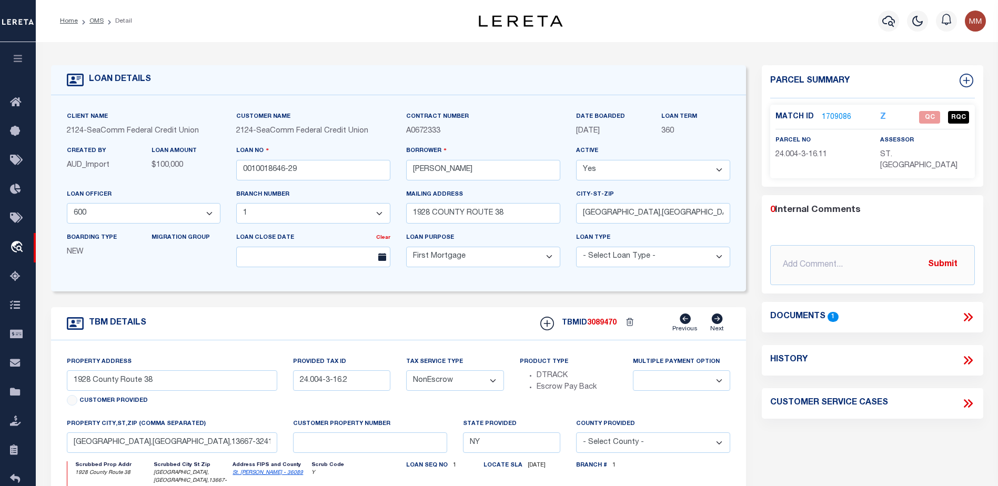
click at [93, 15] on ol "Home OMS Detail" at bounding box center [96, 21] width 89 height 22
click at [96, 18] on link "OMS" at bounding box center [96, 21] width 14 height 6
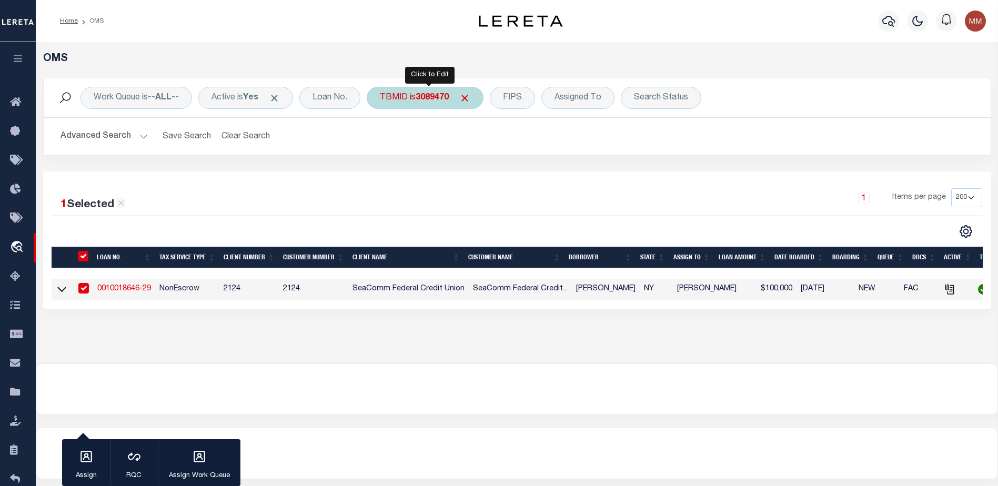
click at [423, 105] on div "TBMID is 3089470" at bounding box center [425, 98] width 117 height 22
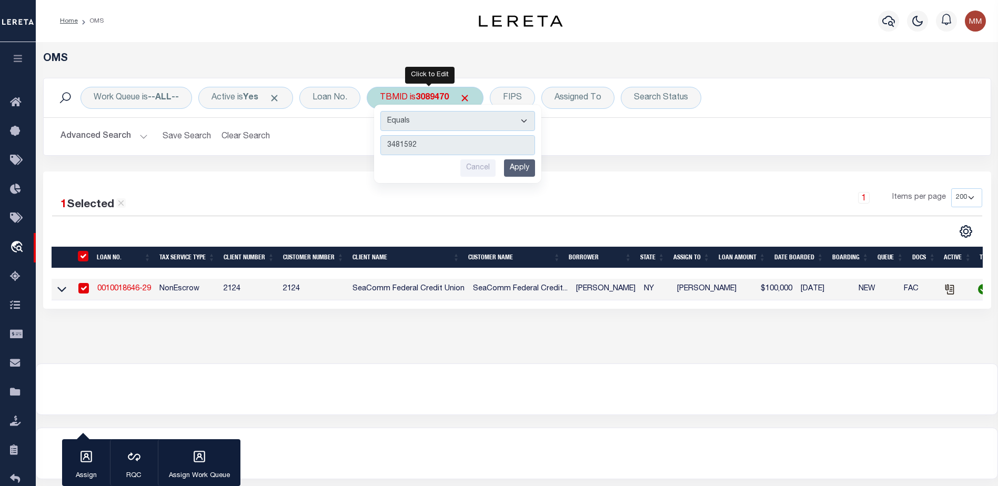
click at [524, 169] on input "Apply" at bounding box center [519, 167] width 31 height 17
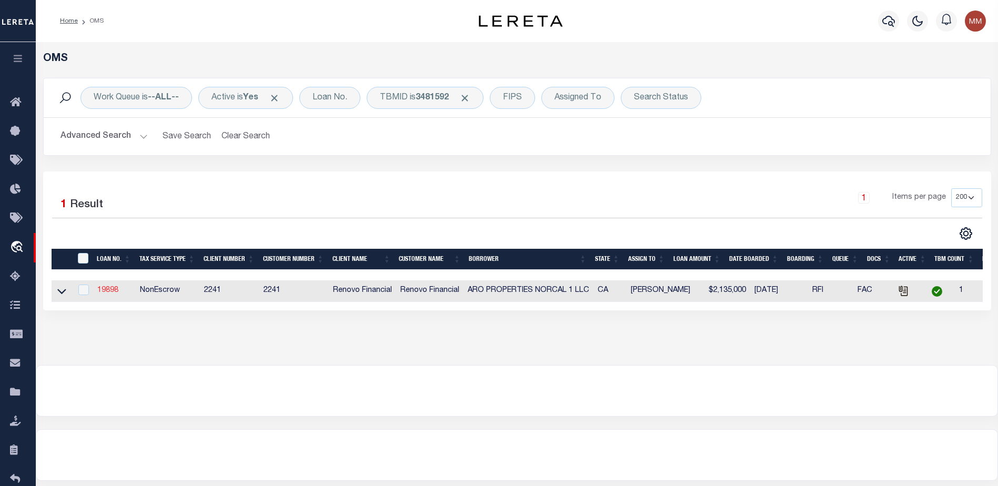
click at [105, 293] on link "19898" at bounding box center [107, 290] width 21 height 7
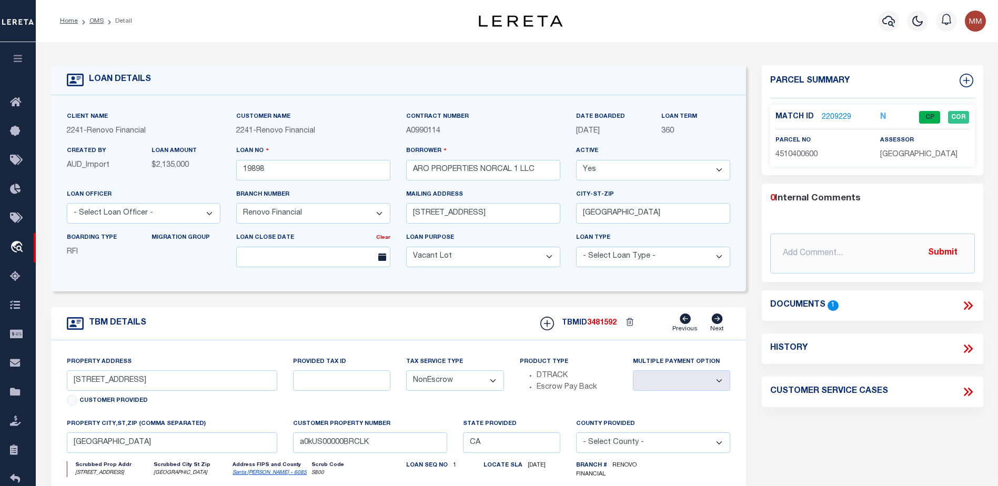
click at [843, 115] on link "2209229" at bounding box center [836, 117] width 29 height 11
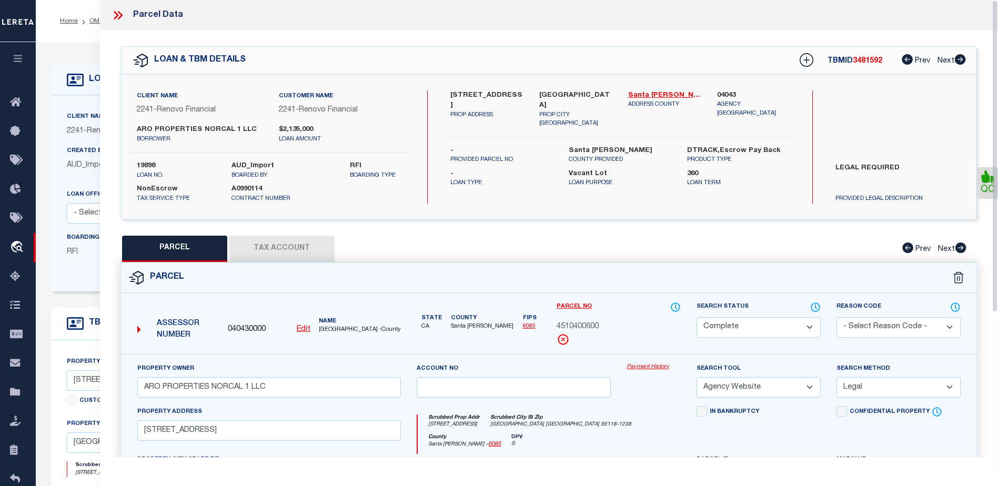
click at [261, 253] on button "Tax Account" at bounding box center [281, 249] width 105 height 26
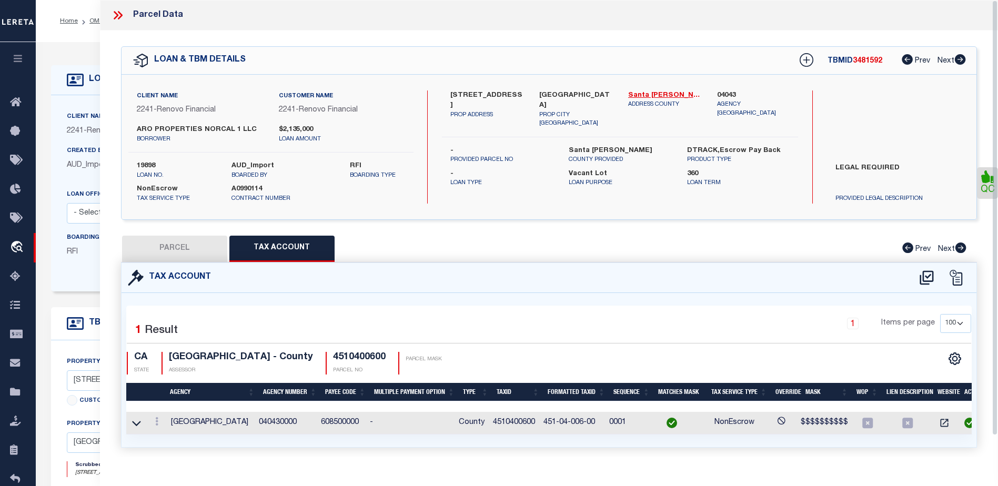
click at [117, 14] on icon at bounding box center [116, 15] width 5 height 8
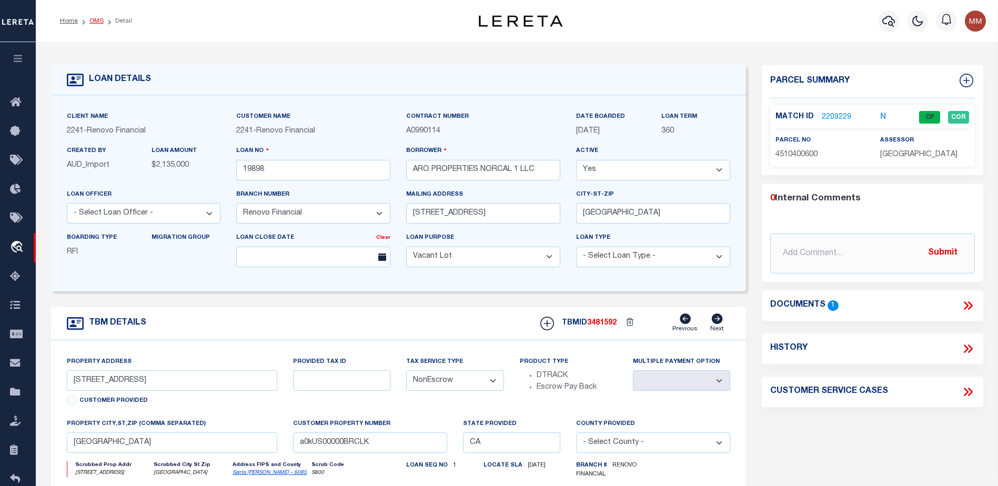
click at [95, 18] on link "OMS" at bounding box center [96, 21] width 14 height 6
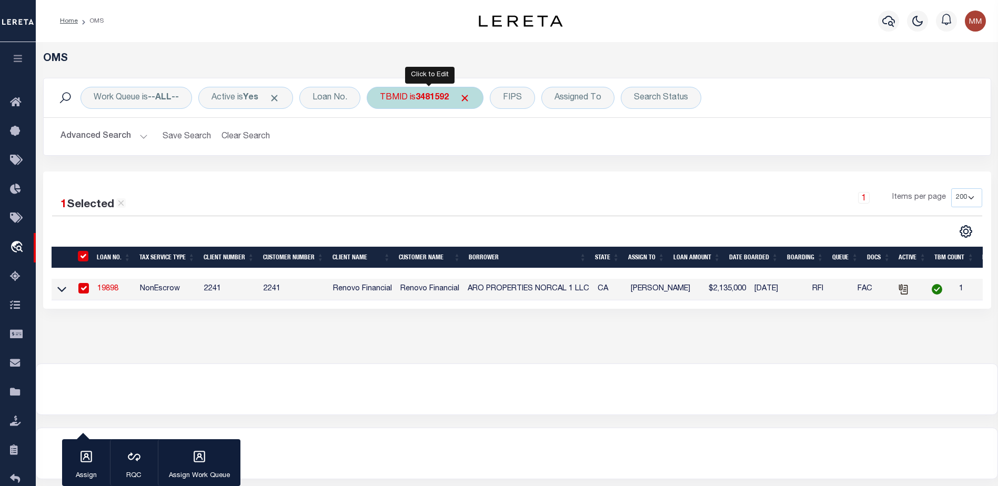
click at [430, 98] on b "3481592" at bounding box center [432, 98] width 33 height 8
click at [449, 137] on input "number" at bounding box center [457, 145] width 155 height 20
paste input "3481672"
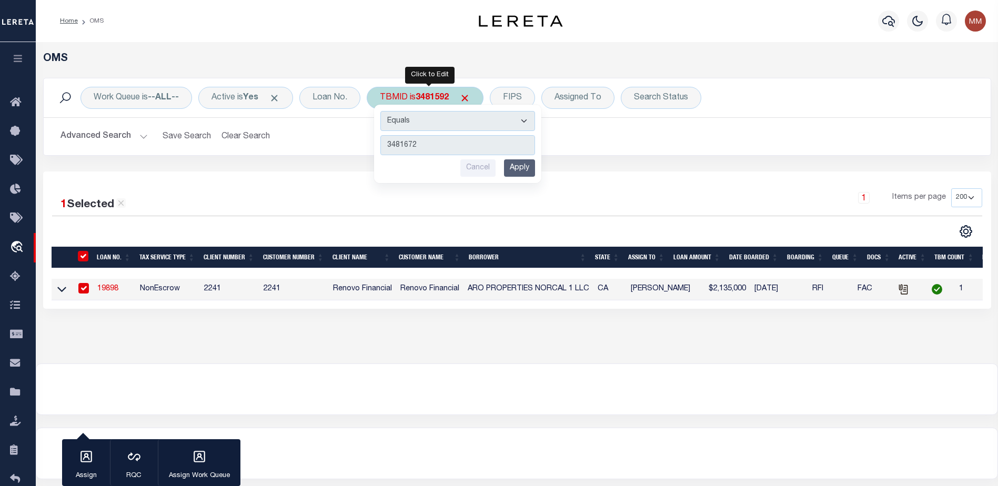
click at [496, 173] on input "Cancel" at bounding box center [477, 167] width 35 height 17
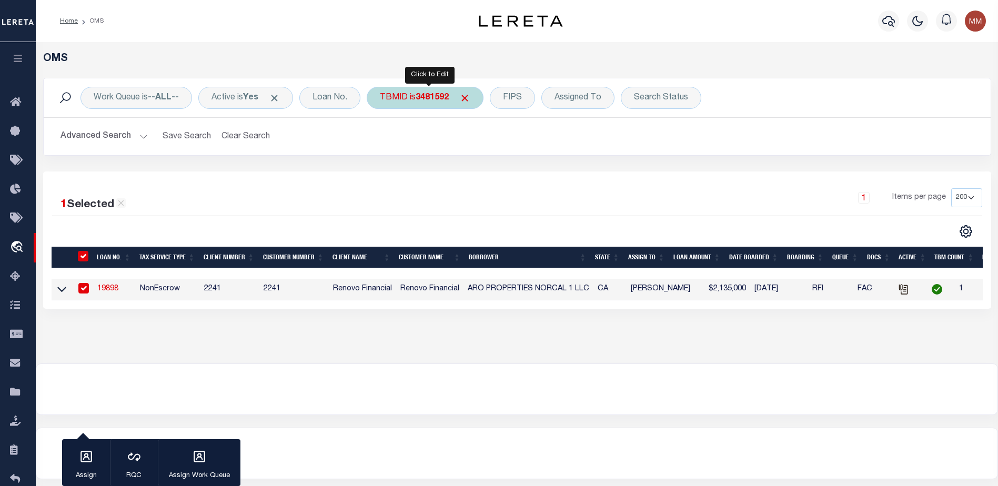
click at [427, 102] on b "3481592" at bounding box center [432, 98] width 33 height 8
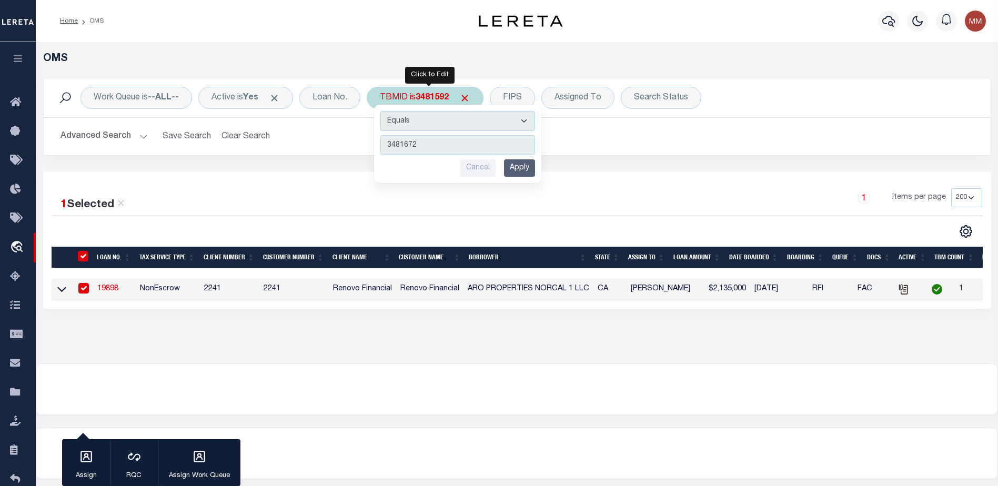
click at [525, 165] on input "Apply" at bounding box center [519, 167] width 31 height 17
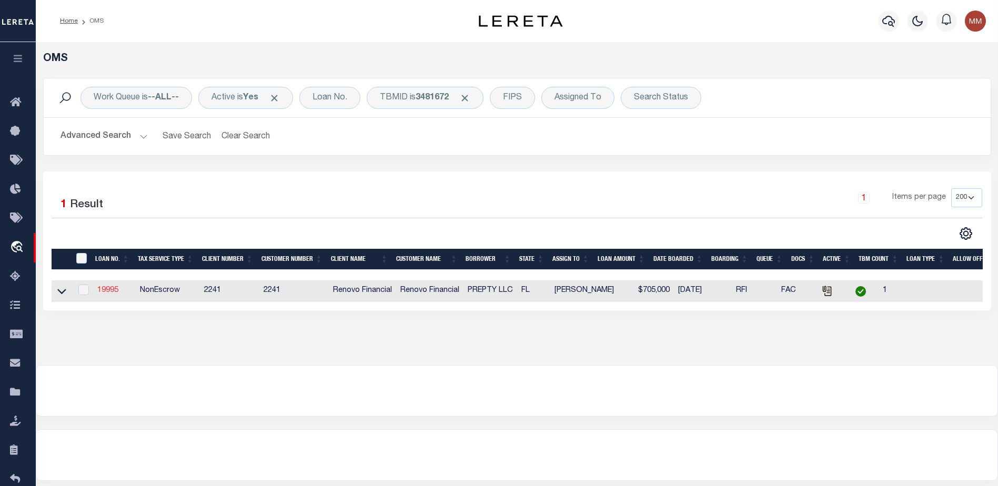
click at [114, 293] on link "19995" at bounding box center [107, 290] width 21 height 7
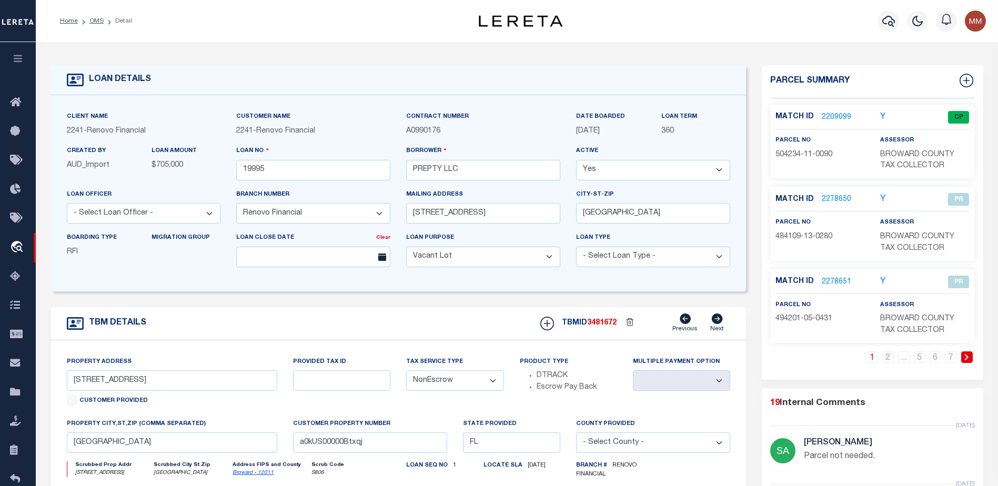
click at [833, 116] on link "2209099" at bounding box center [836, 117] width 29 height 11
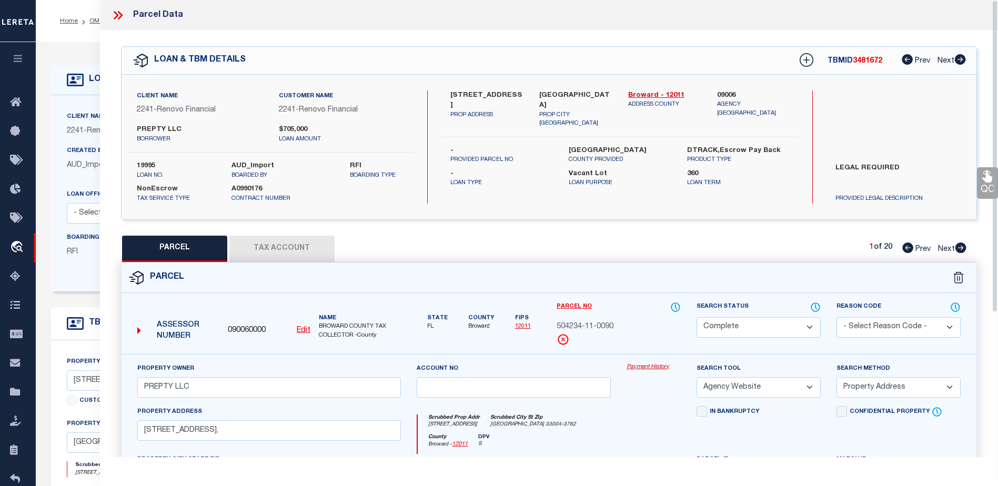
click at [998, 192] on link "QC" at bounding box center [987, 183] width 21 height 32
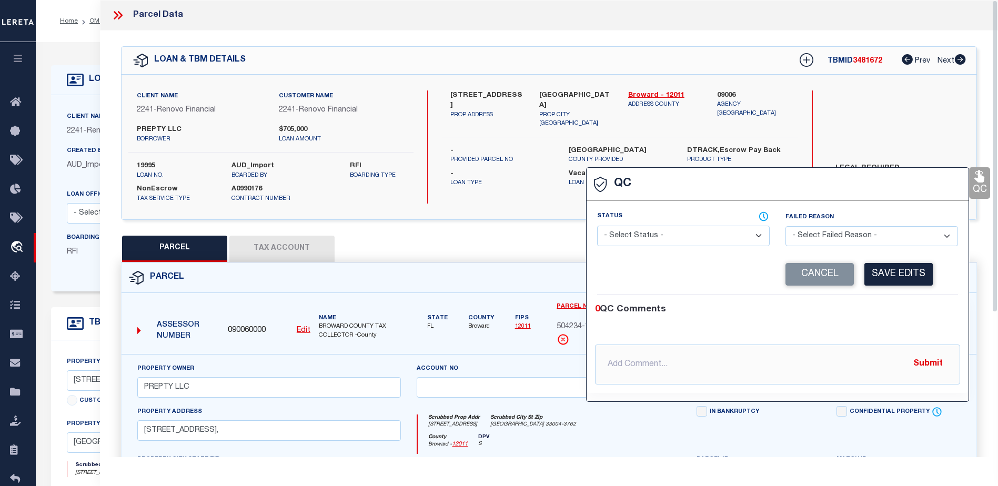
click at [716, 235] on select "- Select Status - Ready to QC Correct Incorrect" at bounding box center [683, 236] width 173 height 21
click at [597, 226] on select "- Select Status - Ready to QC Correct Incorrect" at bounding box center [683, 236] width 173 height 21
click at [892, 271] on button "Save Edits" at bounding box center [899, 274] width 68 height 23
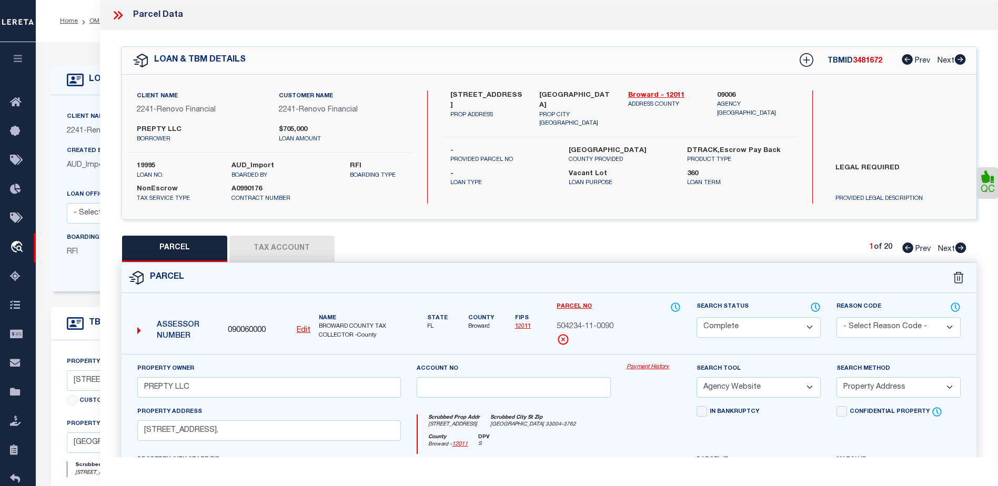
click at [284, 249] on button "Tax Account" at bounding box center [281, 249] width 105 height 26
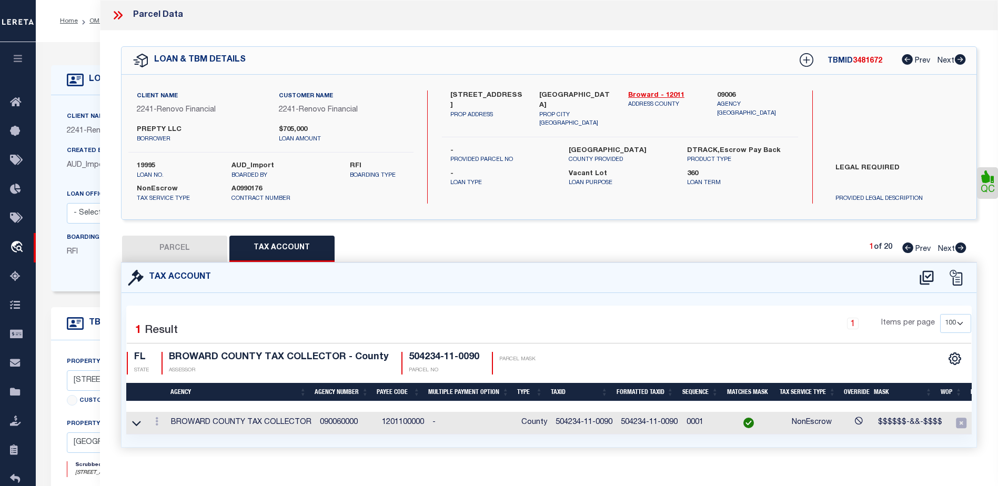
click at [118, 11] on icon at bounding box center [118, 15] width 14 height 14
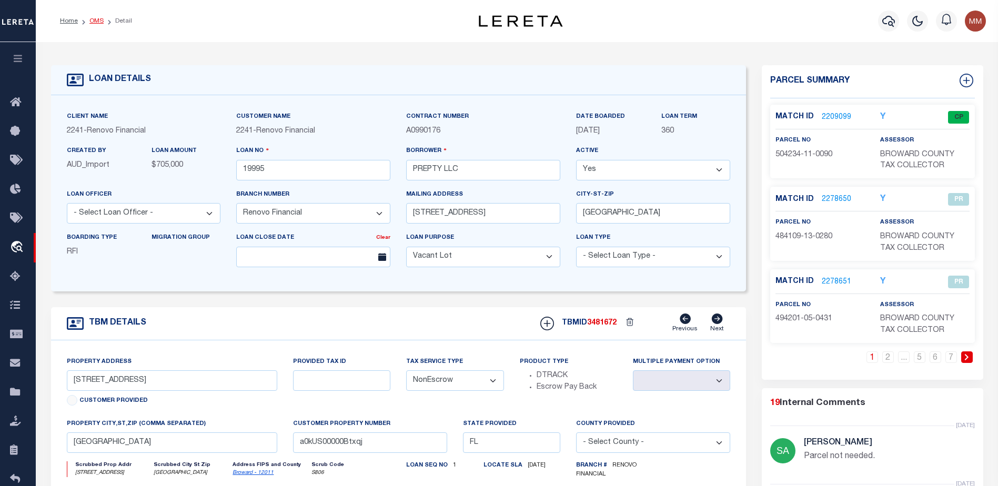
click at [95, 21] on link "OMS" at bounding box center [96, 21] width 14 height 6
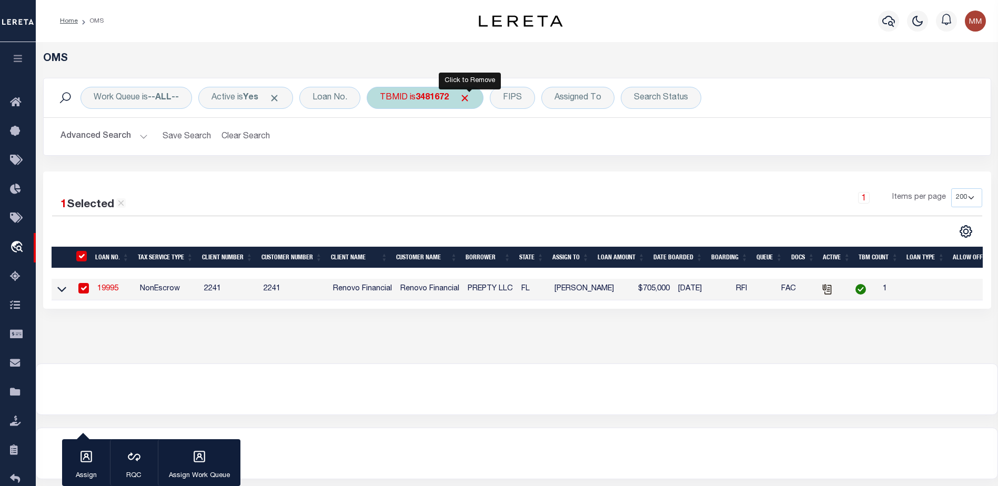
click at [470, 101] on span "Click to Remove" at bounding box center [464, 98] width 11 height 11
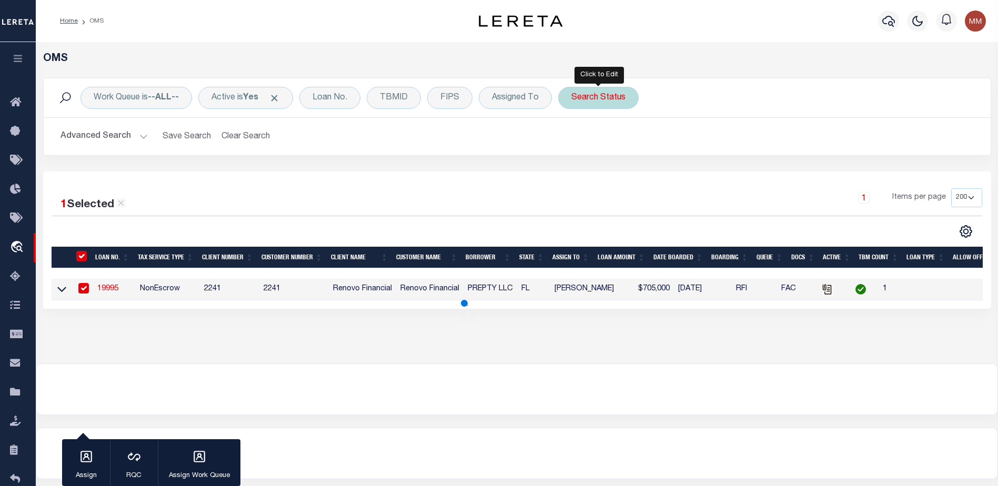
click at [597, 102] on div "Search Status" at bounding box center [598, 98] width 81 height 22
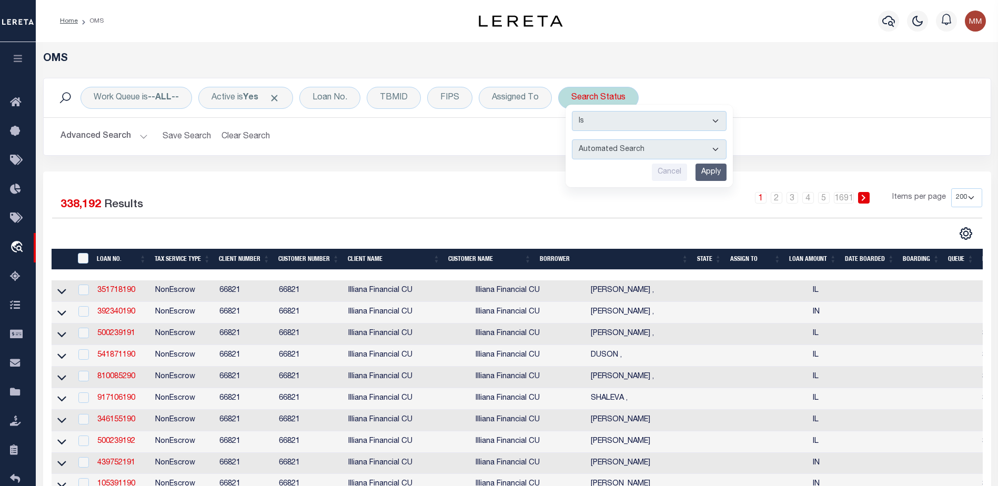
drag, startPoint x: 661, startPoint y: 162, endPoint x: 665, endPoint y: 151, distance: 11.6
click at [661, 158] on div "Is Contains Automated Search Bad Parcel Complete Duplicate Parcel High Dollar R…" at bounding box center [649, 146] width 167 height 83
click at [665, 151] on select "Automated Search Bad Parcel Complete Duplicate Parcel High Dollar Reporting In …" at bounding box center [649, 149] width 155 height 20
click at [573, 139] on select "Automated Search Bad Parcel Complete Duplicate Parcel High Dollar Reporting In …" at bounding box center [649, 149] width 155 height 20
click at [715, 173] on input "Apply" at bounding box center [711, 172] width 31 height 17
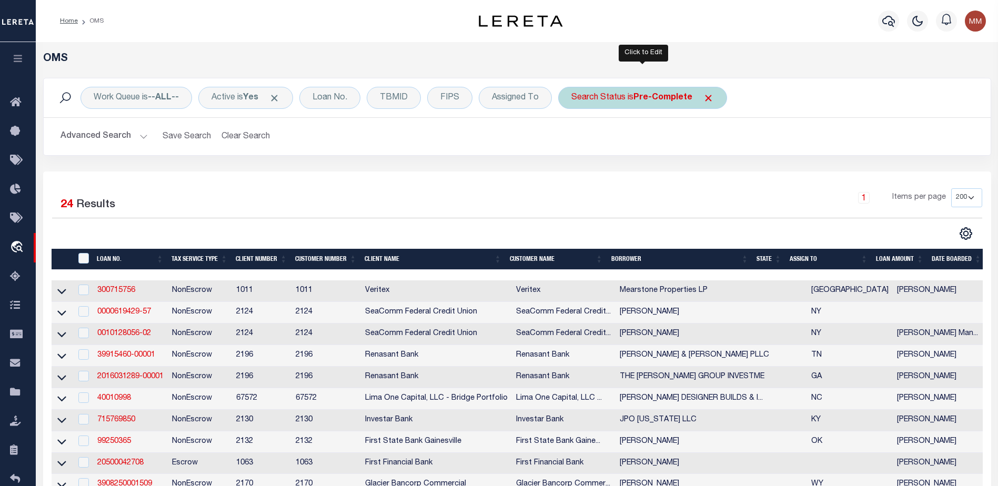
click at [668, 100] on b "Pre-Complete" at bounding box center [663, 98] width 59 height 8
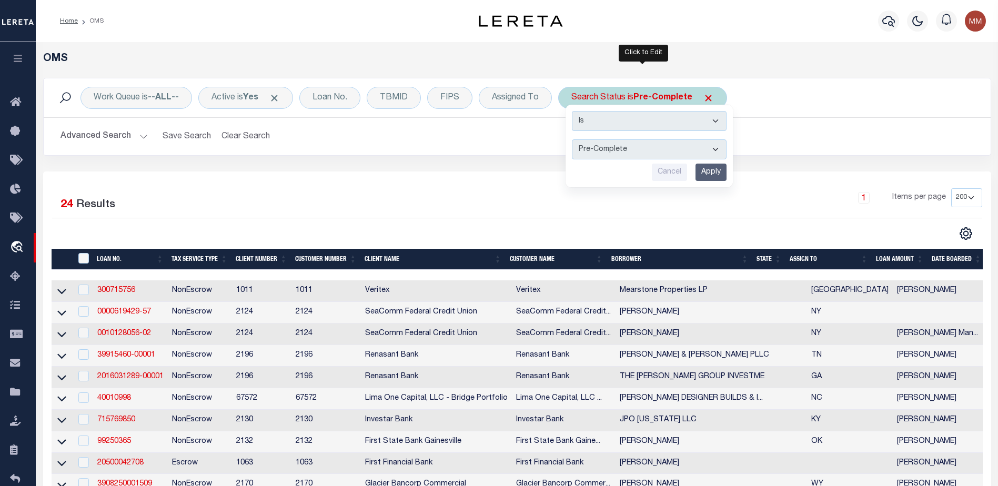
click at [711, 152] on select "Automated Search Bad Parcel Complete Duplicate Parcel High Dollar Reporting In …" at bounding box center [649, 149] width 155 height 20
click at [573, 139] on select "Automated Search Bad Parcel Complete Duplicate Parcel High Dollar Reporting In …" at bounding box center [649, 149] width 155 height 20
click at [715, 171] on input "Apply" at bounding box center [711, 172] width 31 height 17
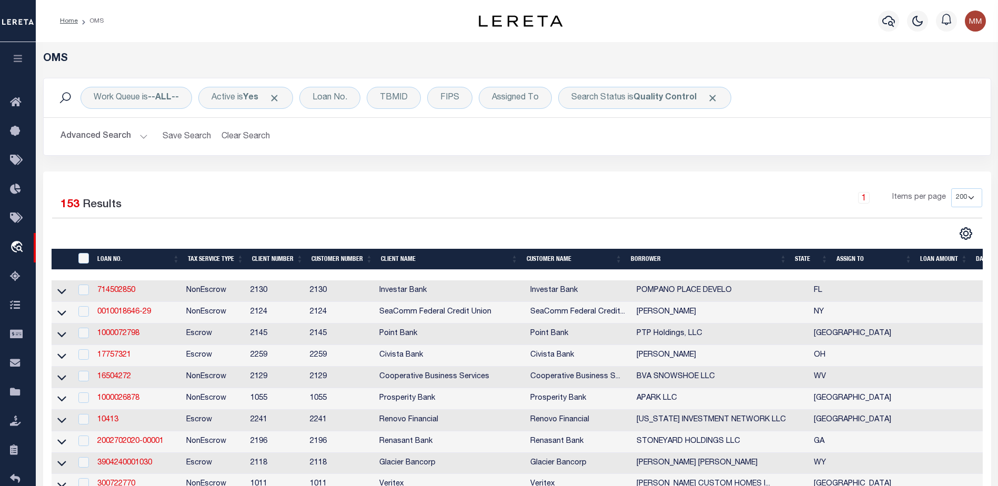
click at [828, 263] on th "State" at bounding box center [812, 260] width 42 height 22
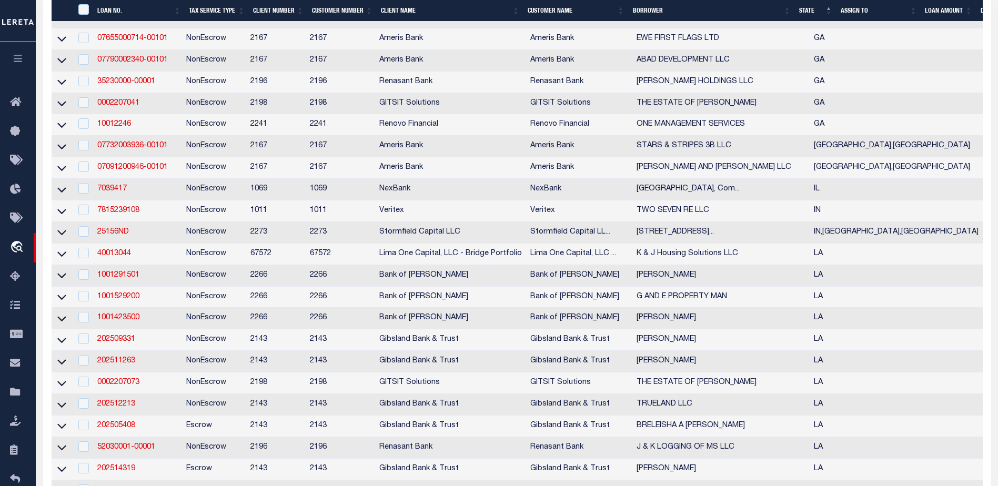
scroll to position [421, 0]
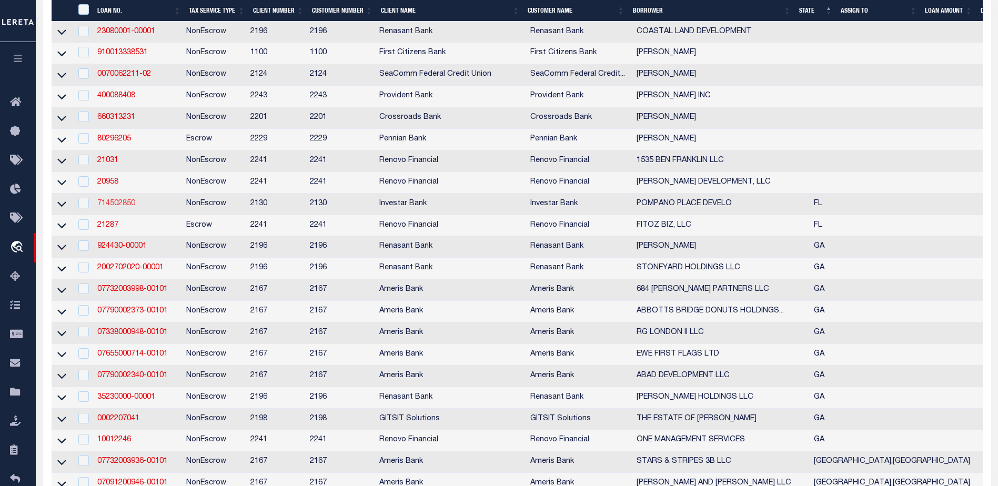
click at [118, 207] on link "714502850" at bounding box center [116, 203] width 38 height 7
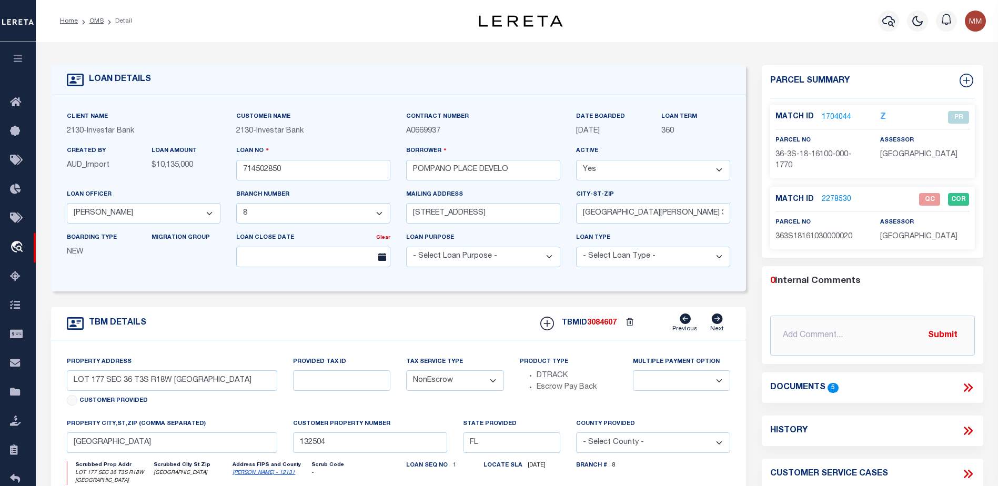
click at [839, 196] on link "2278530" at bounding box center [836, 199] width 29 height 11
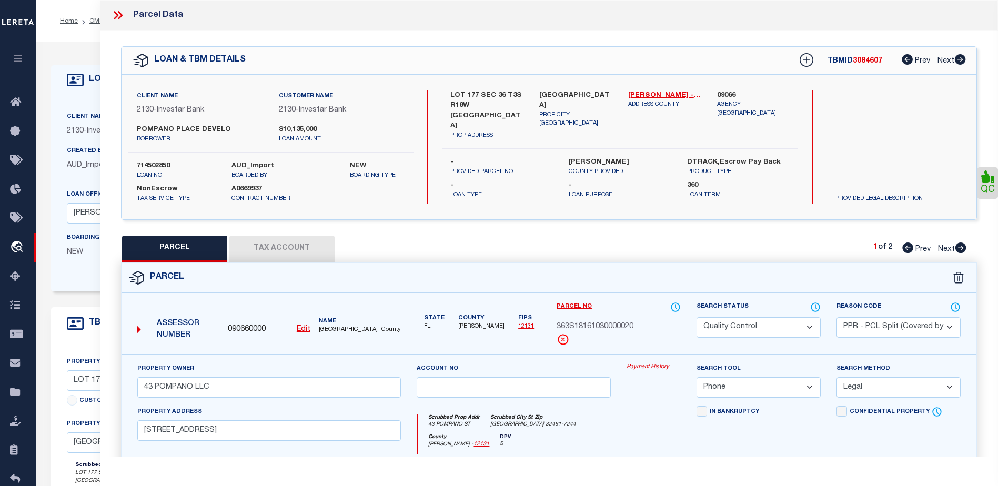
click at [287, 245] on button "Tax Account" at bounding box center [281, 249] width 105 height 26
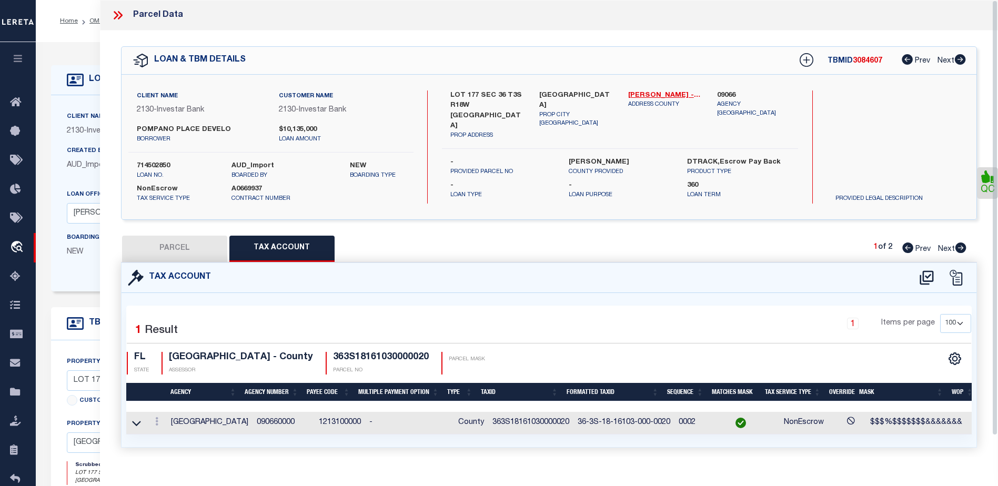
click at [985, 192] on link "QC" at bounding box center [987, 183] width 21 height 32
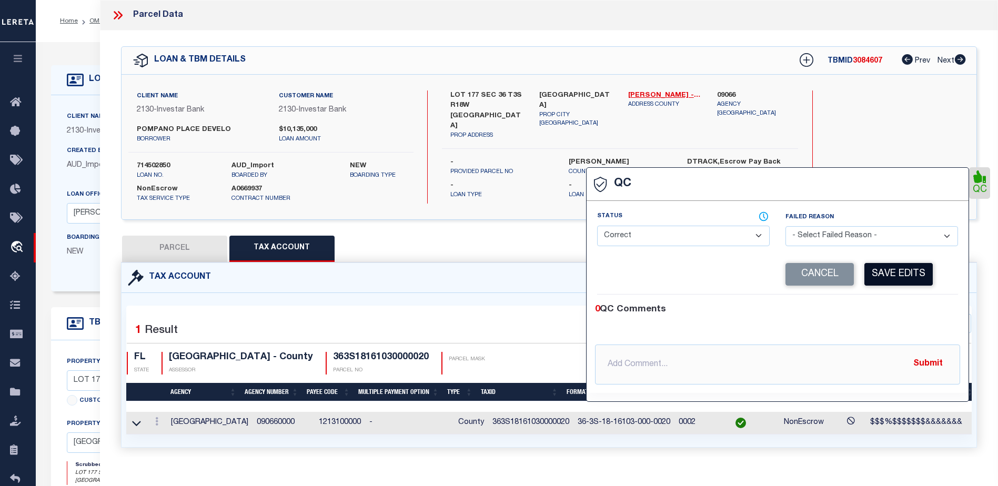
click at [920, 274] on button "Save Edits" at bounding box center [899, 274] width 68 height 23
click at [119, 12] on icon at bounding box center [120, 15] width 5 height 8
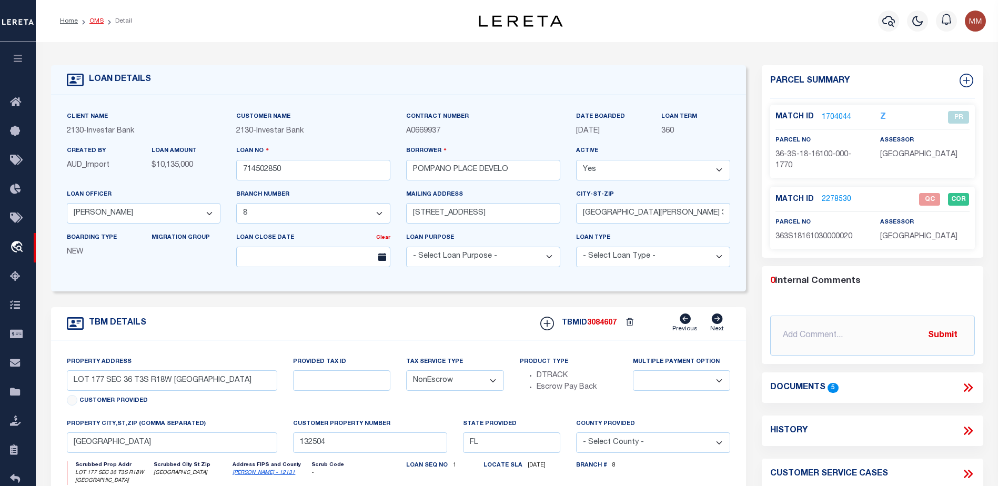
click at [92, 19] on link "OMS" at bounding box center [96, 21] width 14 height 6
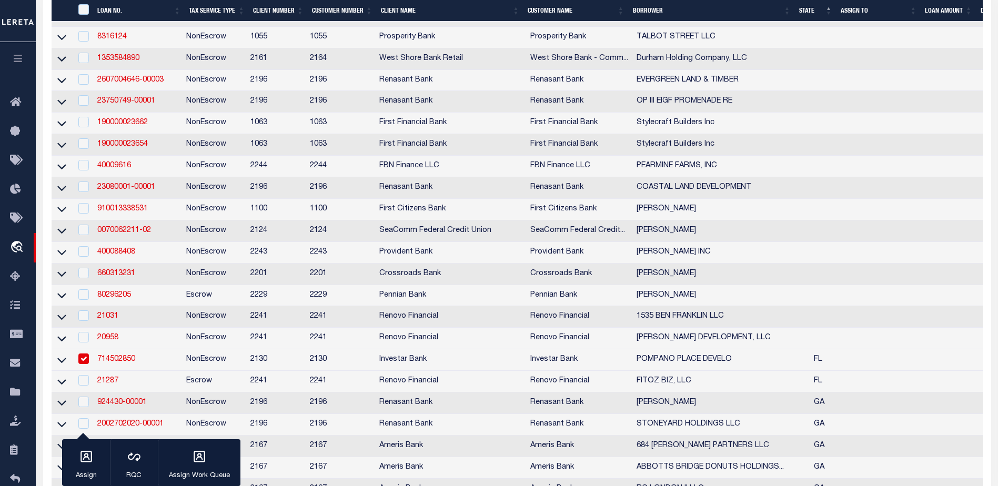
scroll to position [526, 0]
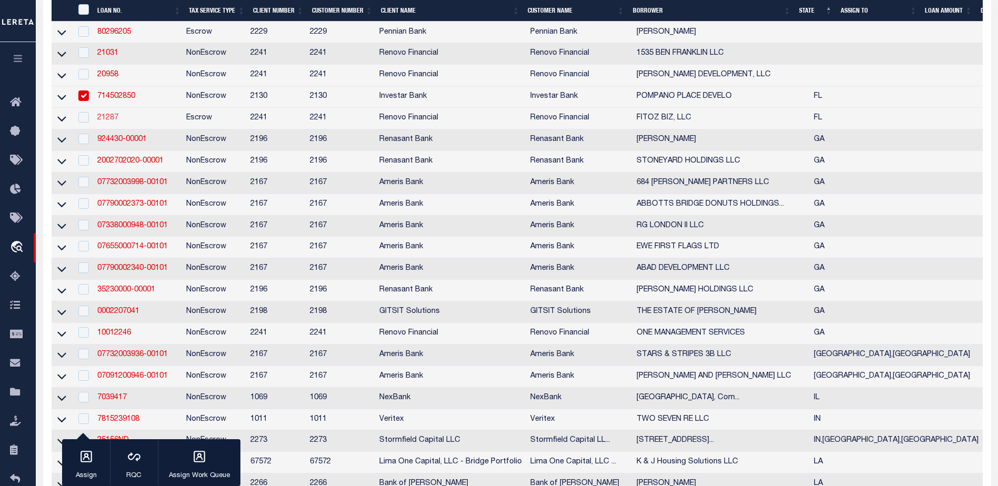
click at [106, 122] on link "21287" at bounding box center [107, 117] width 21 height 7
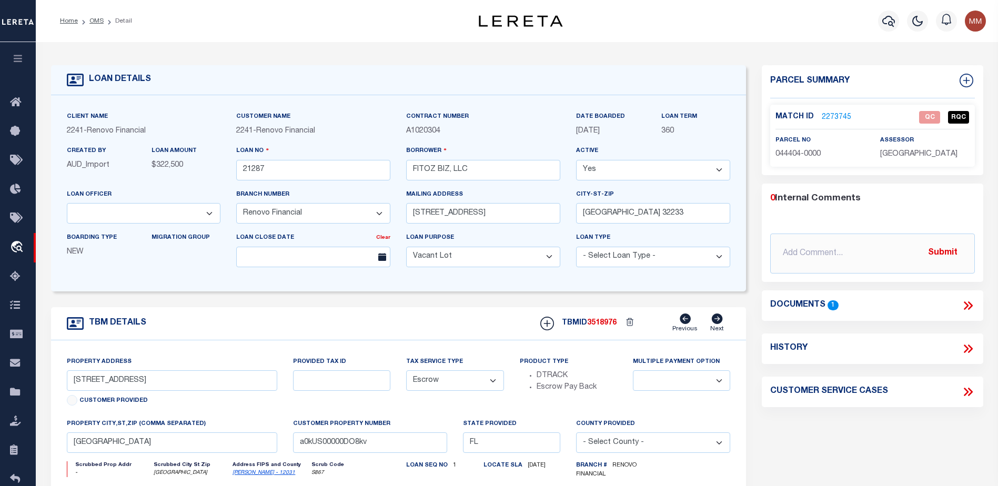
click at [837, 116] on link "2273745" at bounding box center [836, 117] width 29 height 11
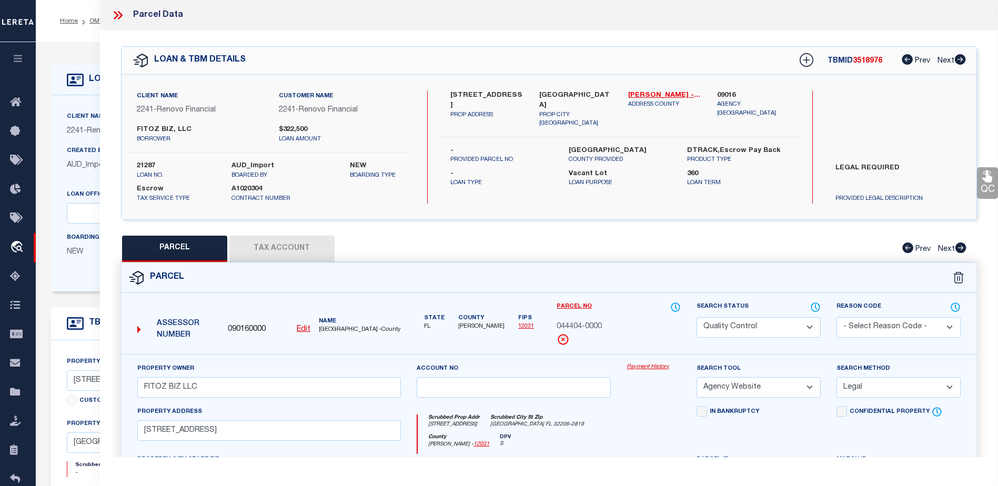
click at [278, 249] on button "Tax Account" at bounding box center [281, 249] width 105 height 26
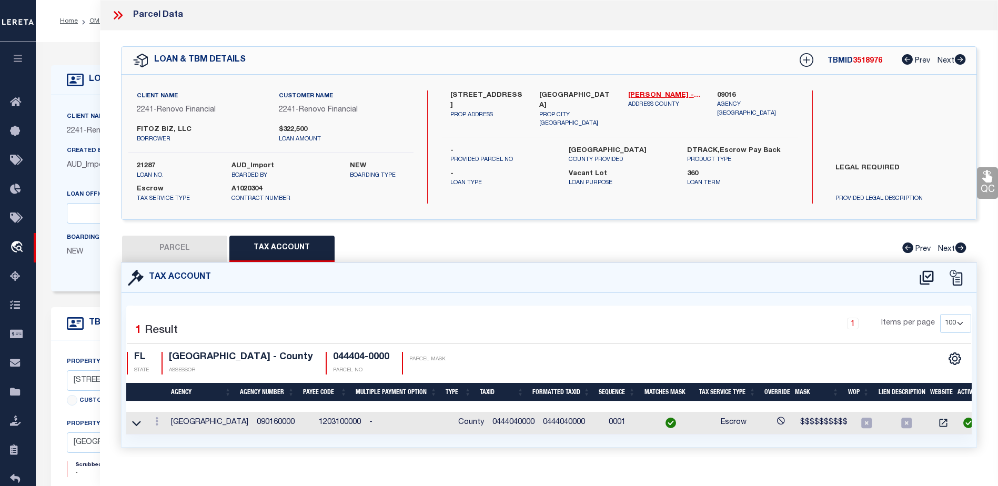
click at [183, 248] on button "PARCEL" at bounding box center [174, 249] width 105 height 26
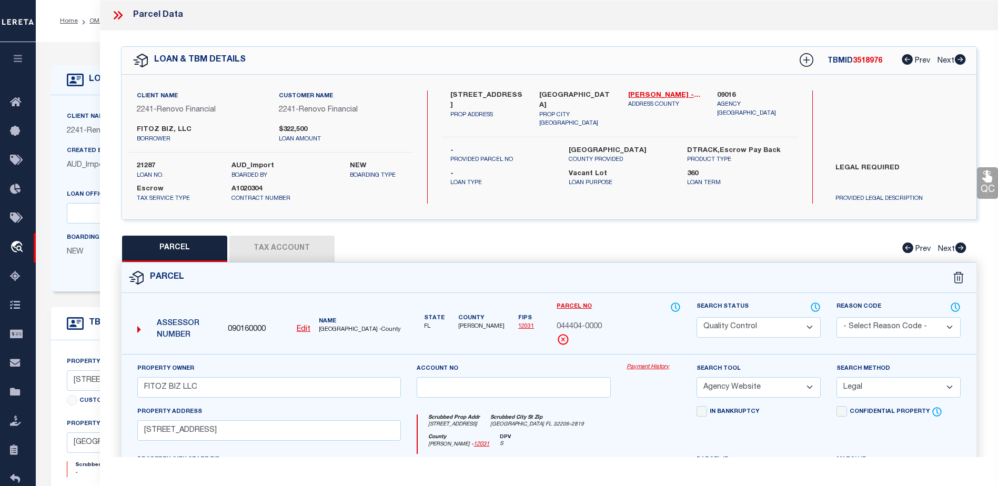
click at [758, 331] on select "Automated Search Bad Parcel Complete Duplicate Parcel High Dollar Reporting In …" at bounding box center [759, 327] width 124 height 21
click at [697, 317] on select "Automated Search Bad Parcel Complete Duplicate Parcel High Dollar Reporting In …" at bounding box center [759, 327] width 124 height 21
click at [914, 328] on select "- Select Reason Code - 099 - Other (Provide additional detail) ACT - Agency Cha…" at bounding box center [899, 327] width 124 height 21
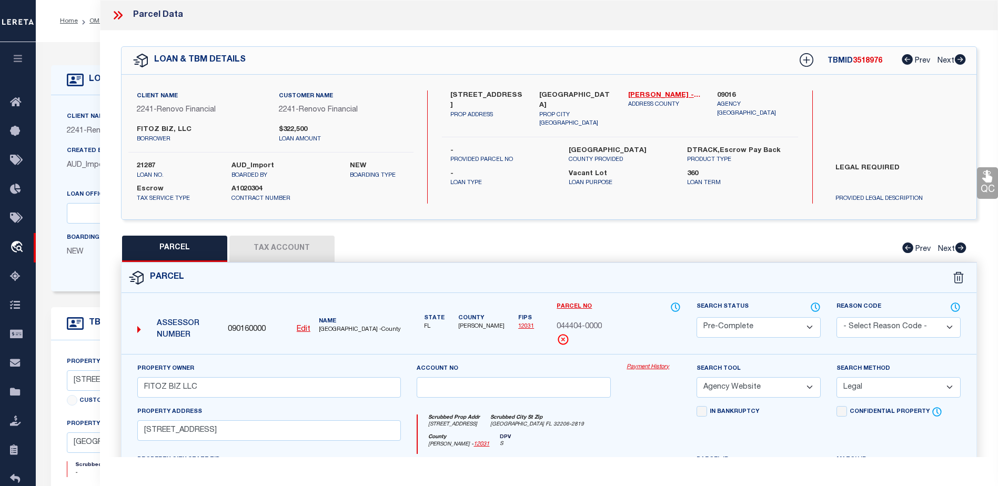
click at [704, 273] on div "Parcel" at bounding box center [549, 278] width 855 height 30
click at [987, 184] on link "QC" at bounding box center [987, 183] width 21 height 32
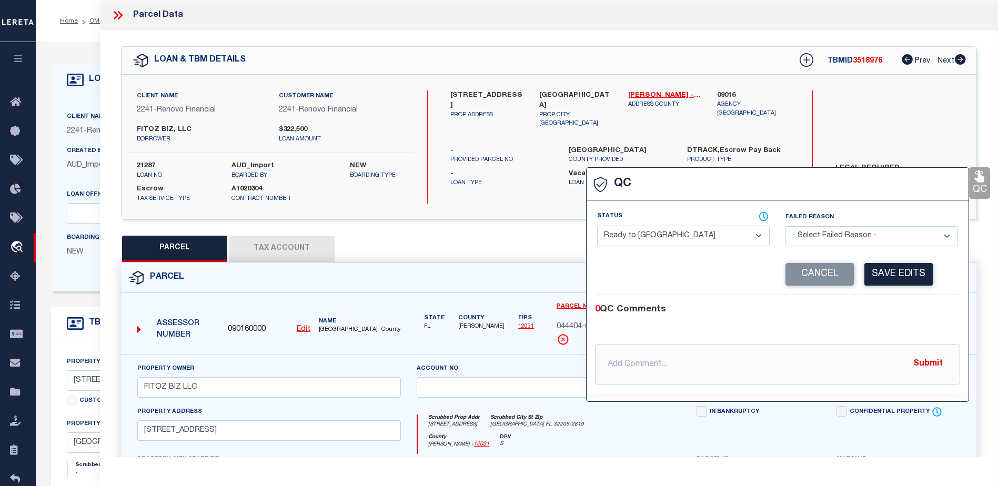
click at [647, 226] on select "- Select Status - Ready to QC Correct Incorrect" at bounding box center [683, 236] width 173 height 21
click at [597, 226] on select "- Select Status - Ready to QC Correct Incorrect" at bounding box center [683, 236] width 173 height 21
click at [886, 273] on button "Save Edits" at bounding box center [899, 274] width 68 height 23
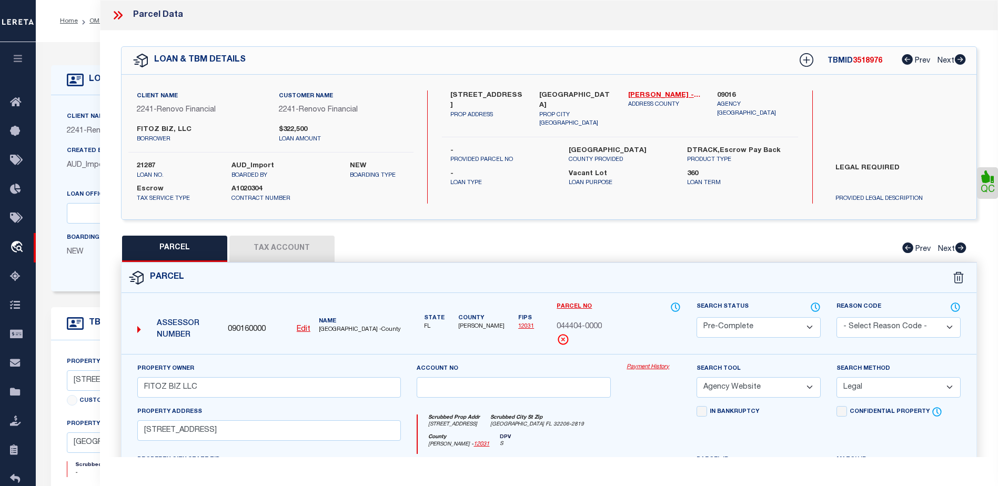
click at [117, 12] on icon at bounding box center [118, 15] width 14 height 14
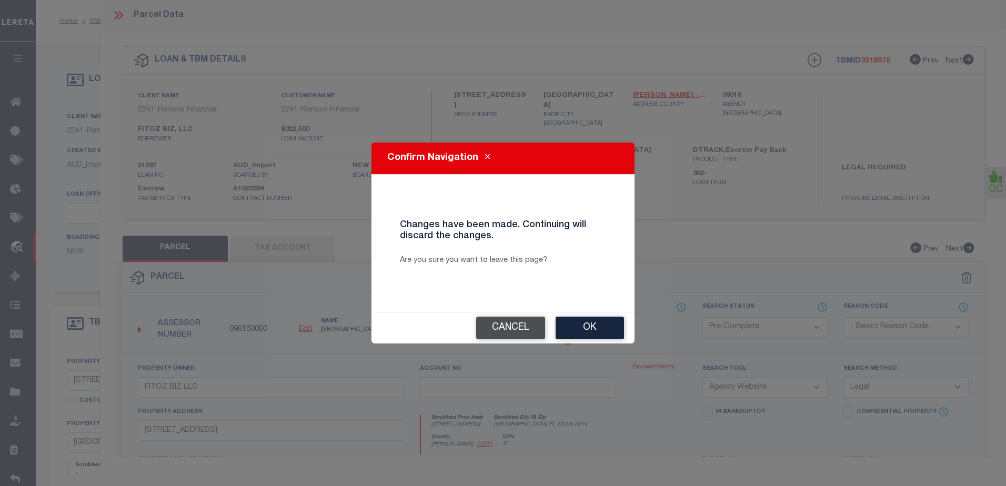
click at [509, 334] on button "Cancel" at bounding box center [510, 328] width 69 height 23
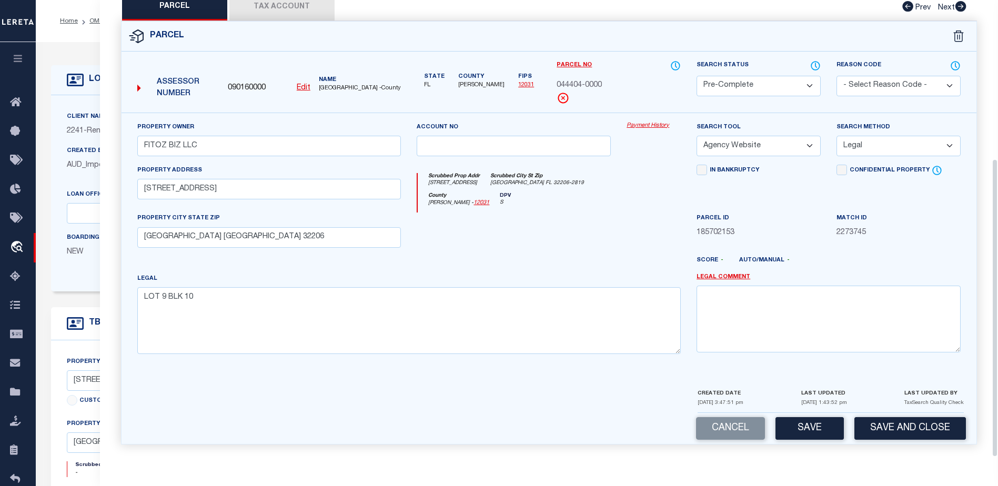
scroll to position [243, 0]
click at [739, 82] on select "Automated Search Bad Parcel Complete Duplicate Parcel High Dollar Reporting In …" at bounding box center [759, 86] width 124 height 21
click at [697, 96] on select "Automated Search Bad Parcel Complete Duplicate Parcel High Dollar Reporting In …" at bounding box center [759, 86] width 124 height 21
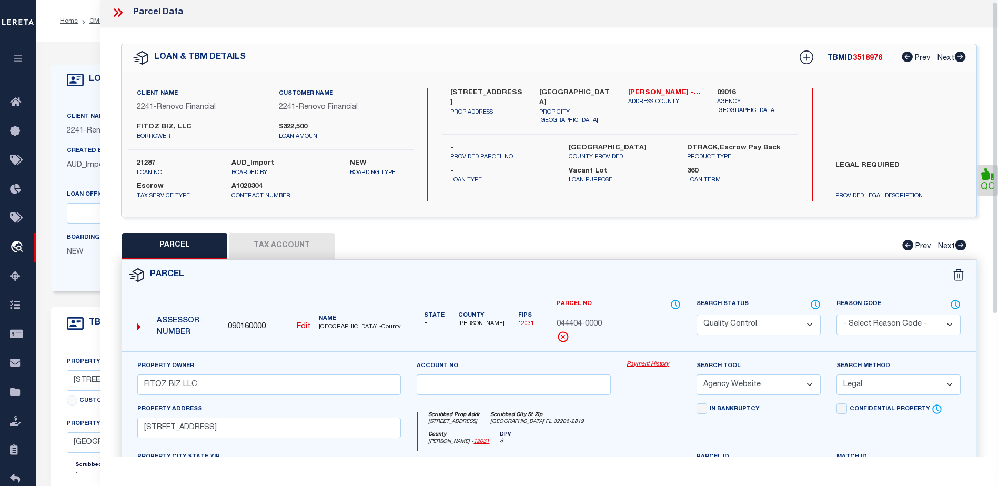
scroll to position [0, 0]
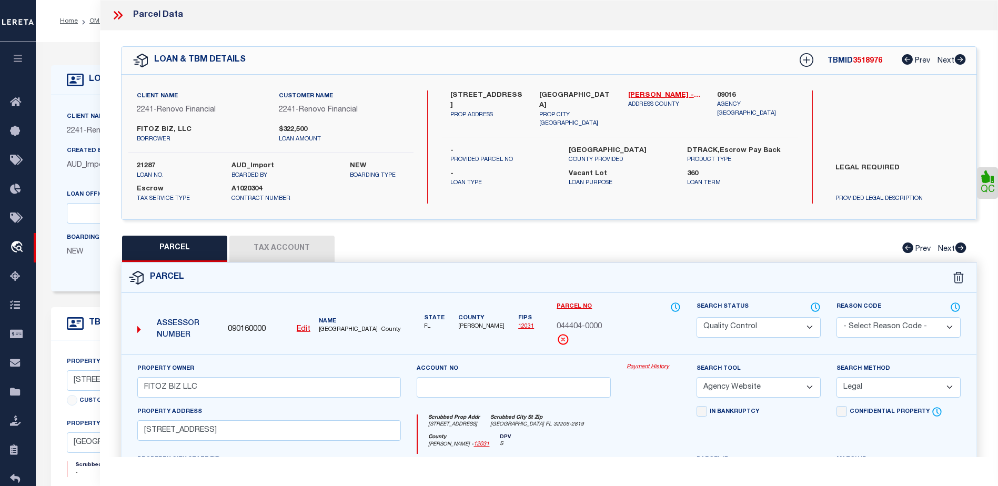
click at [122, 15] on icon at bounding box center [120, 15] width 5 height 8
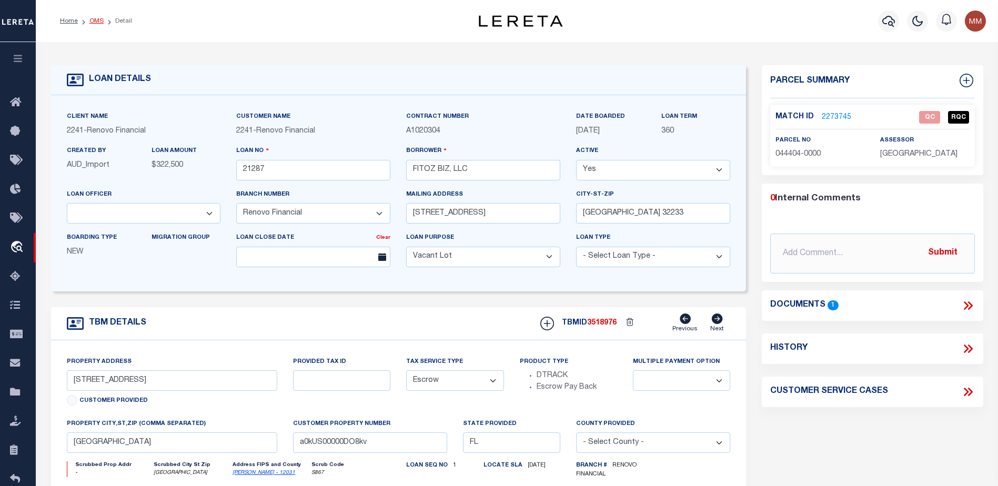
click at [98, 21] on li "OMS" at bounding box center [91, 20] width 26 height 9
click at [98, 21] on link "OMS" at bounding box center [96, 21] width 14 height 6
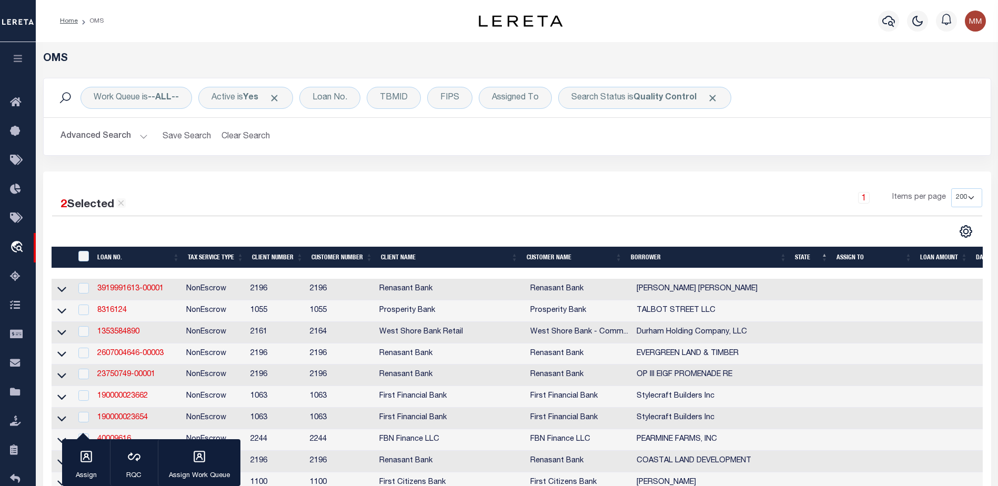
click at [715, 101] on span "Click to Remove" at bounding box center [712, 98] width 11 height 11
click at [404, 102] on div "TBMID" at bounding box center [394, 98] width 54 height 22
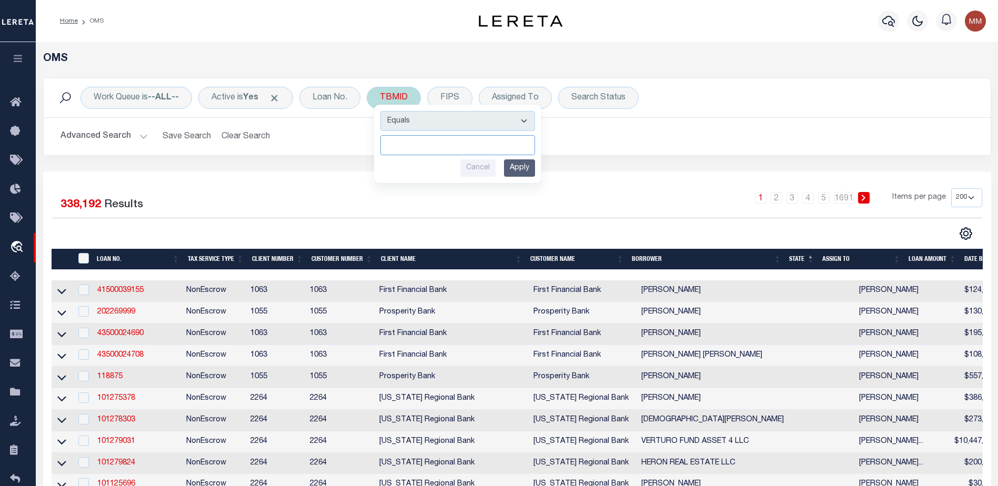
click at [427, 149] on input "number" at bounding box center [457, 145] width 155 height 20
paste input "3520414"
click at [524, 168] on input "Apply" at bounding box center [519, 167] width 31 height 17
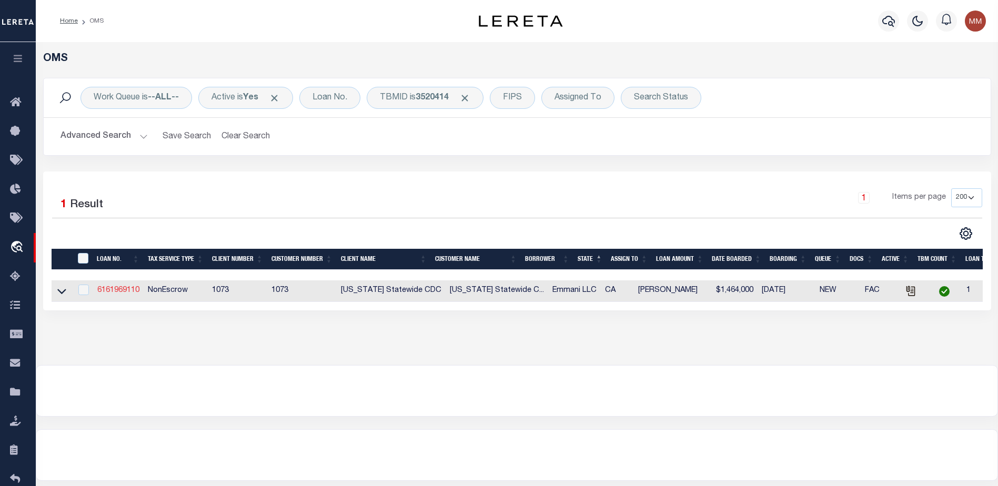
click at [114, 292] on link "6161969110" at bounding box center [118, 290] width 42 height 7
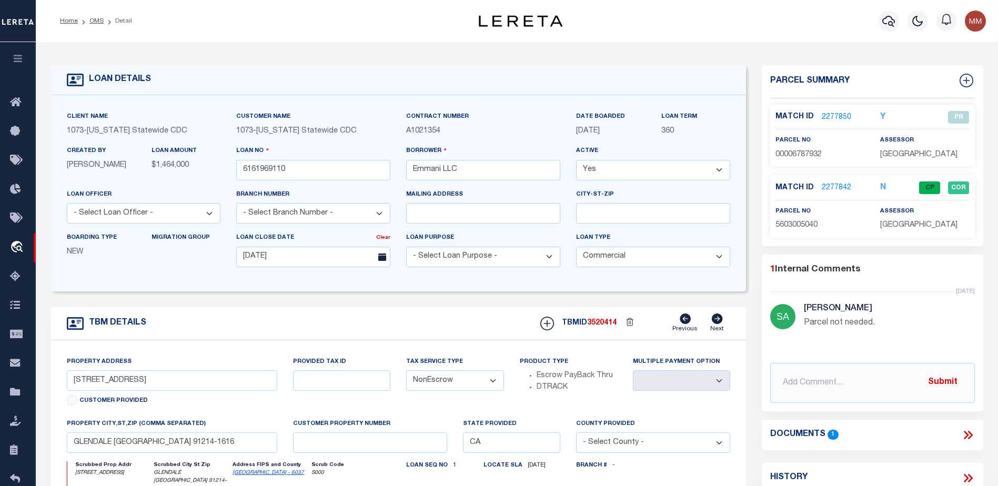
click at [834, 186] on link "2277842" at bounding box center [836, 188] width 29 height 11
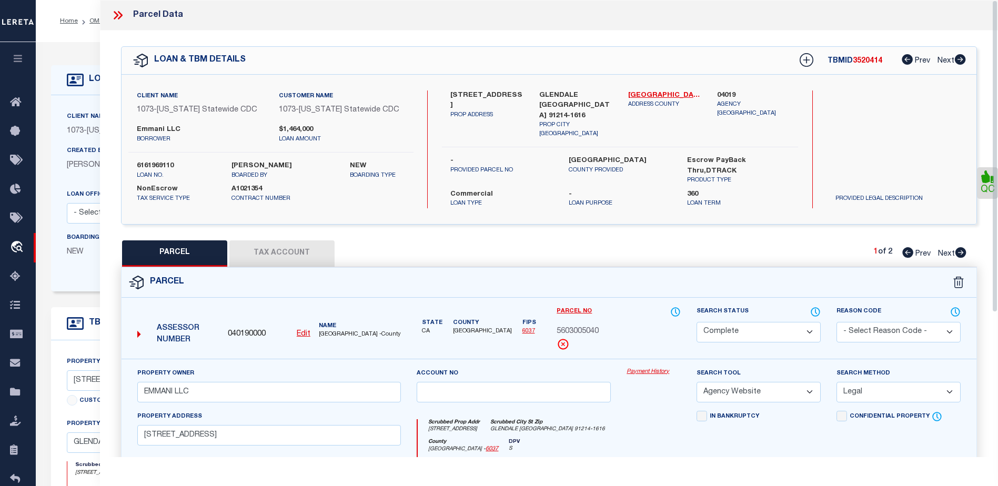
click at [282, 255] on button "Tax Account" at bounding box center [281, 253] width 105 height 26
